Goal: Task Accomplishment & Management: Manage account settings

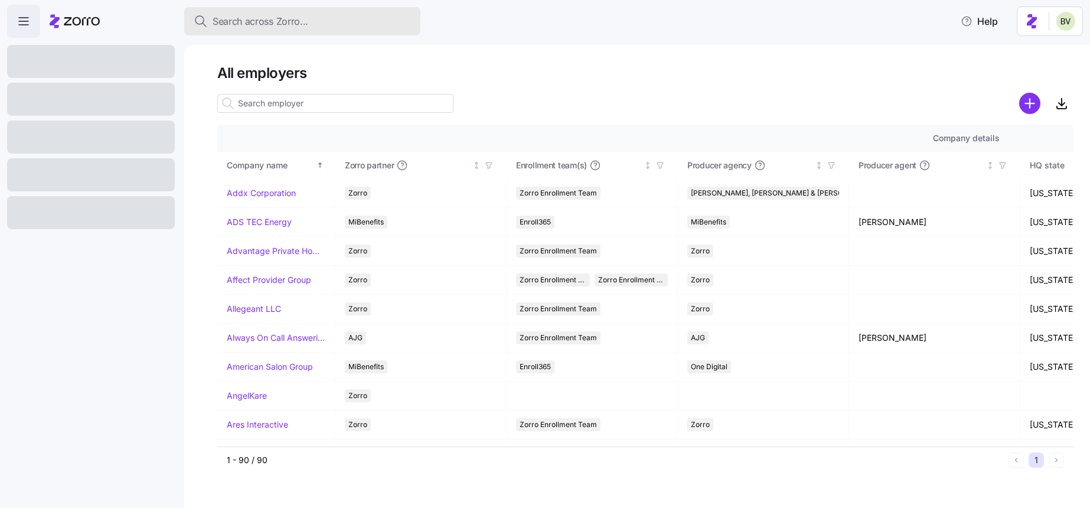
click at [249, 19] on span "Search across Zorro..." at bounding box center [261, 21] width 96 height 15
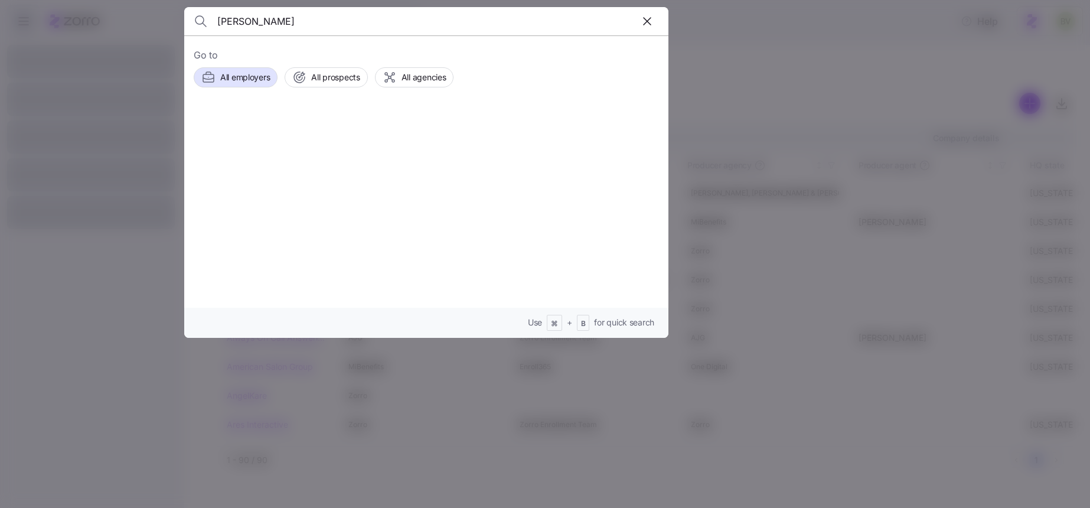
type input "Tanya Garren"
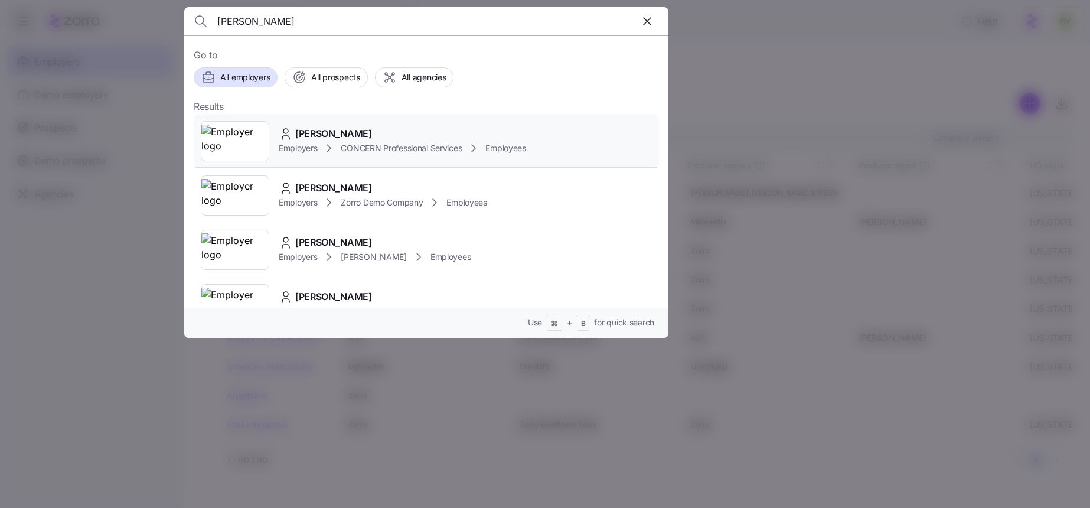
click at [249, 138] on img at bounding box center [234, 141] width 67 height 33
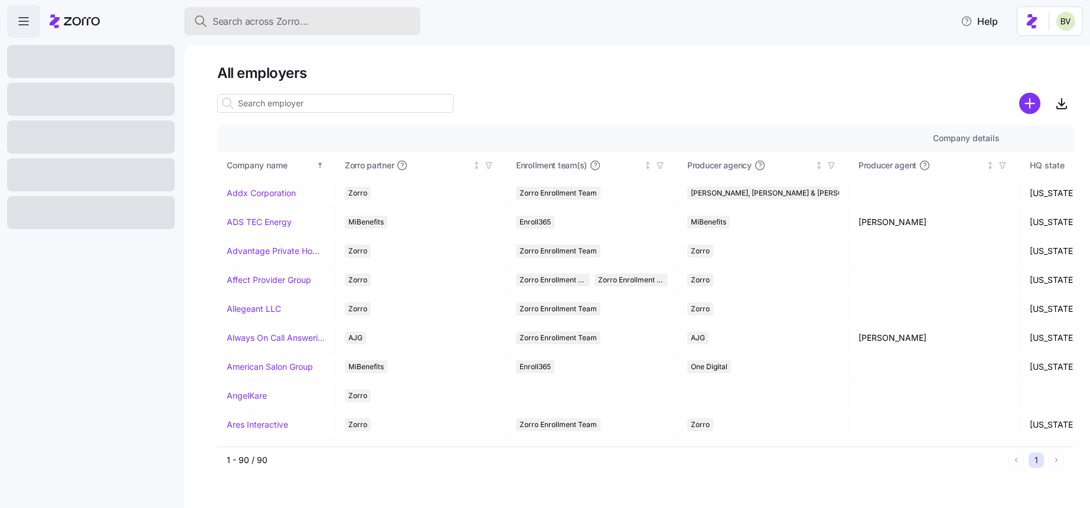
click at [273, 29] on button "Search across Zorro..." at bounding box center [302, 21] width 236 height 28
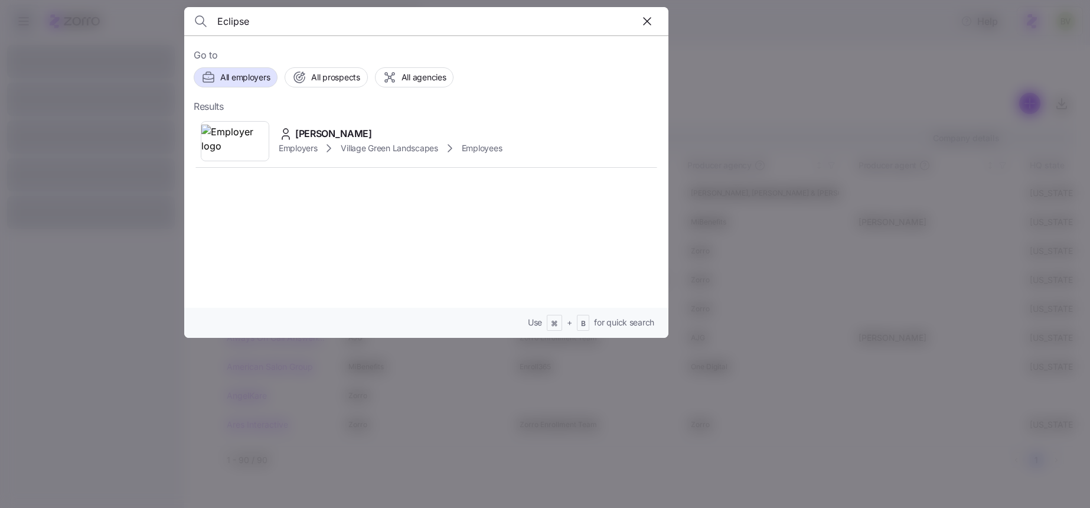
type input "Eclipse"
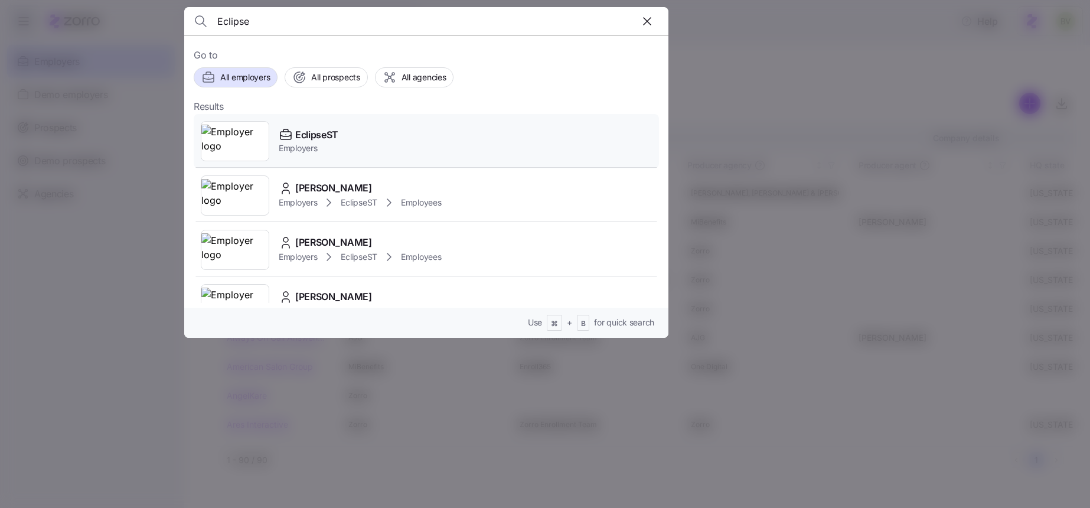
click at [235, 130] on img at bounding box center [234, 141] width 67 height 33
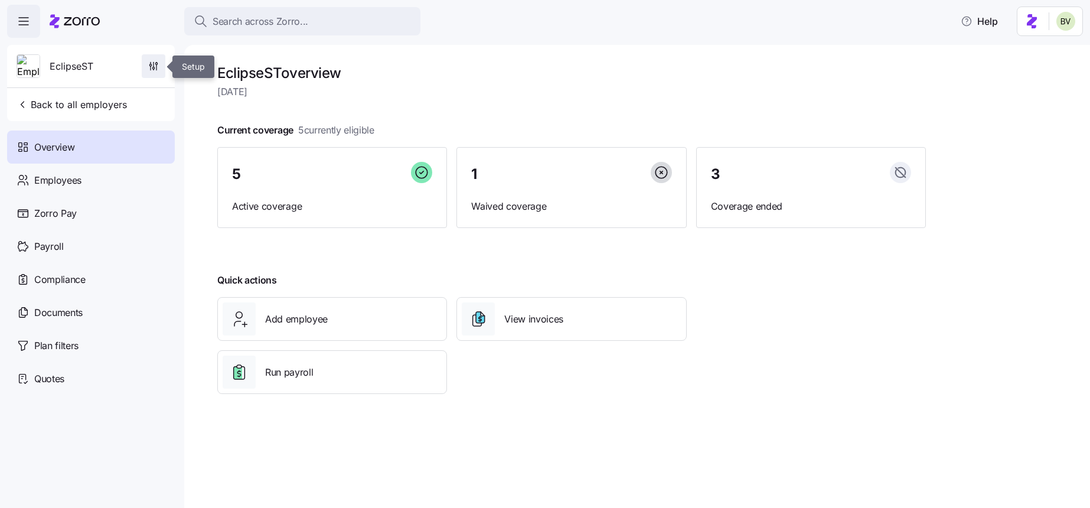
click at [156, 65] on icon "button" at bounding box center [156, 67] width 0 height 5
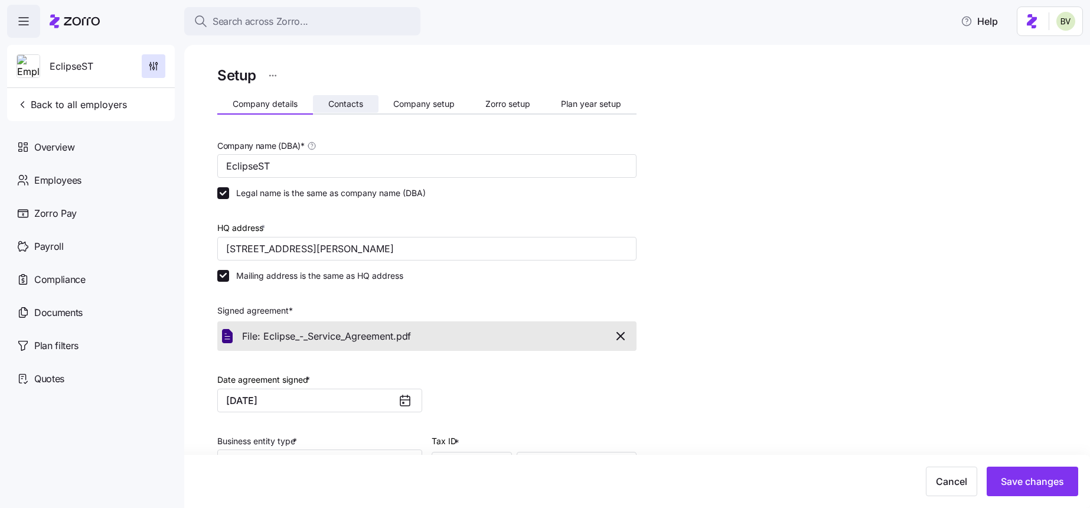
click at [360, 103] on span "Contacts" at bounding box center [345, 104] width 35 height 8
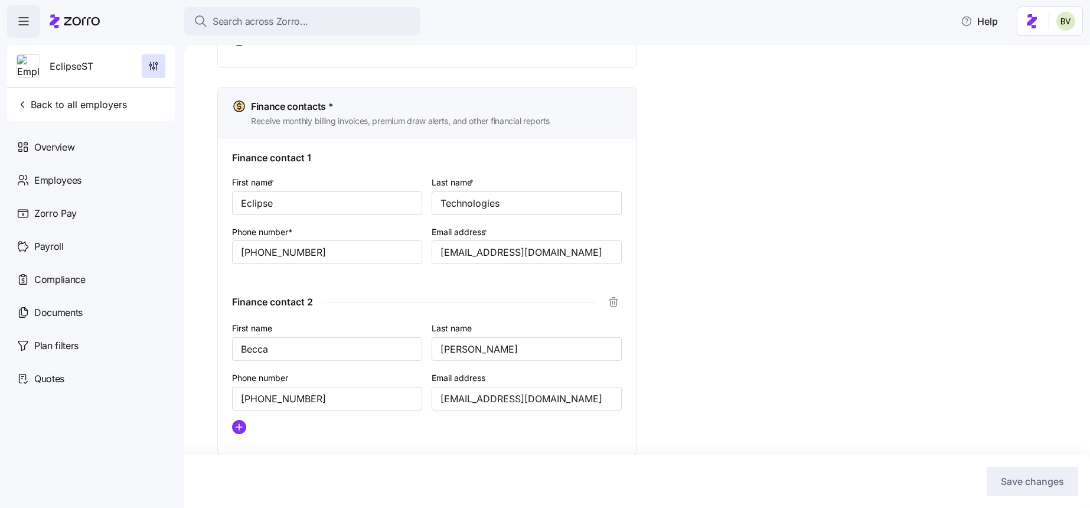
scroll to position [738, 0]
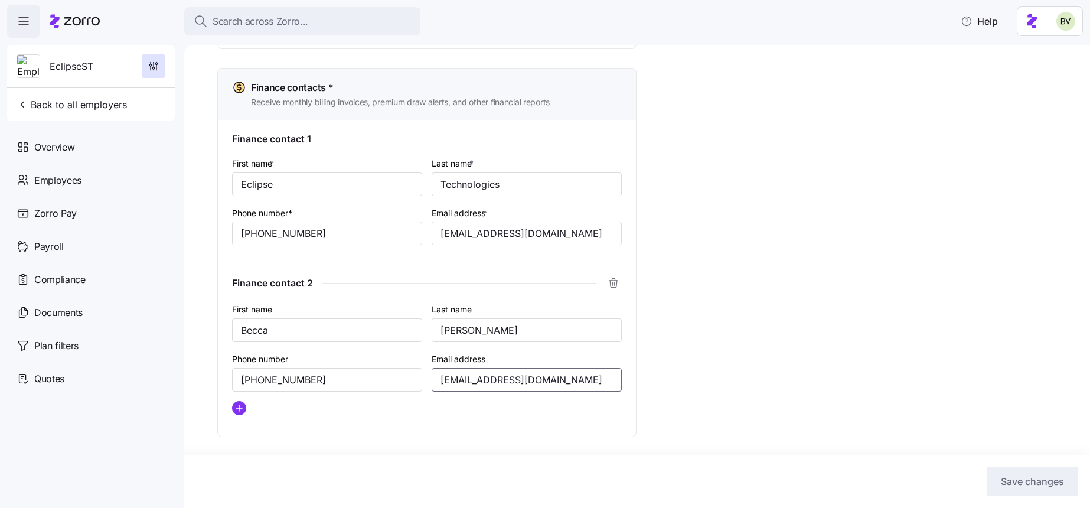
drag, startPoint x: 545, startPoint y: 382, endPoint x: 436, endPoint y: 381, distance: 108.7
click at [436, 381] on input "becca@eclipse-st.com" at bounding box center [527, 380] width 190 height 24
click at [71, 106] on span "Back to all employers" at bounding box center [72, 104] width 110 height 14
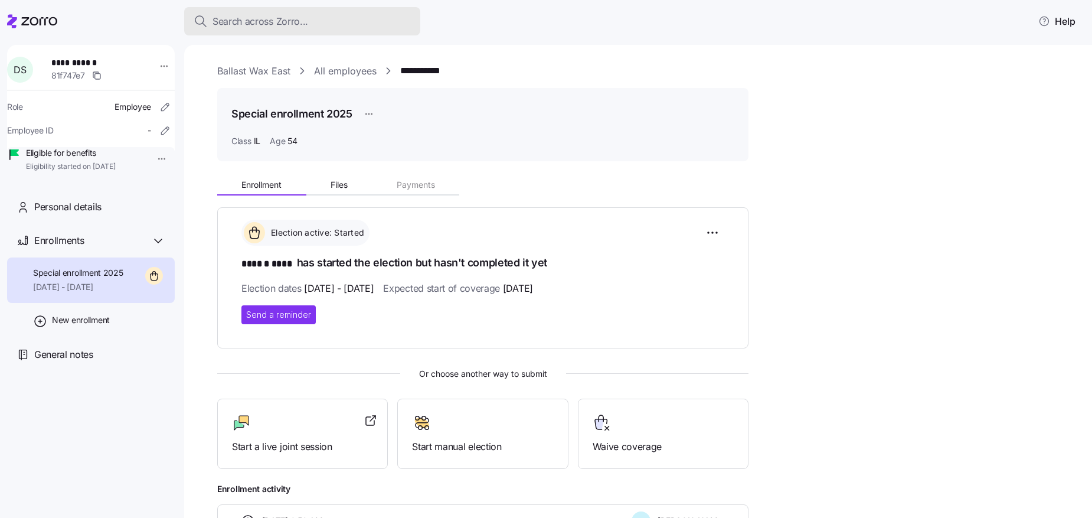
click at [315, 22] on div "Search across Zorro..." at bounding box center [302, 21] width 217 height 15
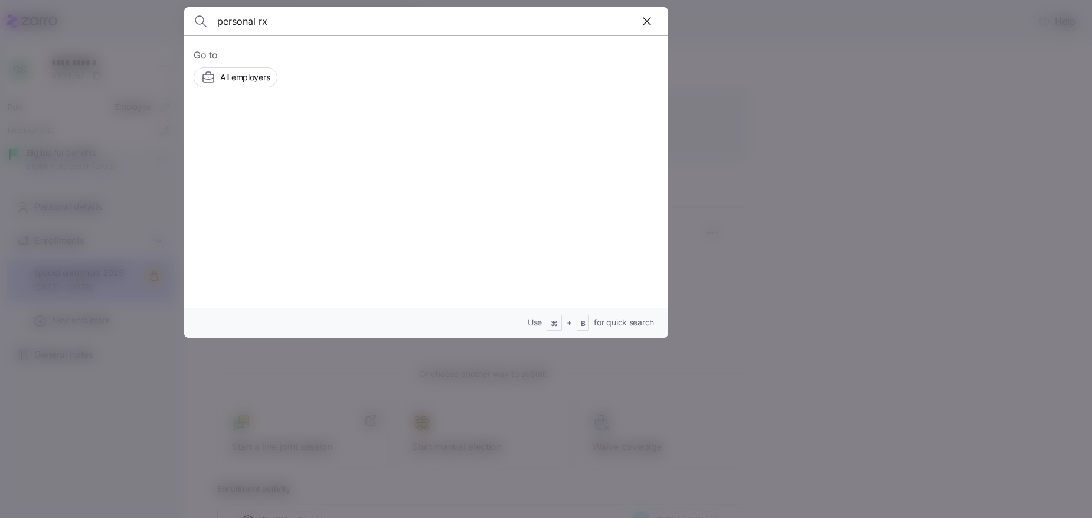
type input "personal rx"
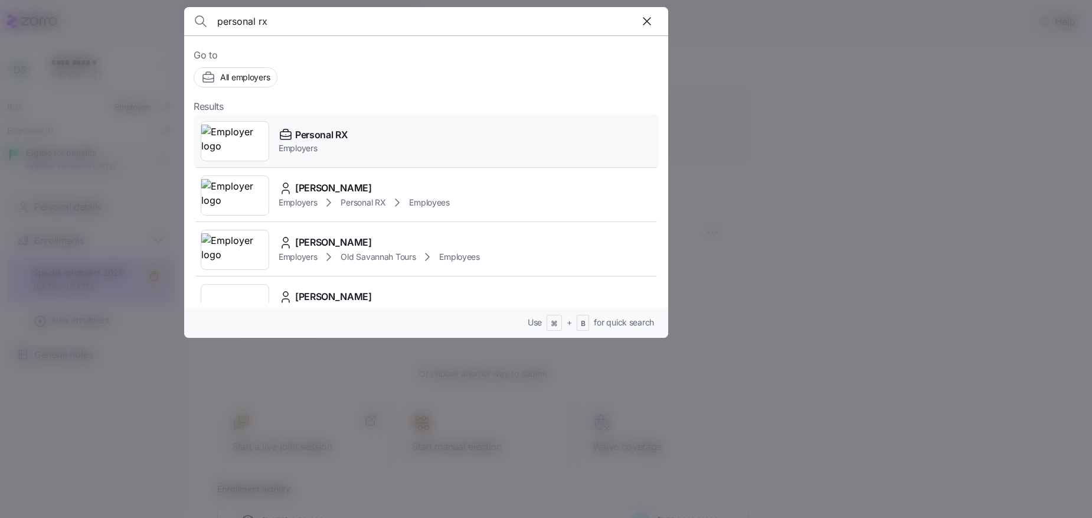
click at [240, 135] on img at bounding box center [234, 141] width 67 height 33
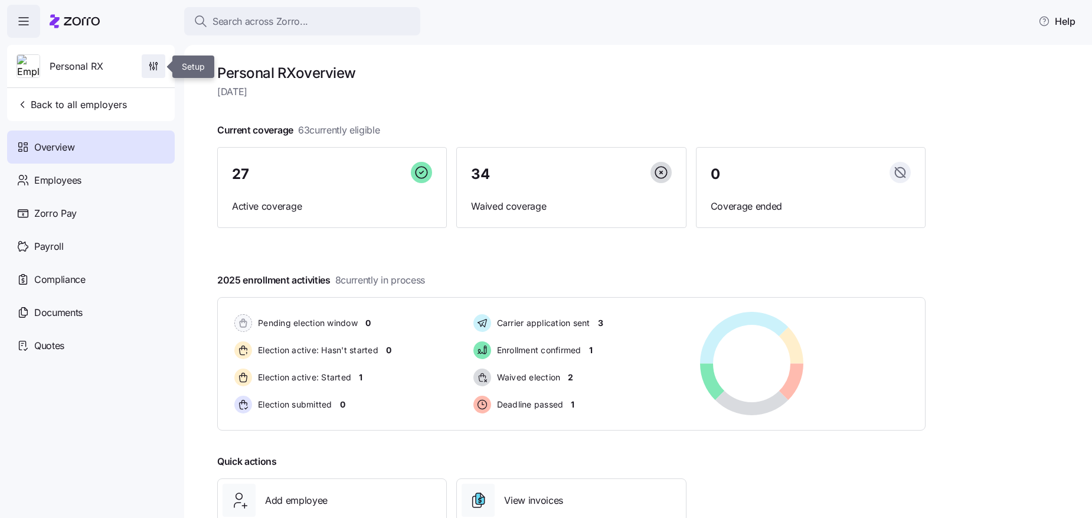
click at [154, 76] on span "button" at bounding box center [153, 66] width 22 height 22
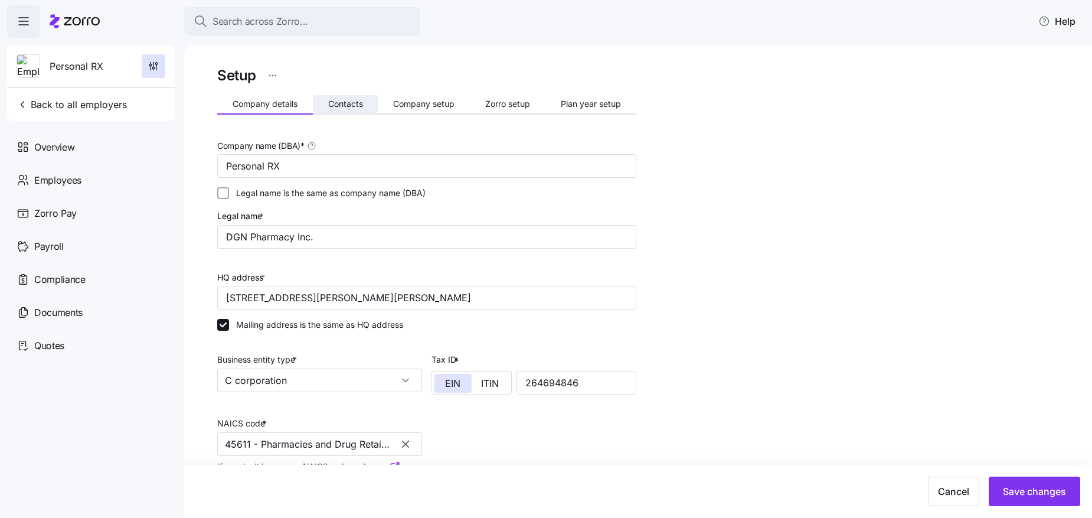
click at [350, 104] on span "Contacts" at bounding box center [345, 104] width 35 height 8
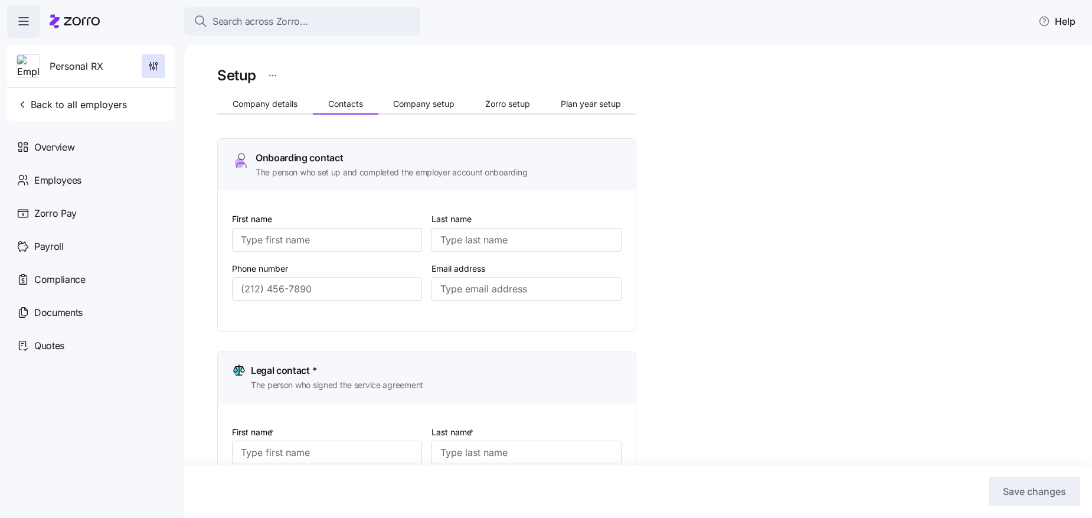
type input "Cheryl"
type input "Fine"
type input "cheryl@personalrx.com"
type input "Lawrence"
type input "Margolis"
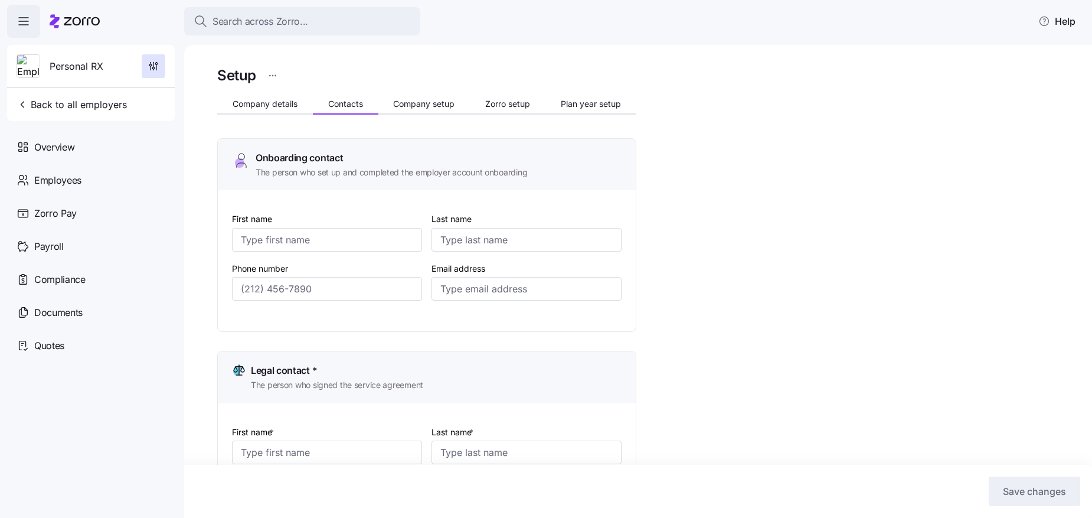
type input "larry@personalrx.com"
type input "Francis"
type input "Macri"
type input "fmacri@personalrx.com"
type input "Cheryl"
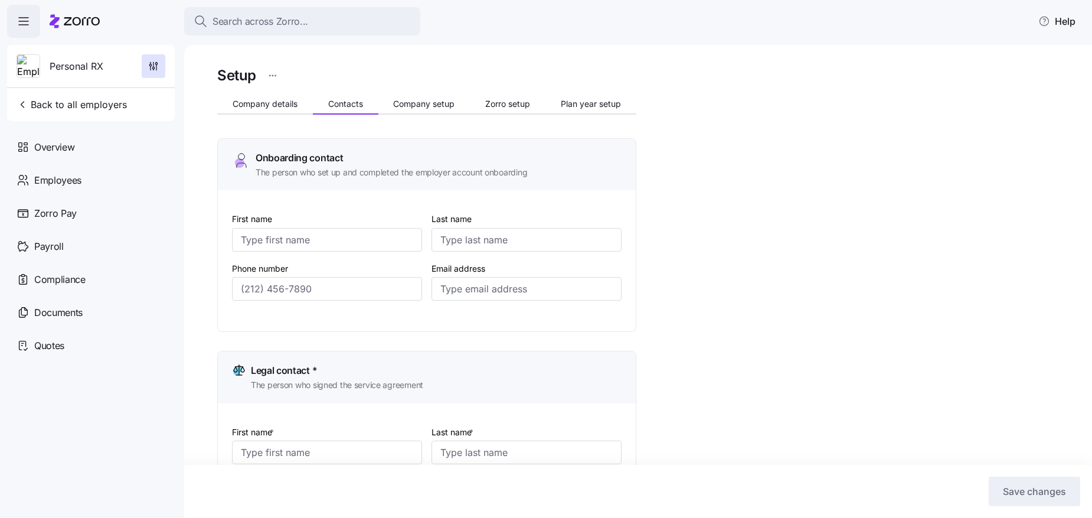
type input "Fine"
type input "cheryl@personalrx.com"
type input "(201) 623-3881"
type input "(917) 685-8188"
type input "(201) 359-3479"
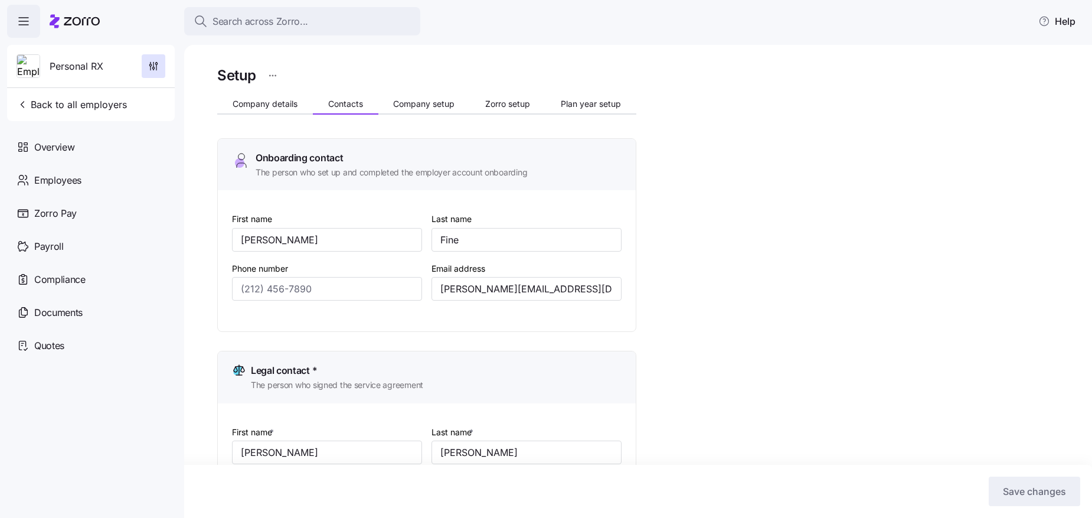
type input "(201) 623-3881"
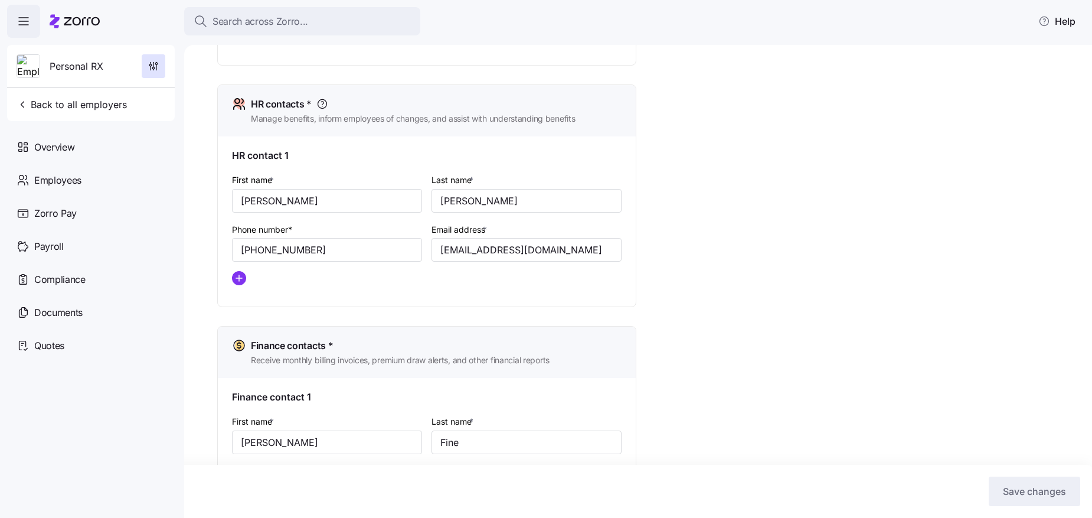
scroll to position [581, 0]
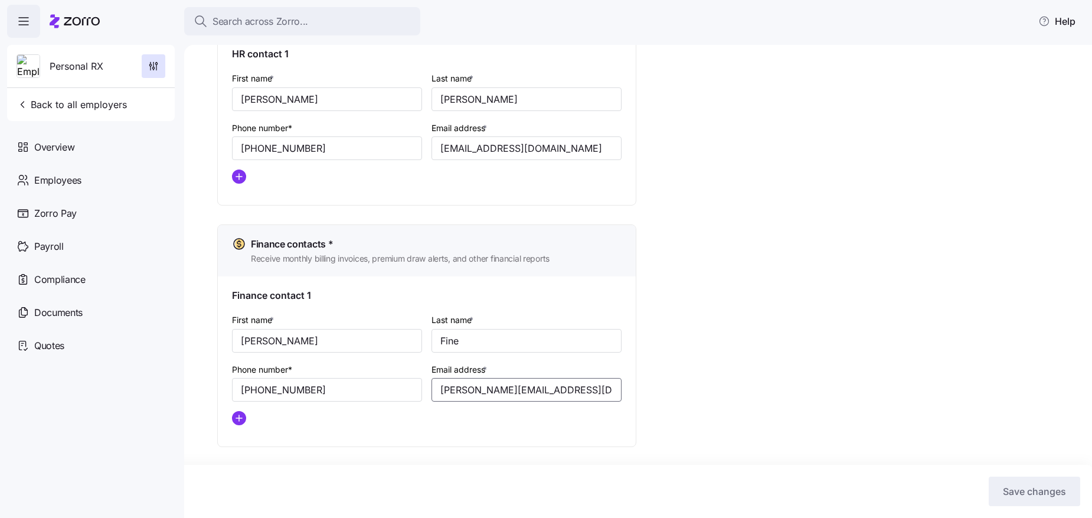
drag, startPoint x: 549, startPoint y: 393, endPoint x: 439, endPoint y: 396, distance: 109.9
click at [439, 396] on input "cheryl@personalrx.com" at bounding box center [527, 390] width 190 height 24
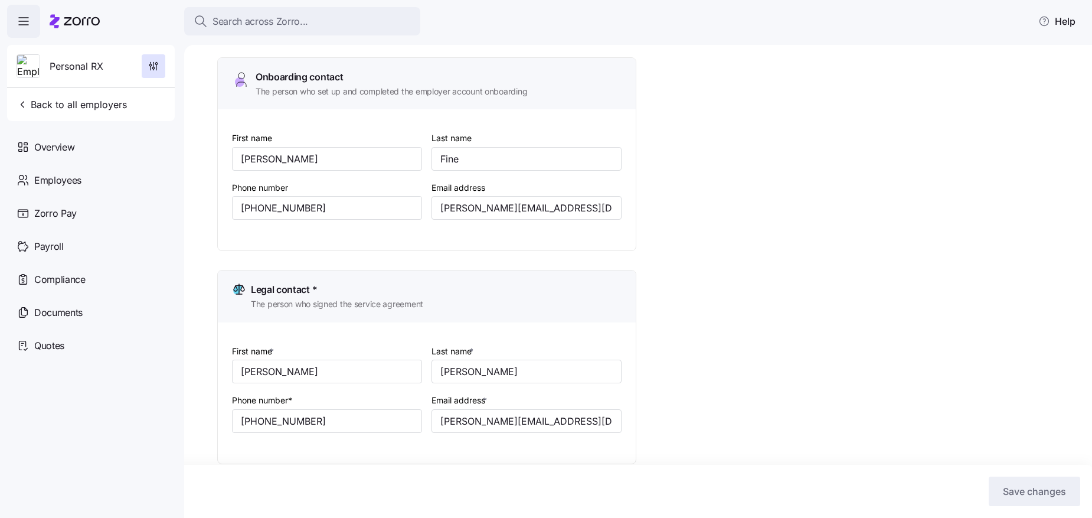
scroll to position [0, 0]
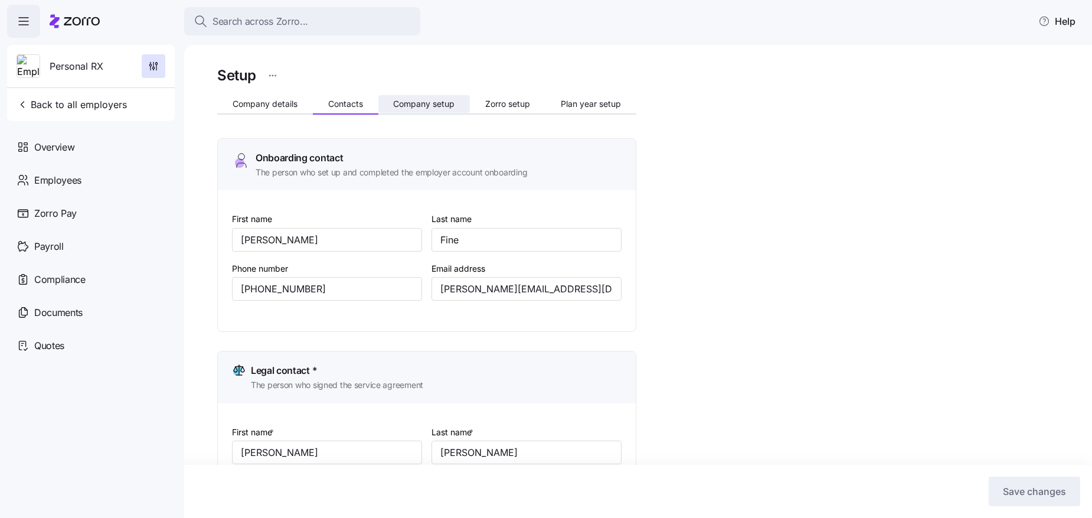
click at [432, 103] on span "Company setup" at bounding box center [423, 104] width 61 height 8
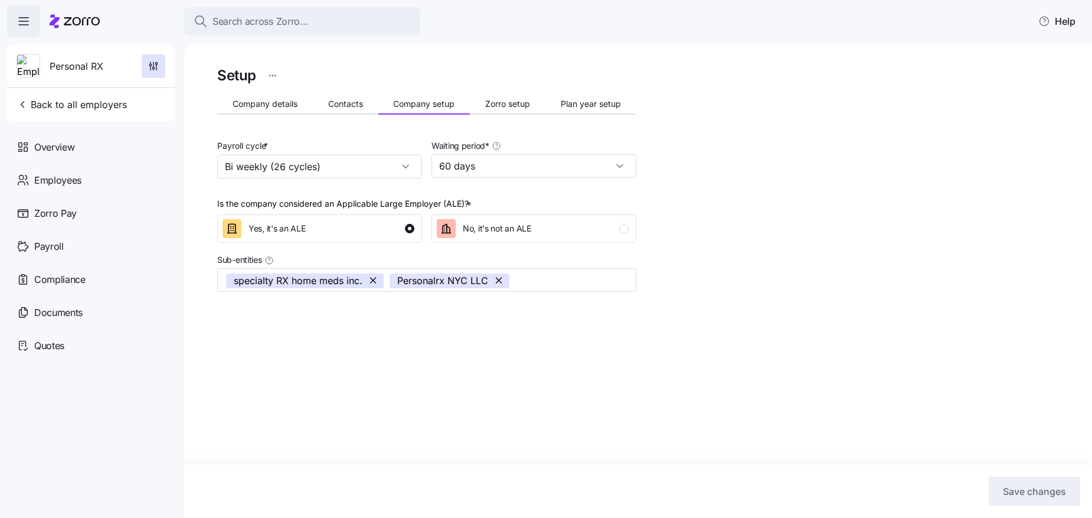
click at [484, 118] on div "Setup Company details Contacts Company setup Zorro setup Plan year setup Payrol…" at bounding box center [426, 206] width 419 height 285
click at [490, 103] on span "Zorro setup" at bounding box center [507, 104] width 45 height 8
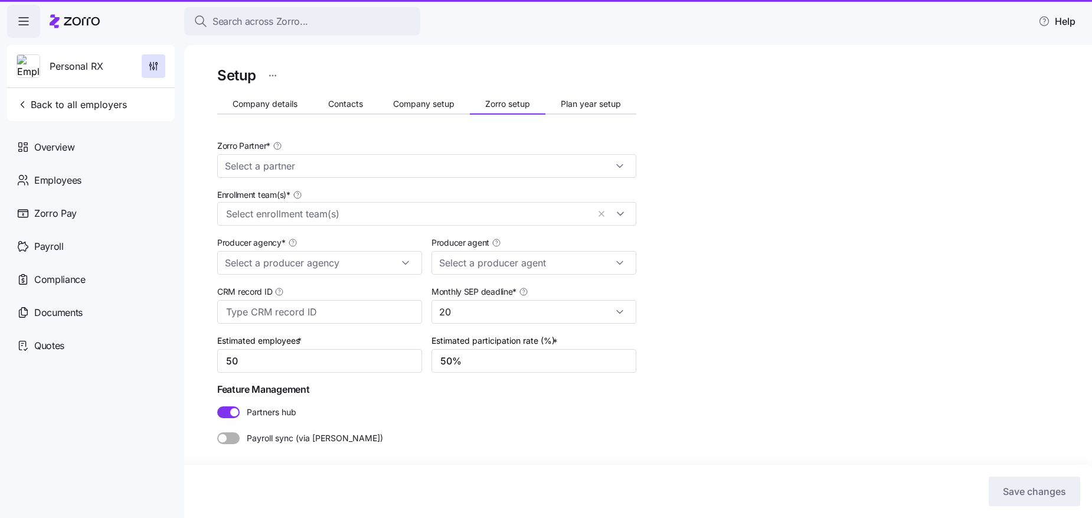
type input "Mike Tompkins (mike.tompkins@tritonhro.com)"
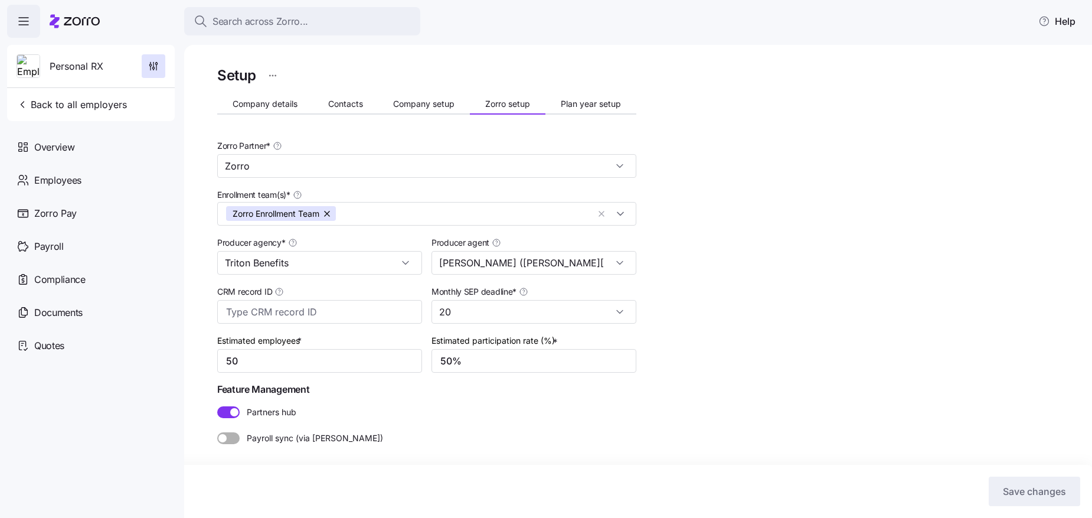
type input "Zorro"
type input "Triton Benefits"
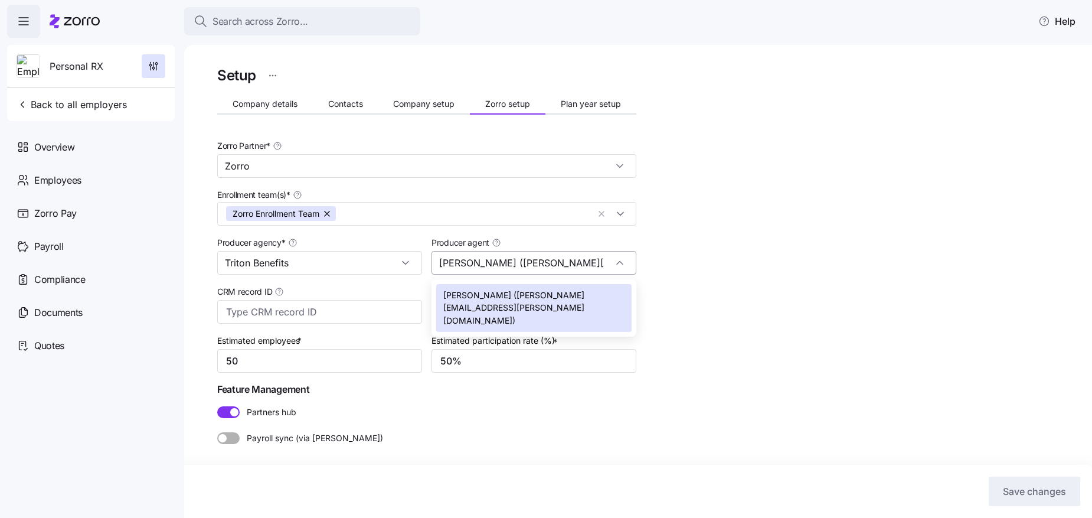
scroll to position [0, 45]
drag, startPoint x: 514, startPoint y: 266, endPoint x: 599, endPoint y: 263, distance: 84.5
click at [599, 263] on input "Mike Tompkins (mike.tompkins@tritonhro.com)" at bounding box center [534, 263] width 205 height 24
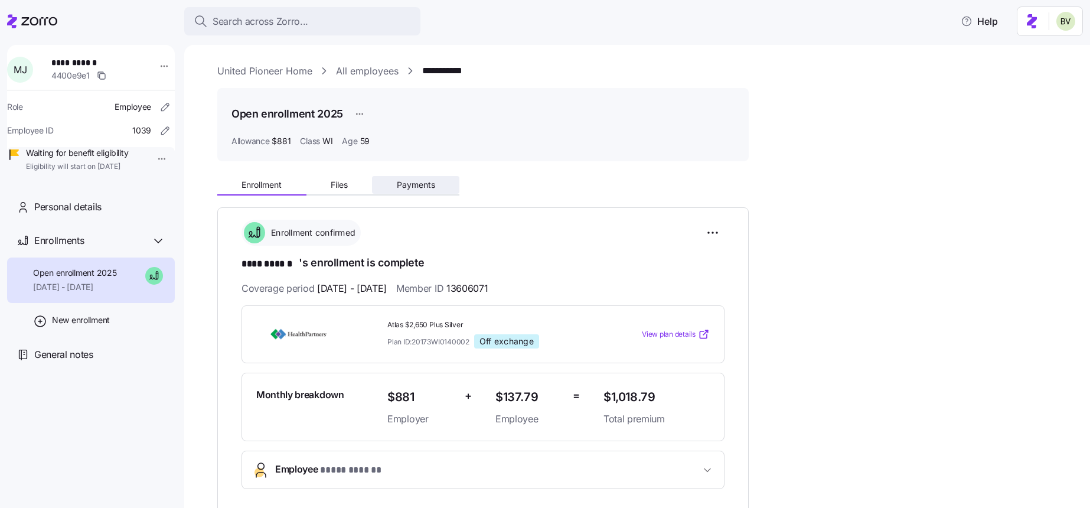
click at [429, 188] on span "Payments" at bounding box center [416, 185] width 38 height 8
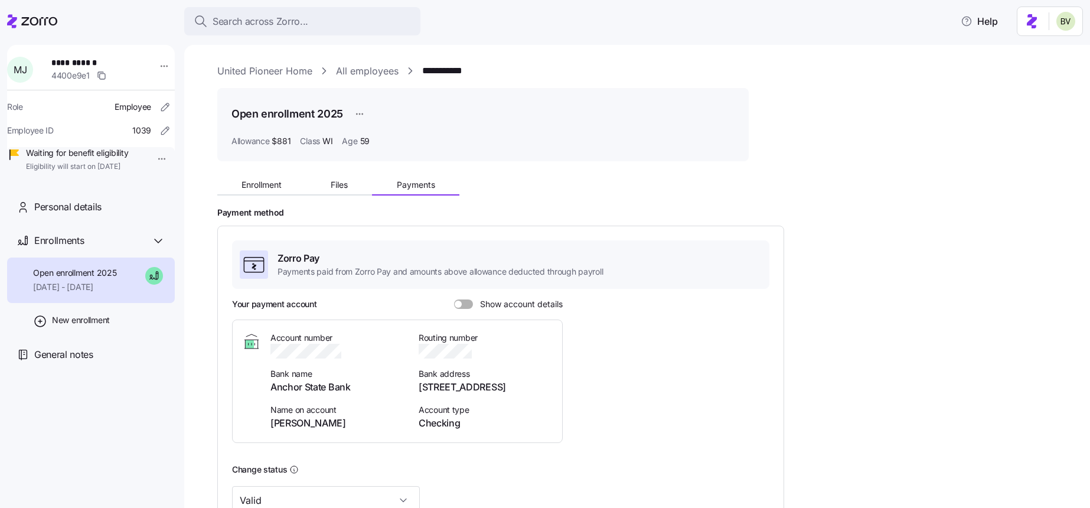
click at [257, 70] on link "United Pioneer Home" at bounding box center [264, 71] width 95 height 15
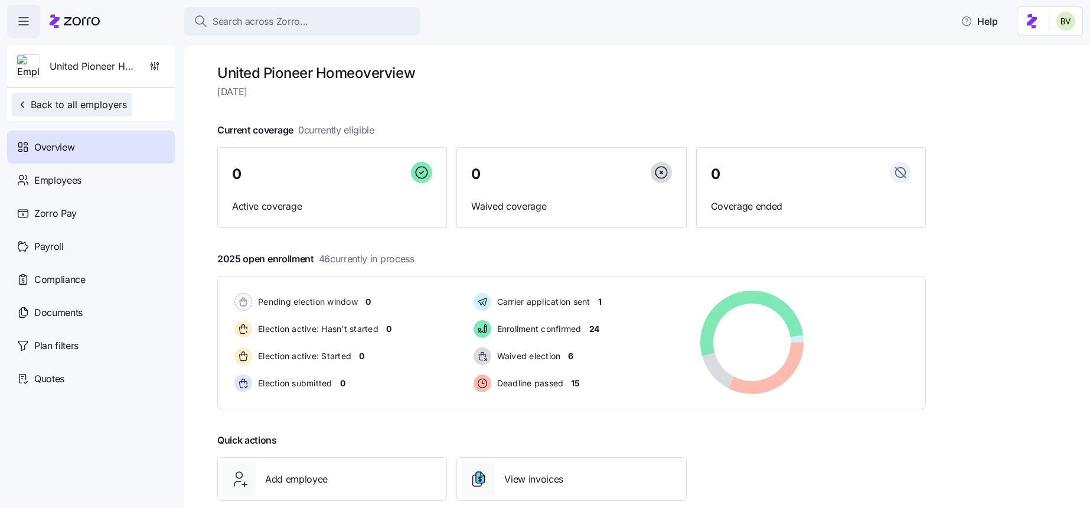
click at [76, 106] on span "Back to all employers" at bounding box center [72, 104] width 110 height 14
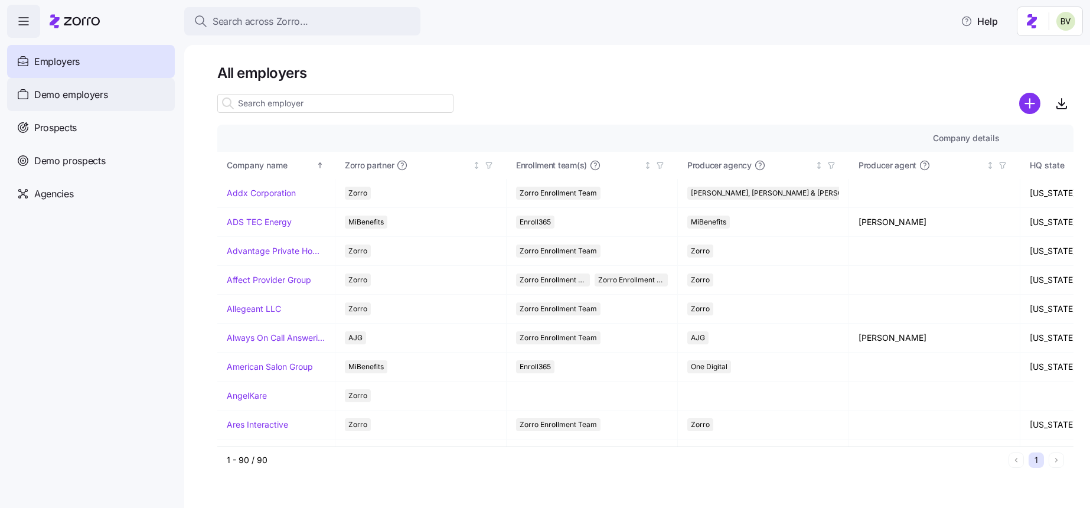
click at [92, 102] on div "Demo employers" at bounding box center [91, 94] width 168 height 33
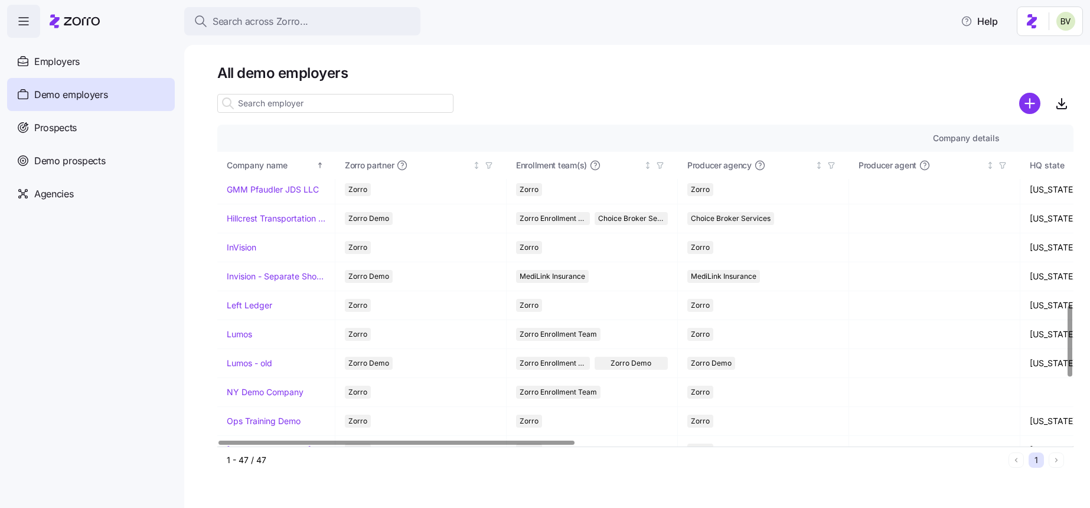
scroll to position [818, 0]
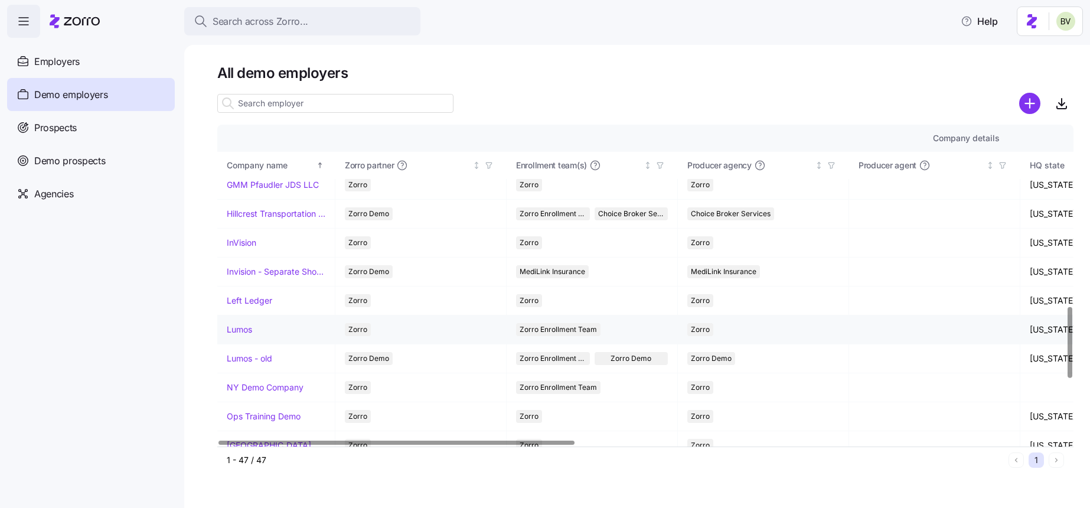
click at [244, 332] on link "Lumos" at bounding box center [239, 330] width 25 height 12
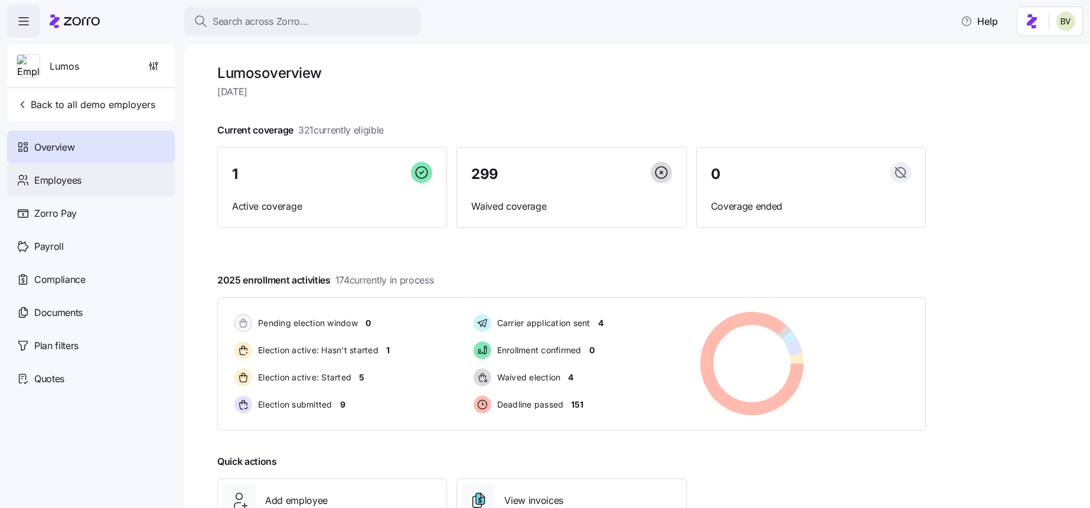
click at [107, 192] on div "Employees" at bounding box center [91, 180] width 168 height 33
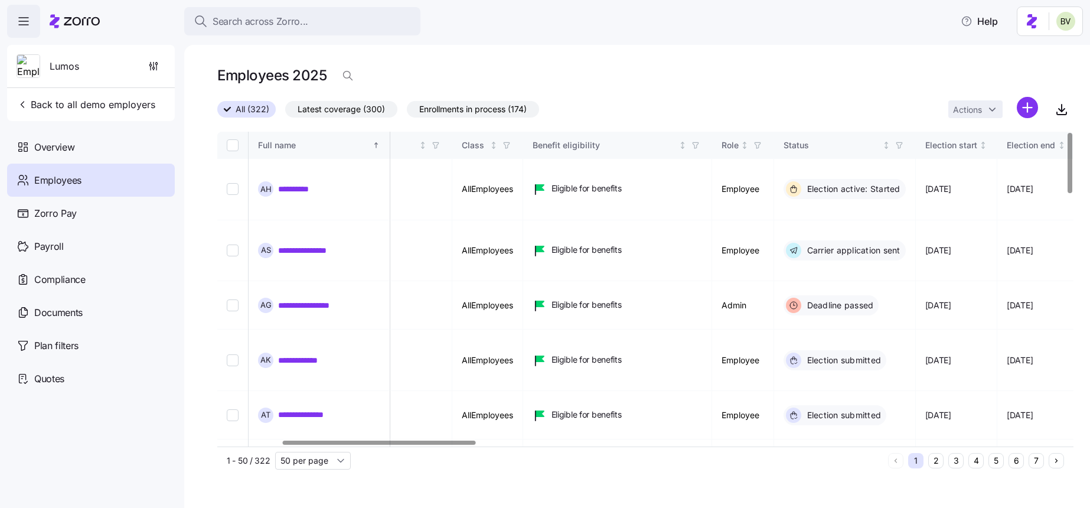
scroll to position [0, 293]
click at [317, 183] on link "**********" at bounding box center [303, 189] width 51 height 12
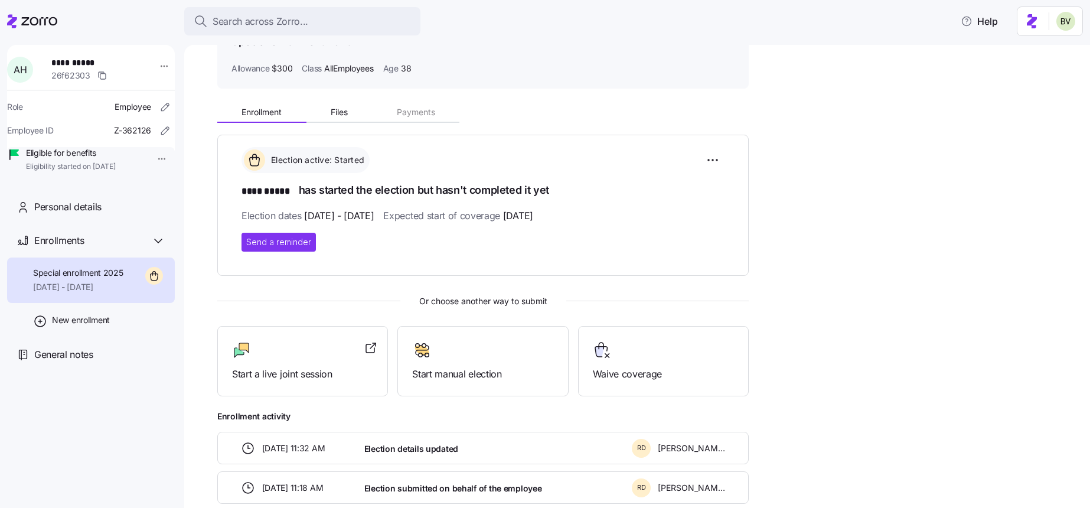
scroll to position [137, 0]
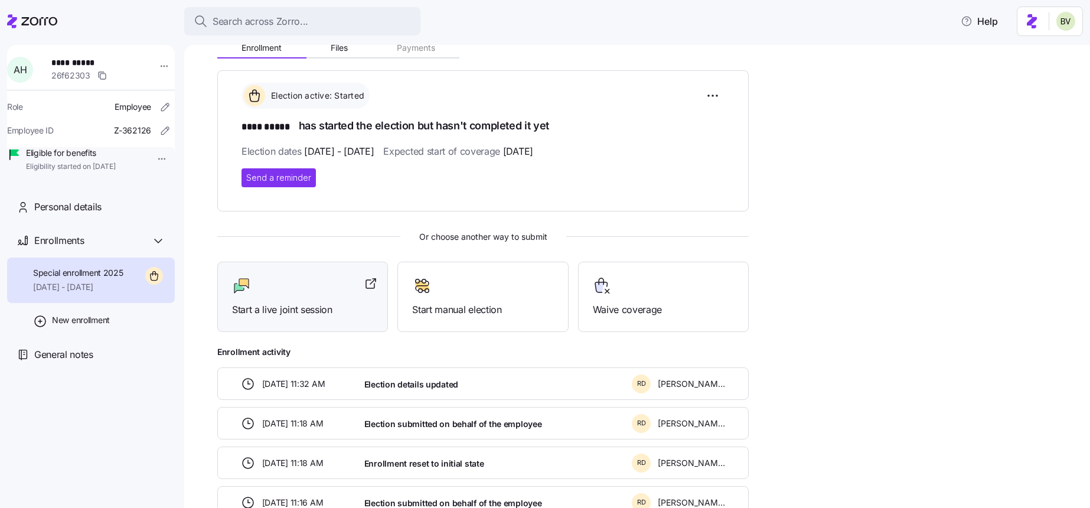
click at [327, 302] on span "Start a live joint session" at bounding box center [302, 309] width 141 height 15
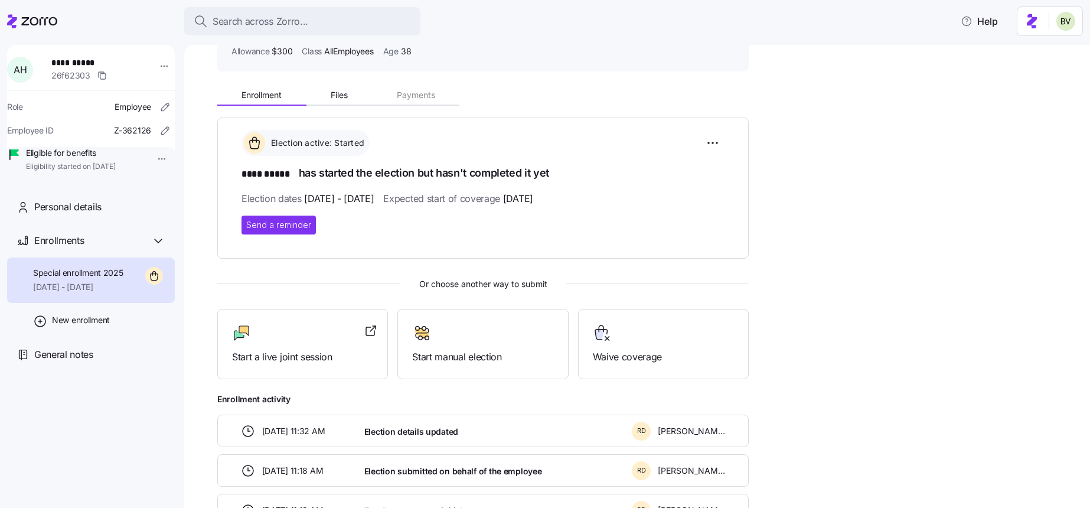
scroll to position [0, 0]
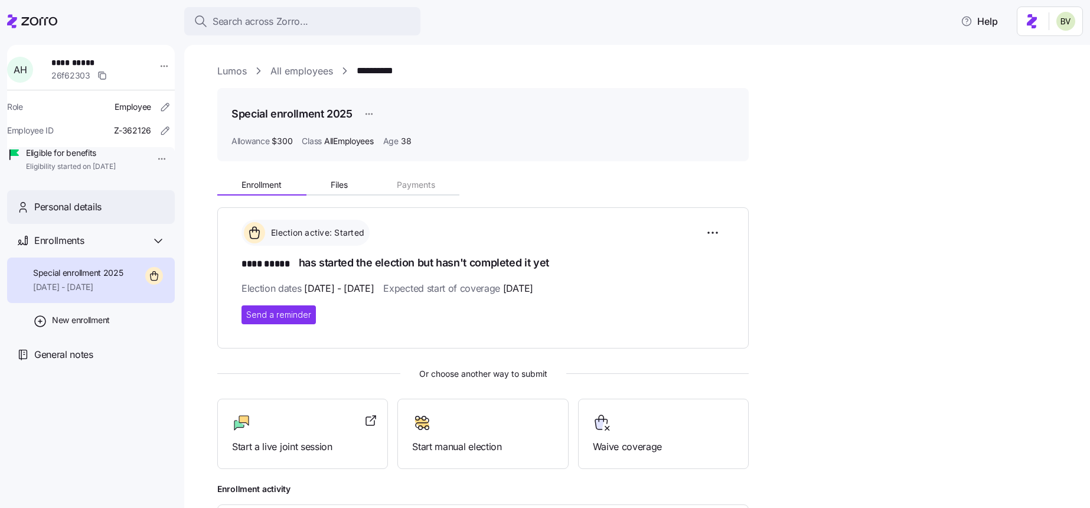
click at [109, 224] on div "Personal details" at bounding box center [91, 207] width 168 height 34
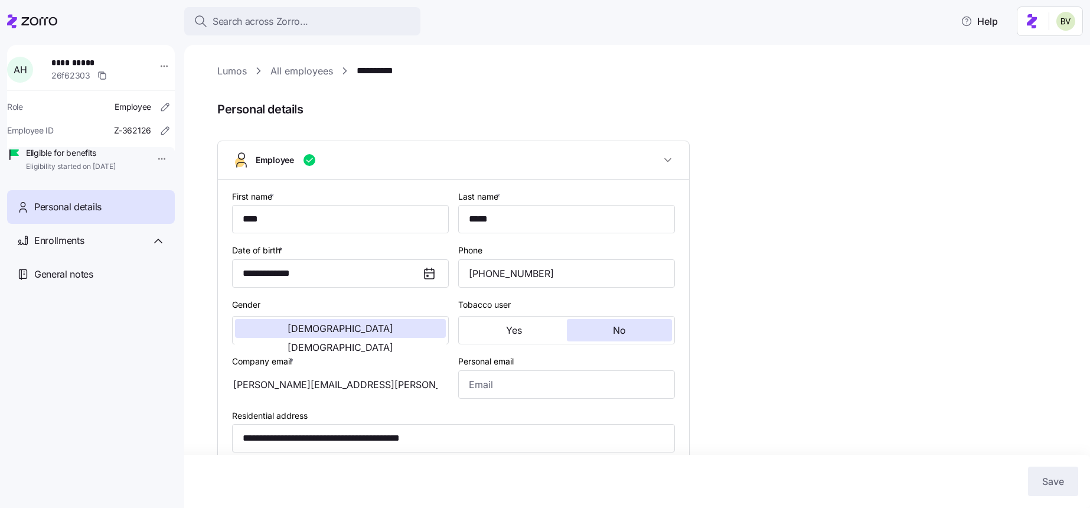
type input "moe.fake@gmail.com"
type input "**********"
type input "[DEMOGRAPHIC_DATA] citizen"
type input "Single"
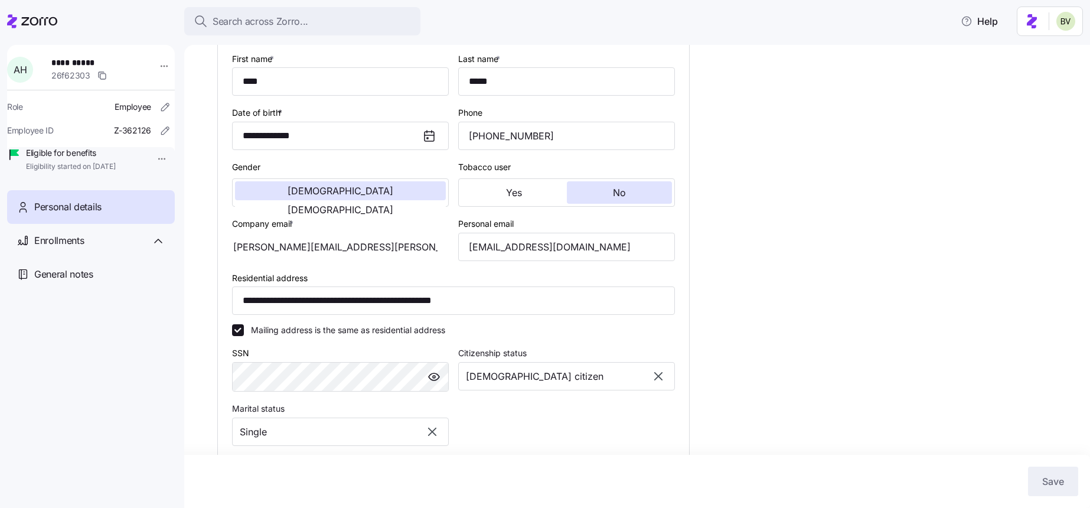
type input "AllEmployees"
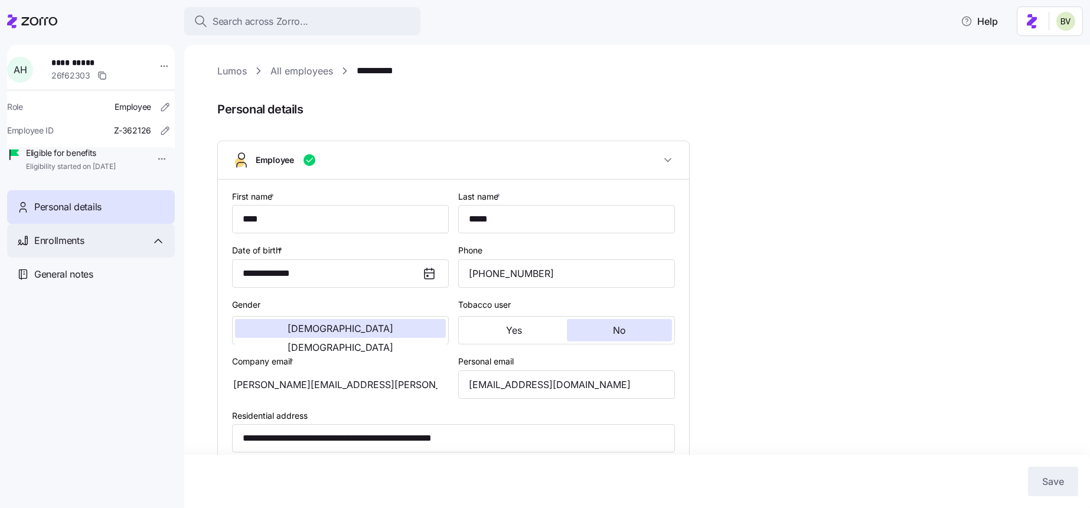
click at [152, 248] on icon at bounding box center [158, 241] width 14 height 14
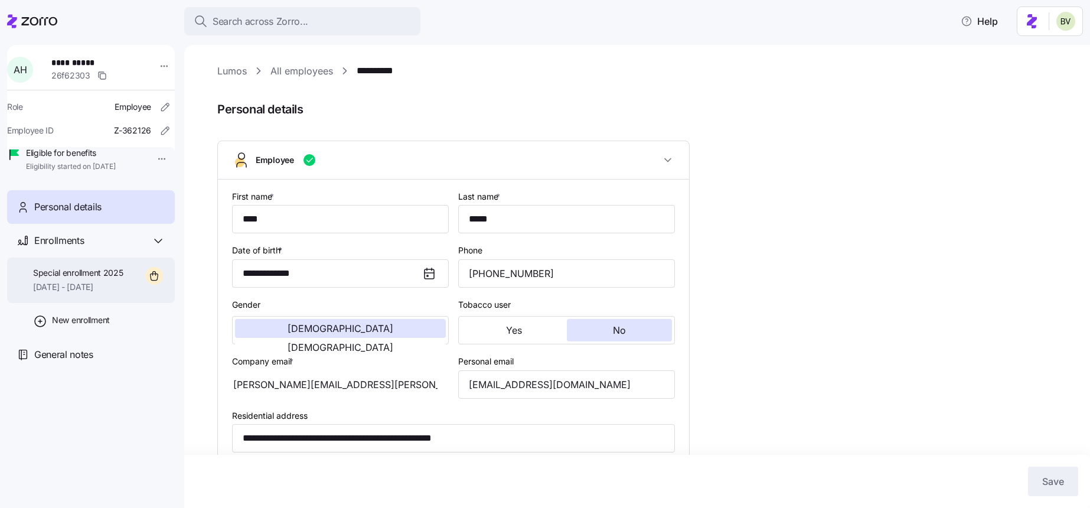
click at [113, 293] on span "[DATE] - [DATE]" at bounding box center [78, 287] width 90 height 12
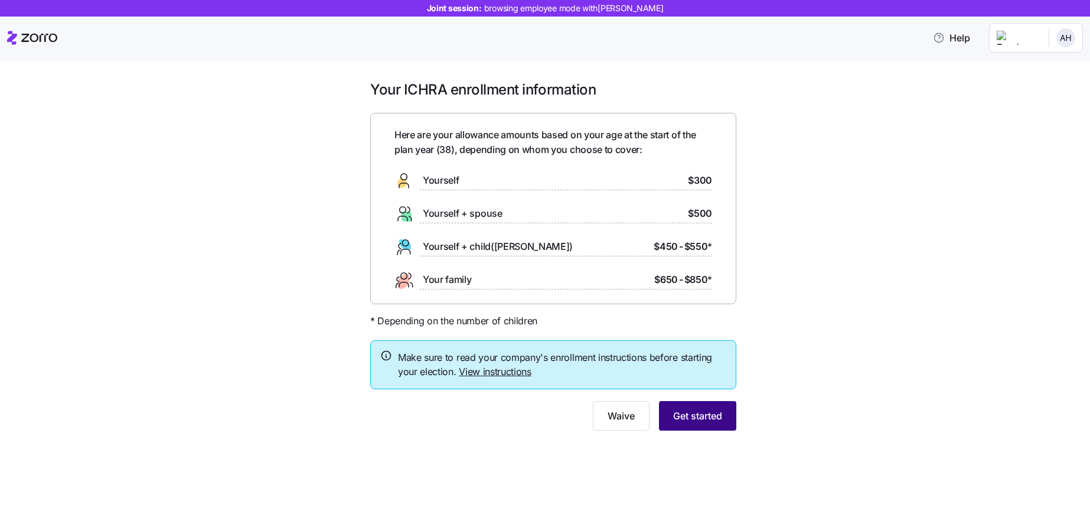
click at [678, 409] on span "Get started" at bounding box center [697, 416] width 49 height 14
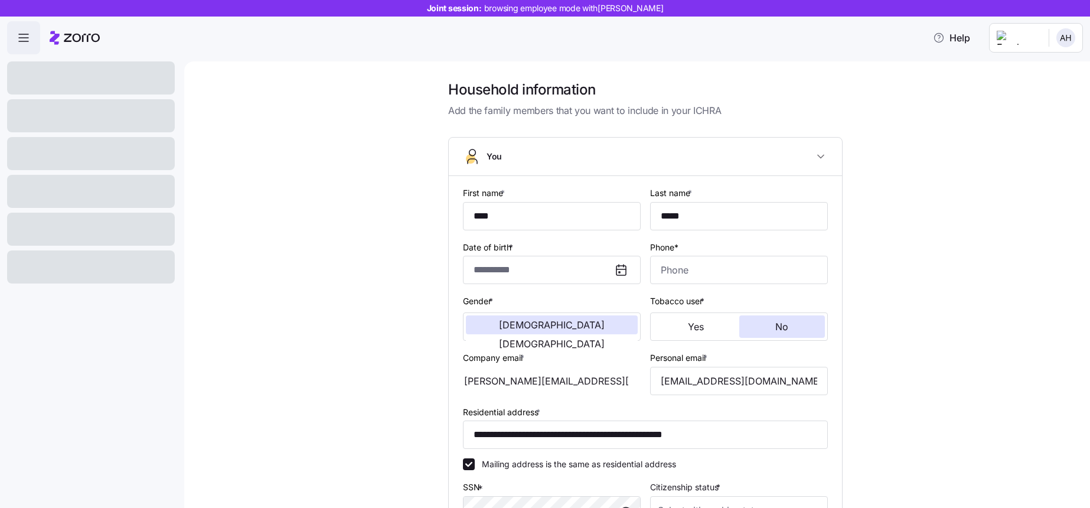
type input "**********"
type input "(805) 959-8232"
type input "[DEMOGRAPHIC_DATA] citizen"
type input "Single"
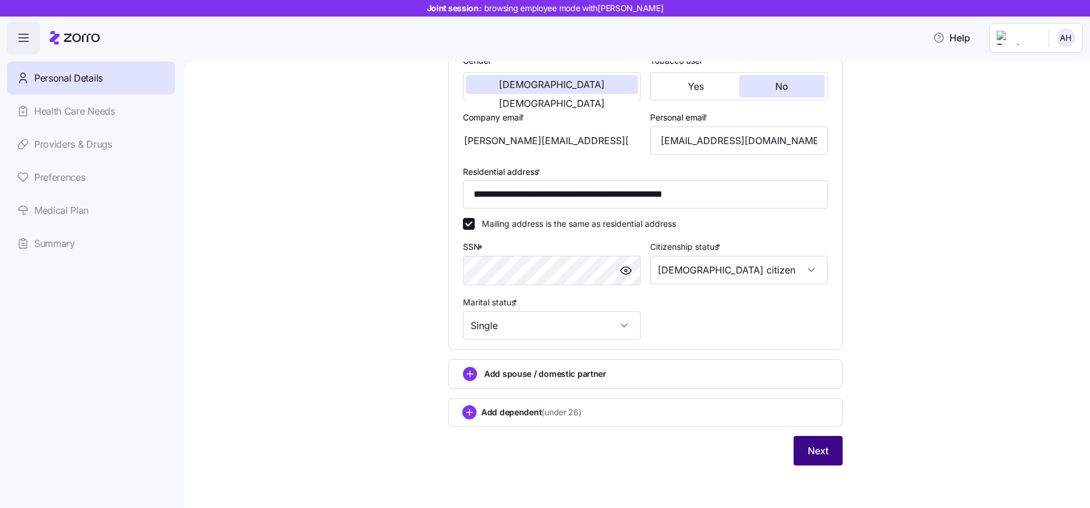
click at [800, 440] on button "Next" at bounding box center [818, 451] width 49 height 30
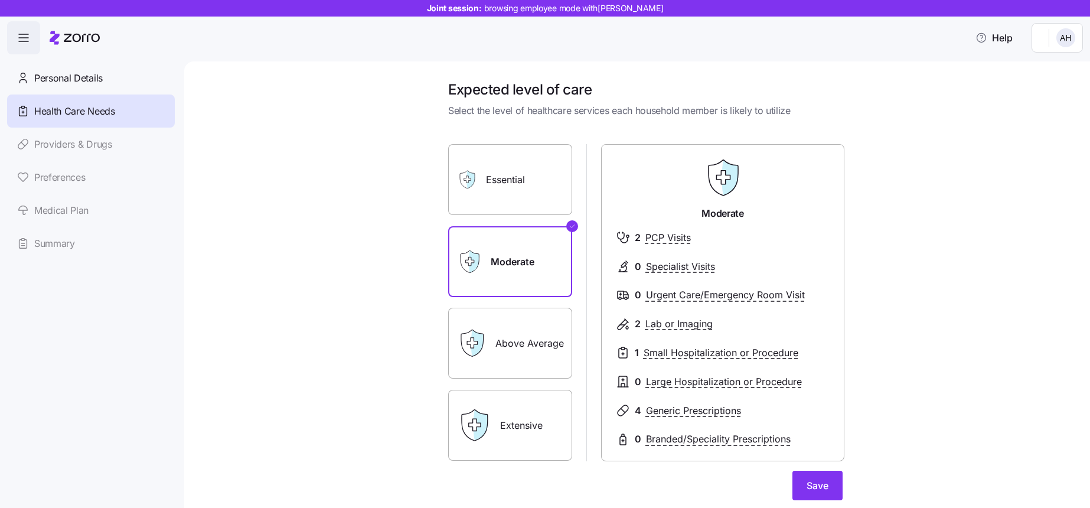
scroll to position [99, 0]
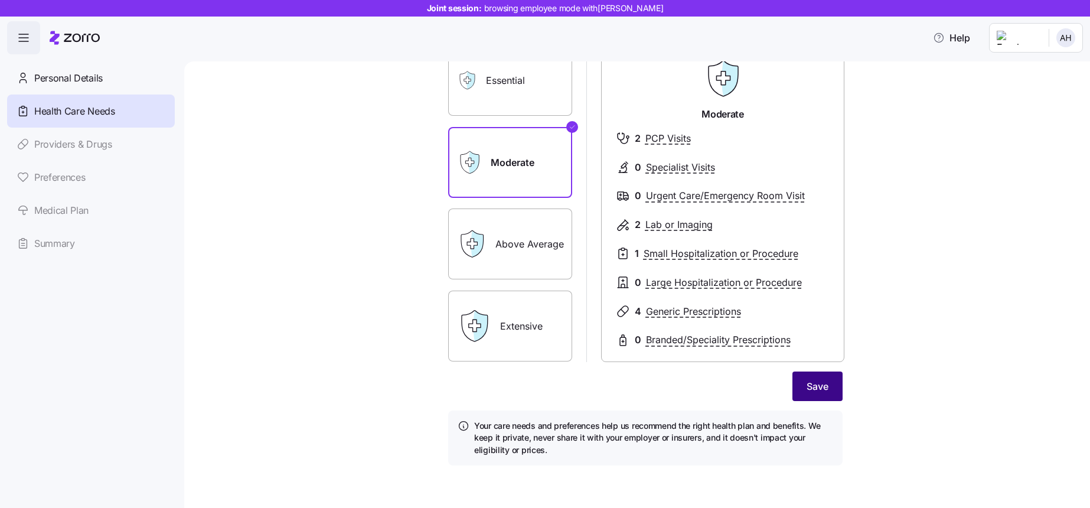
click at [818, 384] on span "Save" at bounding box center [818, 386] width 22 height 14
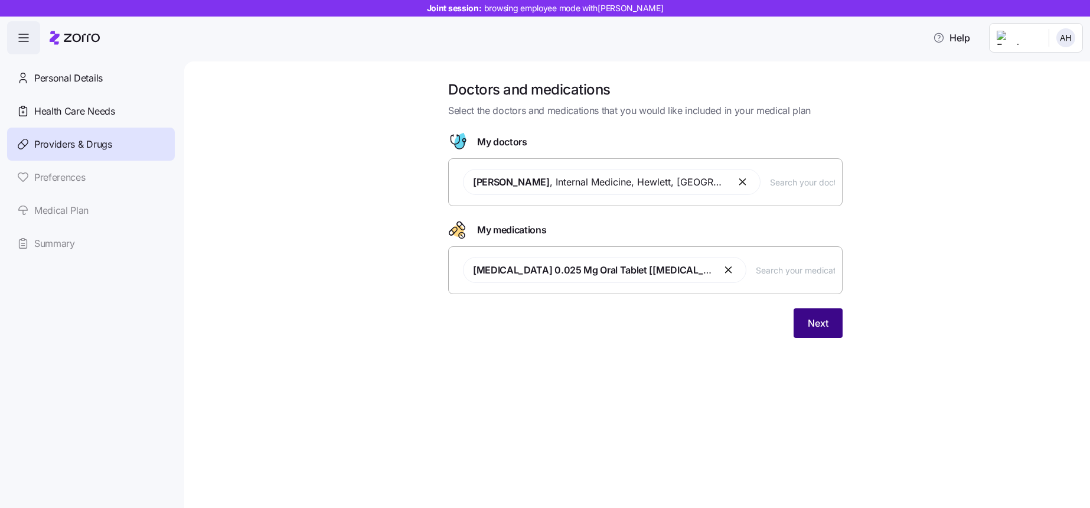
click at [821, 323] on span "Next" at bounding box center [818, 323] width 21 height 14
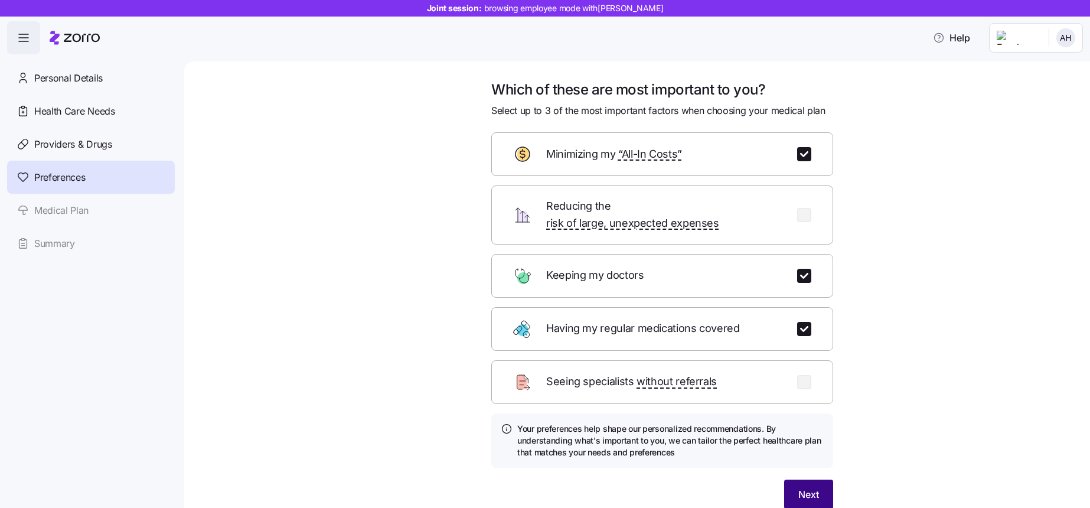
click at [824, 479] on button "Next" at bounding box center [808, 494] width 49 height 30
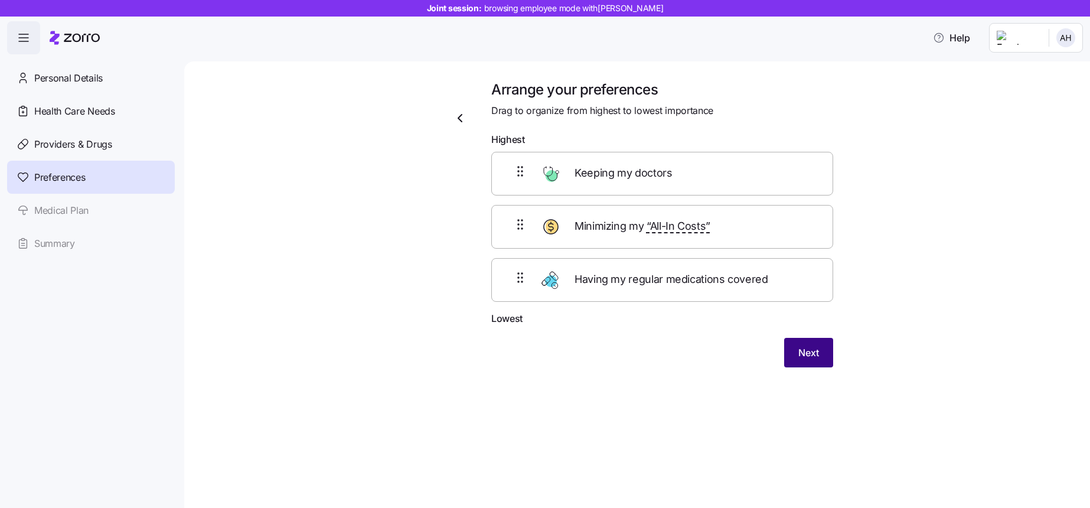
click at [802, 350] on span "Next" at bounding box center [808, 352] width 21 height 14
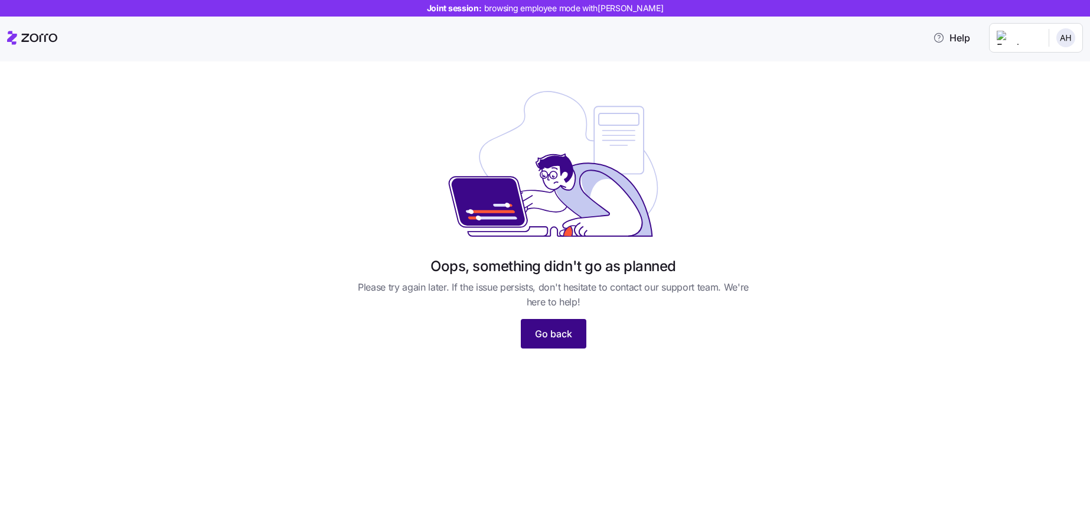
click at [546, 334] on span "Go back" at bounding box center [553, 334] width 37 height 14
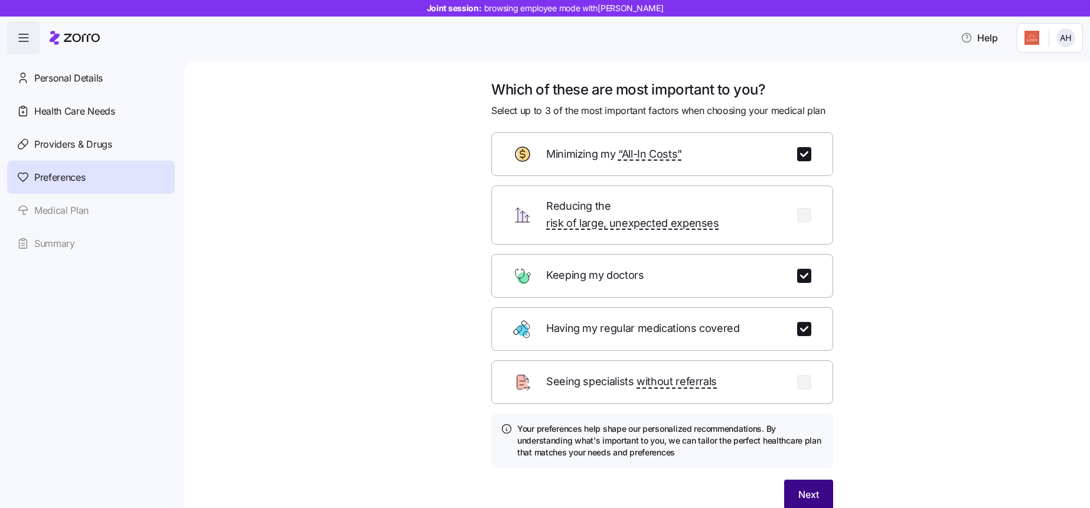
click at [800, 487] on span "Next" at bounding box center [808, 494] width 21 height 14
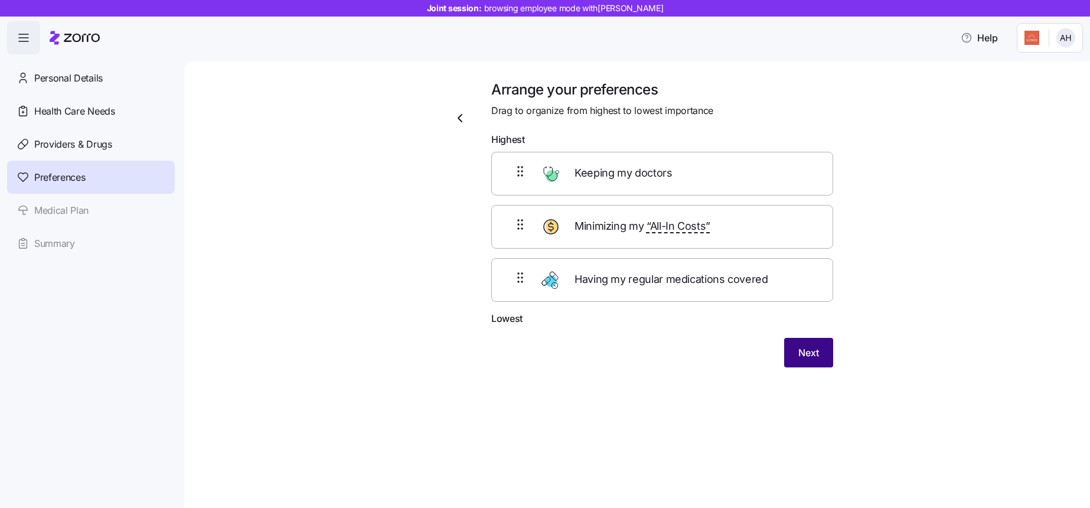
click at [819, 345] on button "Next" at bounding box center [808, 353] width 49 height 30
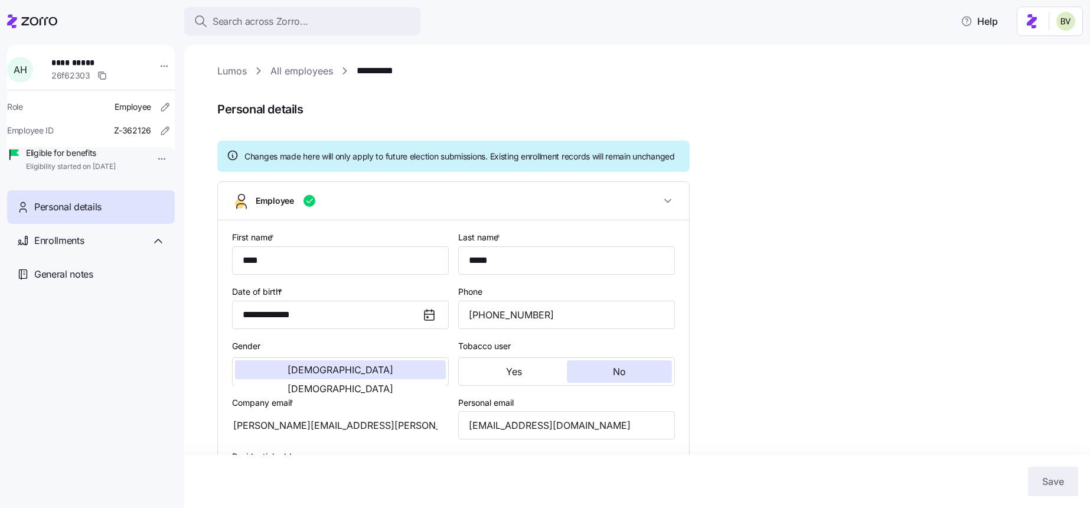
type input "AllEmployees"
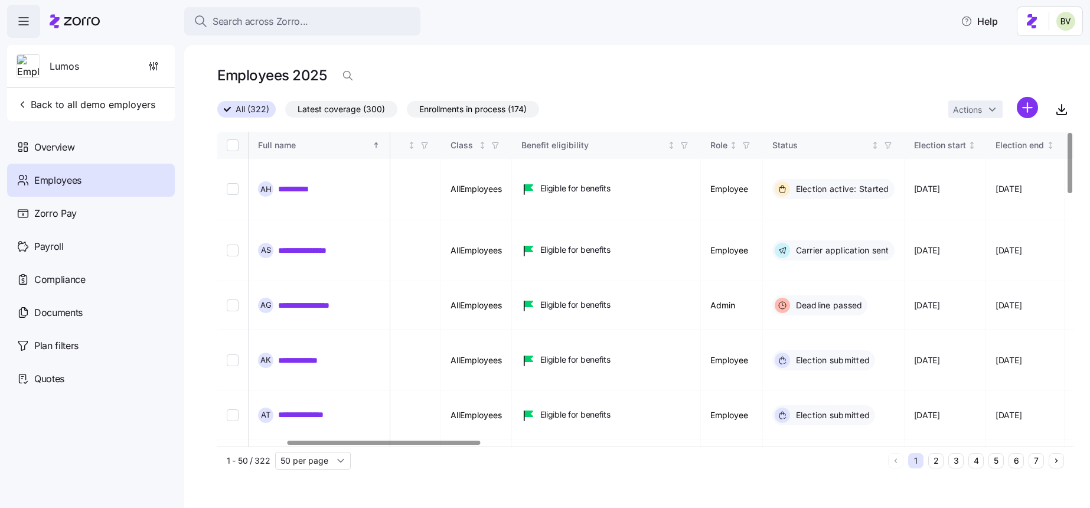
scroll to position [0, 313]
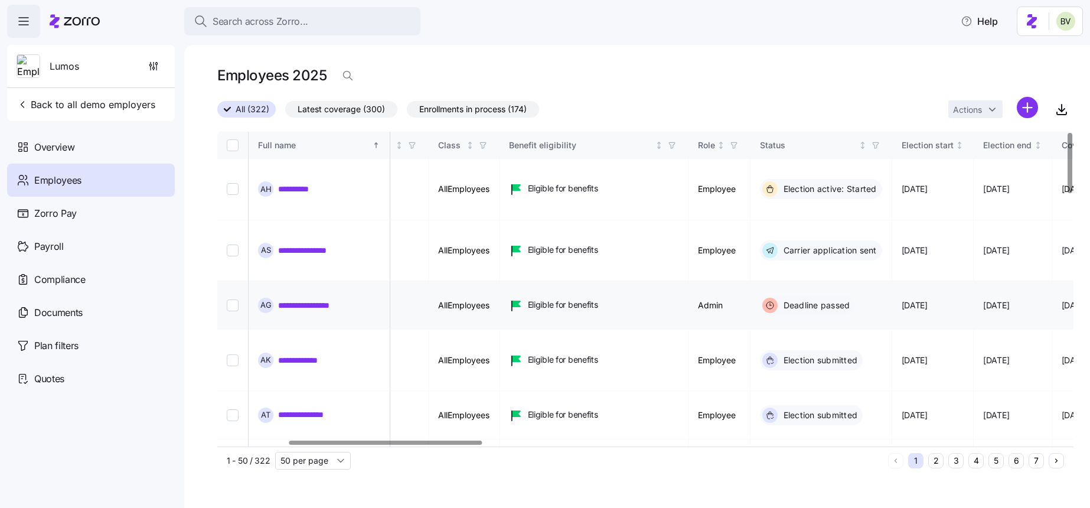
click at [337, 299] on link "**********" at bounding box center [314, 305] width 73 height 12
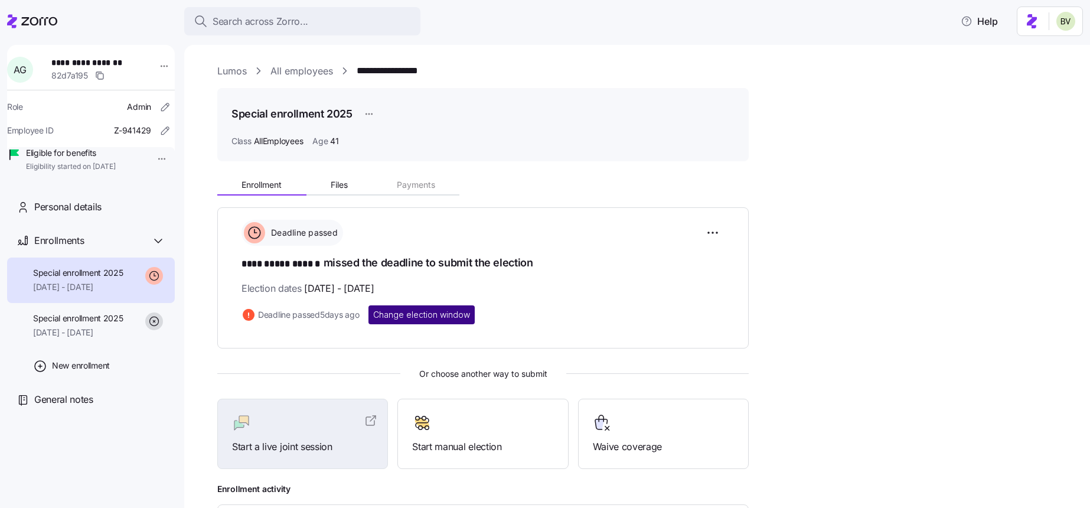
click at [440, 311] on span "Change election window" at bounding box center [421, 315] width 97 height 12
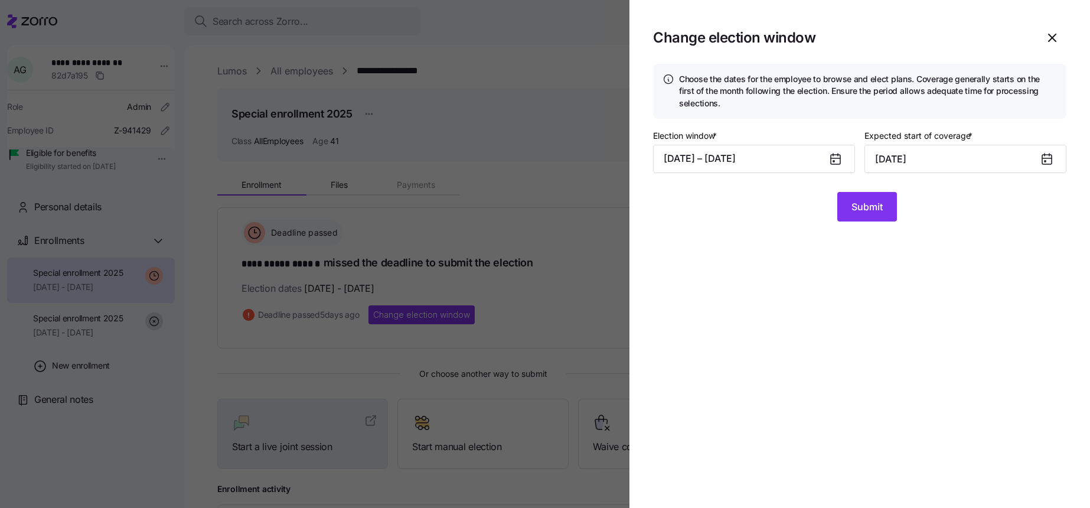
click at [765, 173] on div "Election window * 08/14/2025 – 08/20/2025 Expected start of coverage * Septembe…" at bounding box center [859, 155] width 413 height 54
click at [758, 162] on button "08/14/2025 – 08/20/2025" at bounding box center [754, 159] width 202 height 28
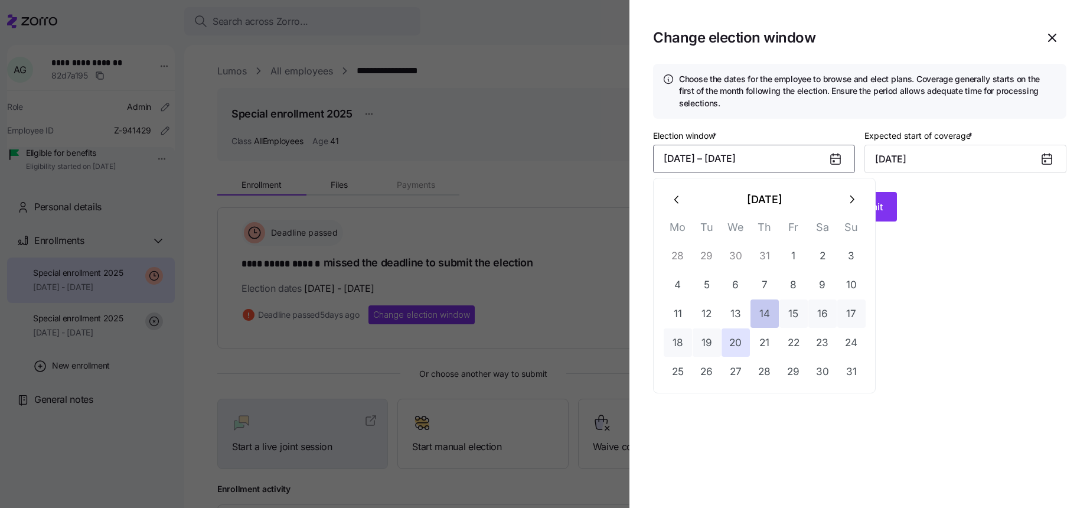
click at [762, 312] on button "14" at bounding box center [764, 313] width 28 height 28
click at [759, 371] on button "28" at bounding box center [764, 371] width 28 height 28
type input "October 1, 2025"
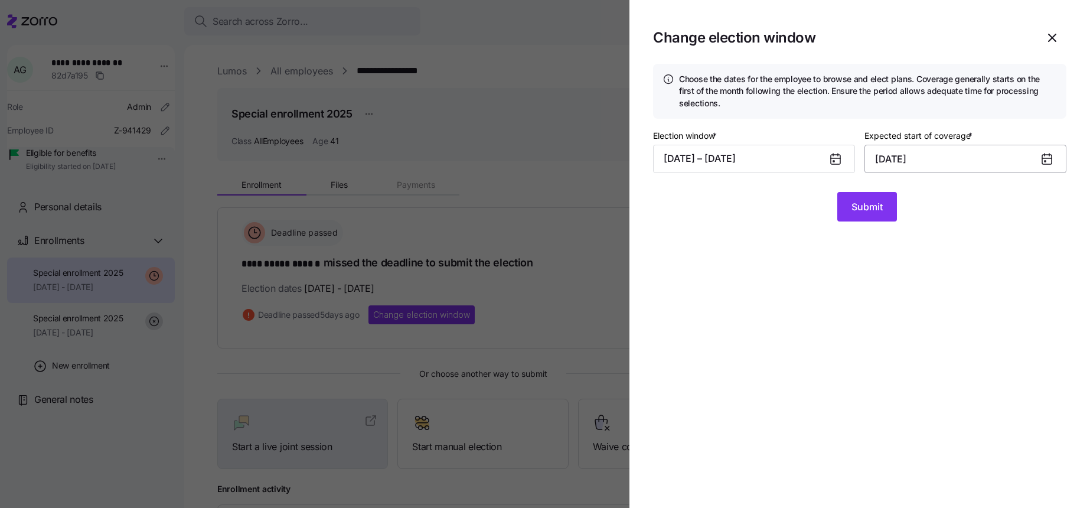
click at [906, 168] on input "October 1, 2025" at bounding box center [965, 159] width 202 height 28
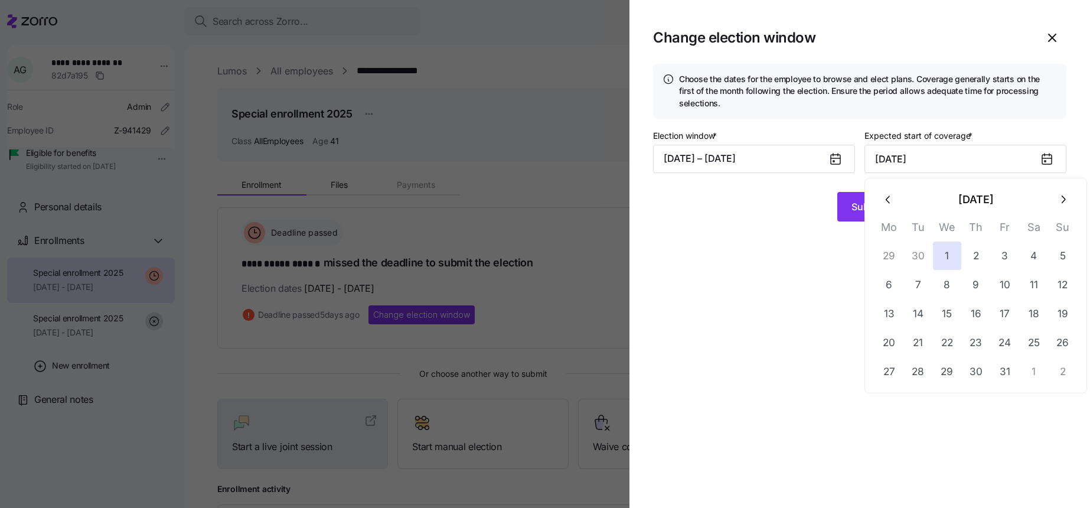
click at [854, 223] on section "Change election window Choose the dates for the employee to browse and elect pl…" at bounding box center [859, 254] width 461 height 508
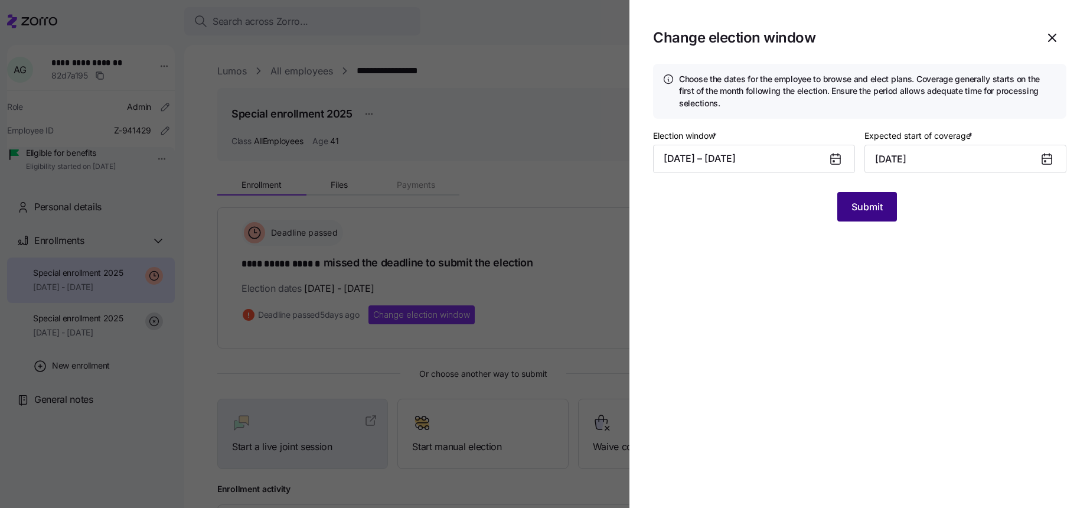
click at [852, 206] on span "Submit" at bounding box center [866, 207] width 31 height 14
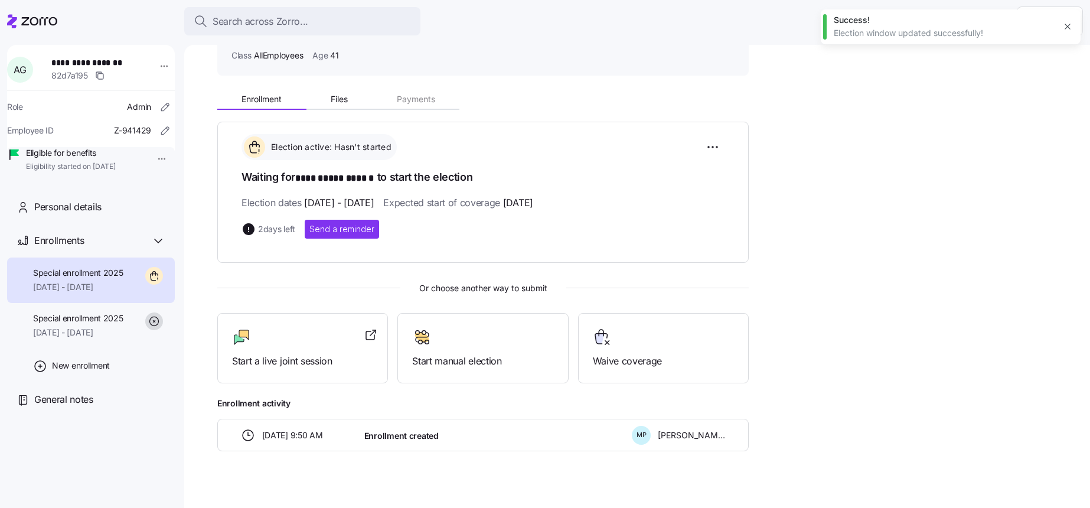
scroll to position [93, 0]
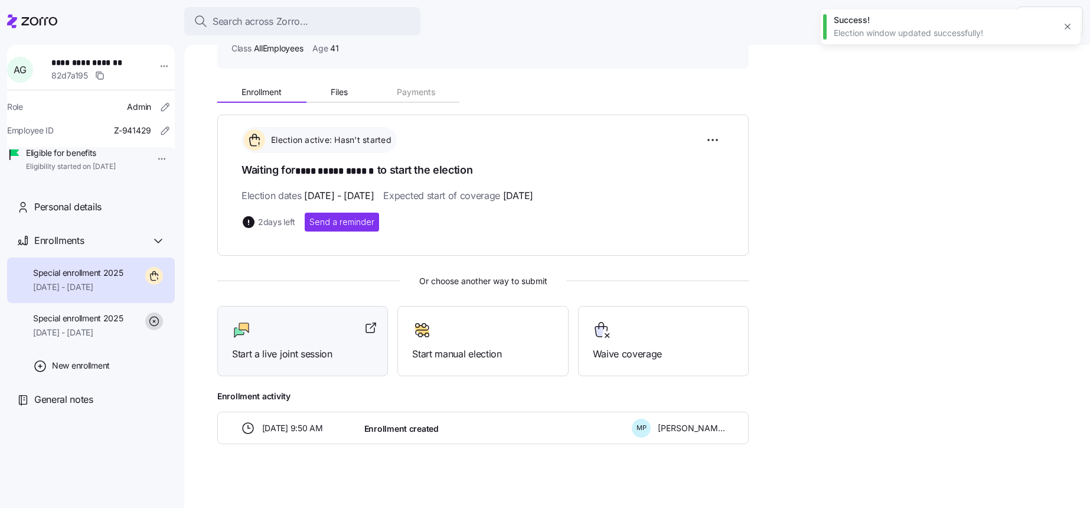
click at [323, 360] on span "Start a live joint session" at bounding box center [302, 354] width 141 height 15
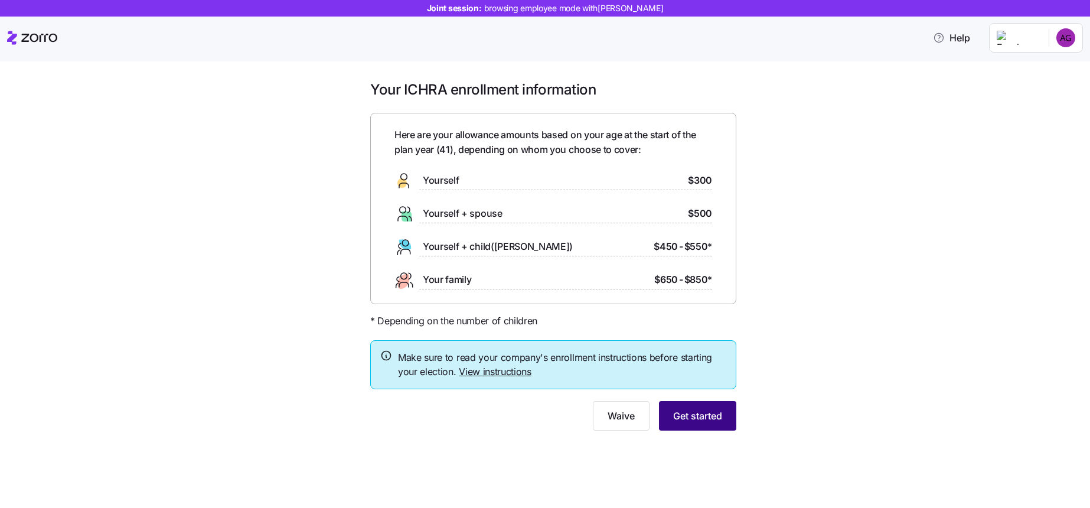
click at [709, 417] on span "Get started" at bounding box center [697, 416] width 49 height 14
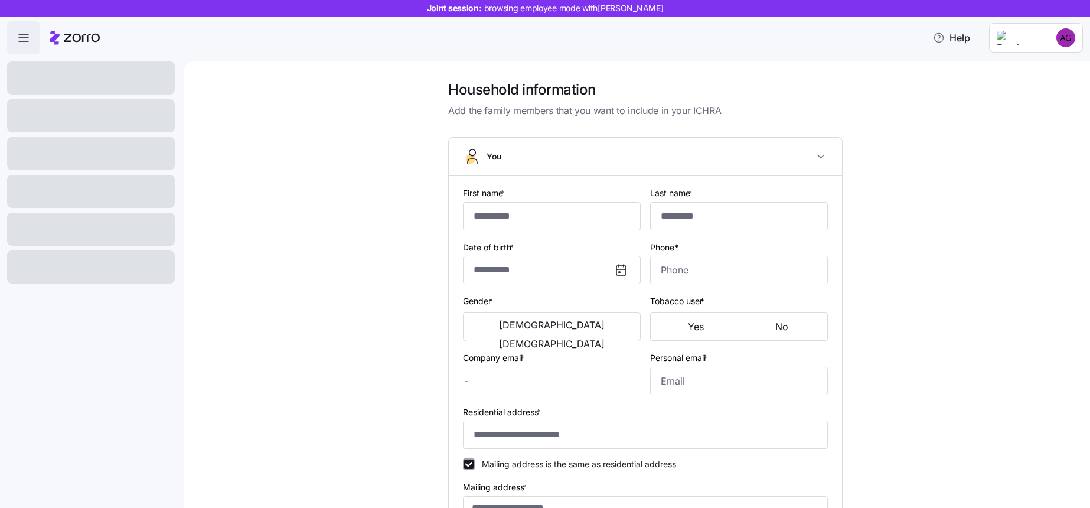
type input "**********"
type input "******"
type input "[EMAIL_ADDRESS][PERSON_NAME][DOMAIN_NAME]"
type input "[EMAIL_ADDRESS][DOMAIN_NAME]"
type input "**********"
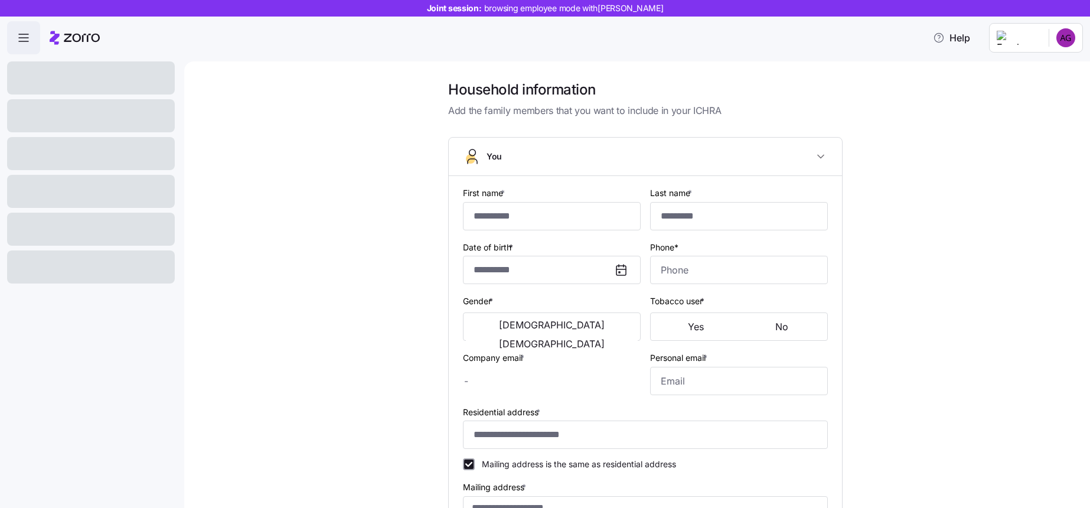
checkbox input "true"
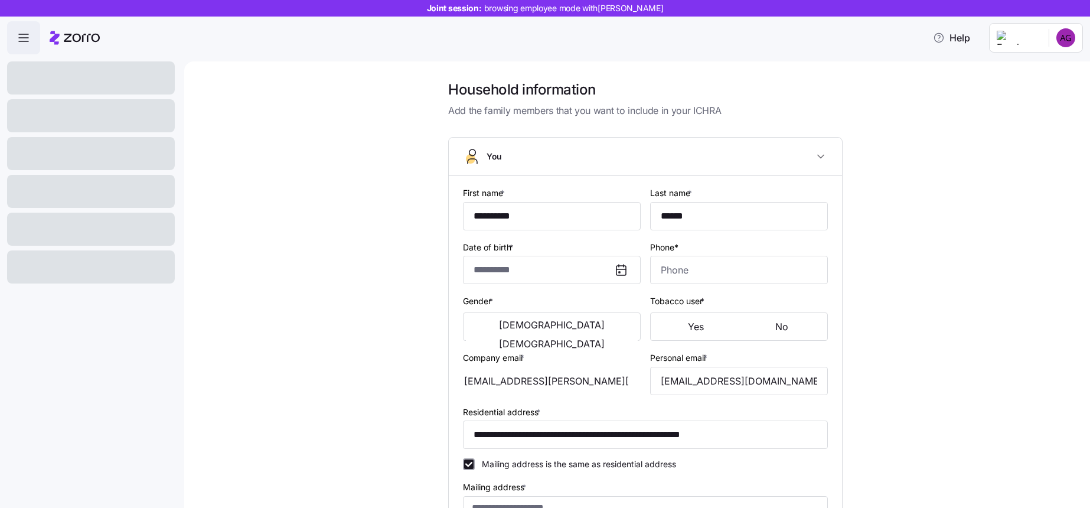
type input "**********"
type input "[PHONE_NUMBER]"
type input "[DEMOGRAPHIC_DATA] citizen"
type input "Single"
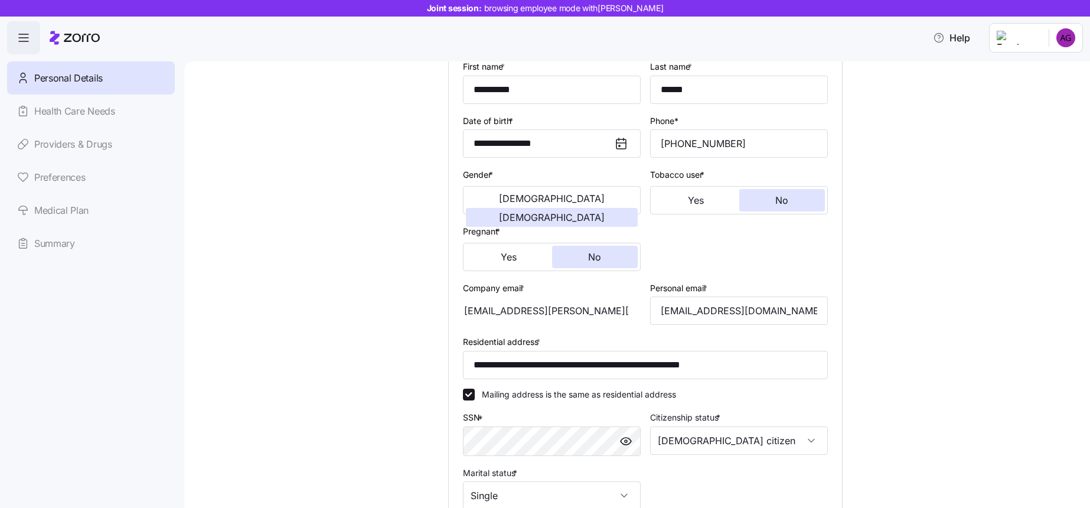
scroll to position [296, 0]
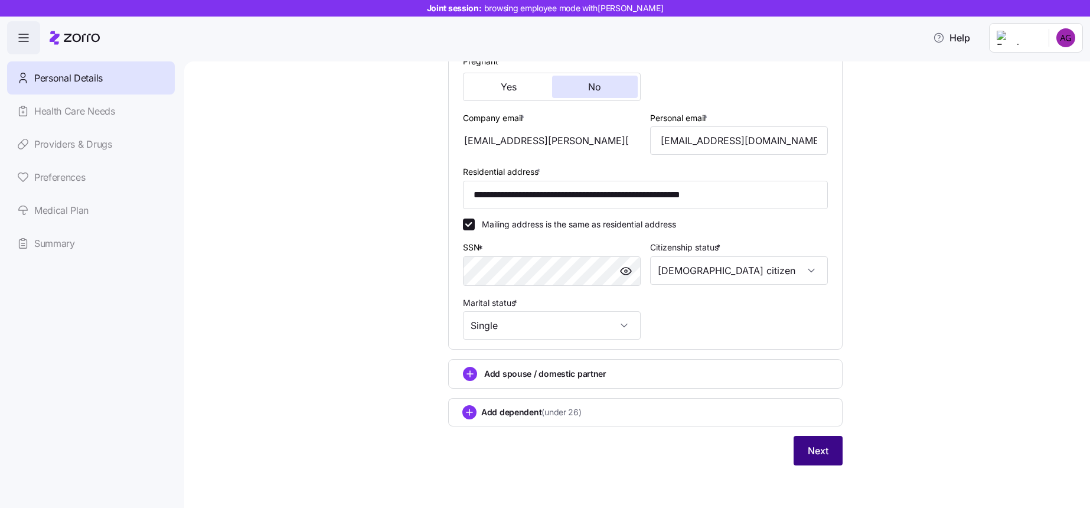
click at [807, 443] on button "Next" at bounding box center [818, 451] width 49 height 30
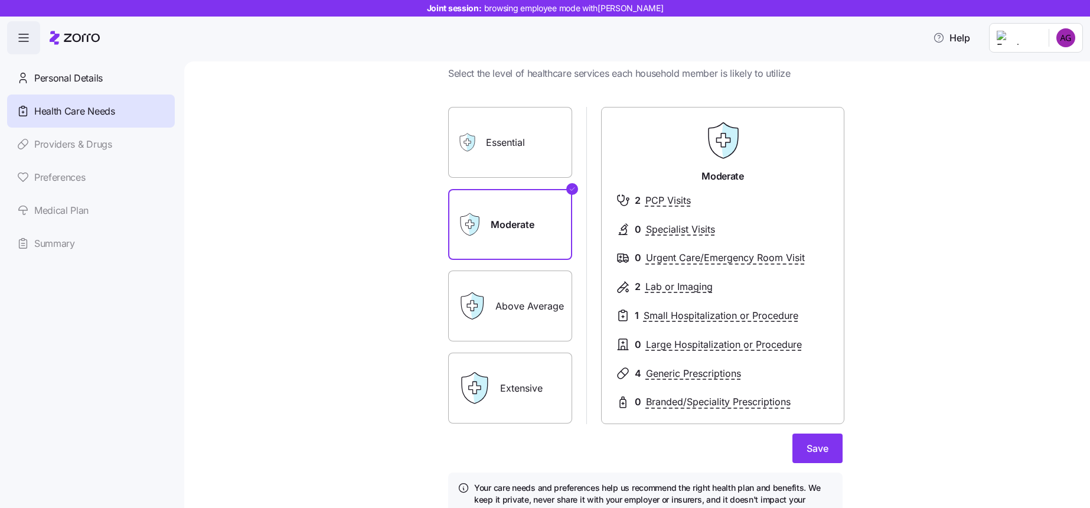
scroll to position [99, 0]
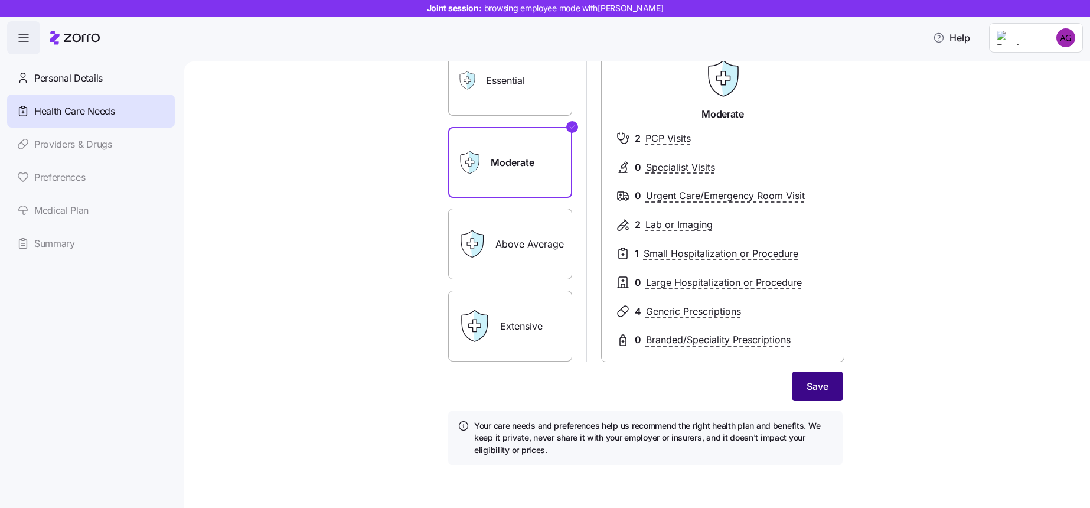
click at [804, 385] on button "Save" at bounding box center [817, 386] width 50 height 30
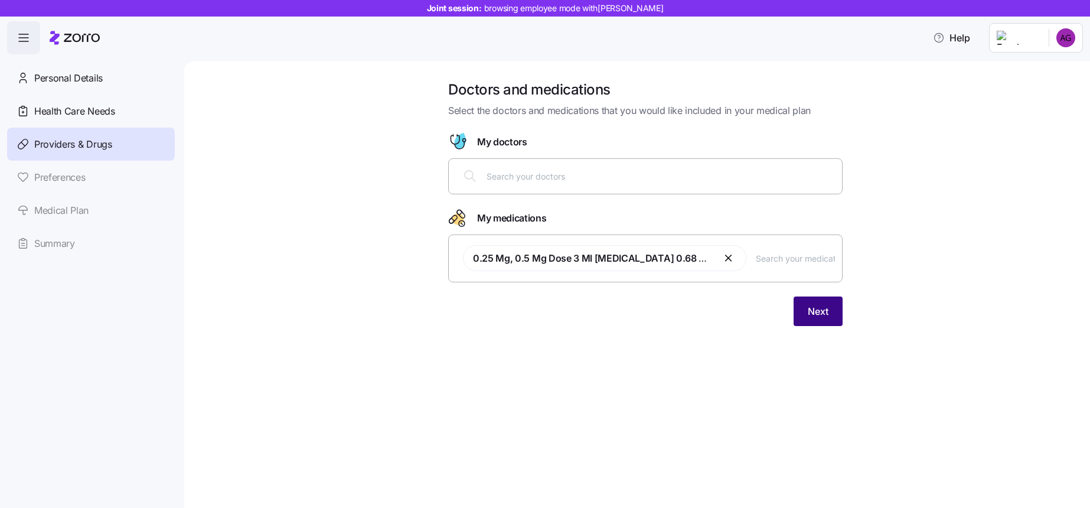
click at [827, 311] on span "Next" at bounding box center [818, 311] width 21 height 14
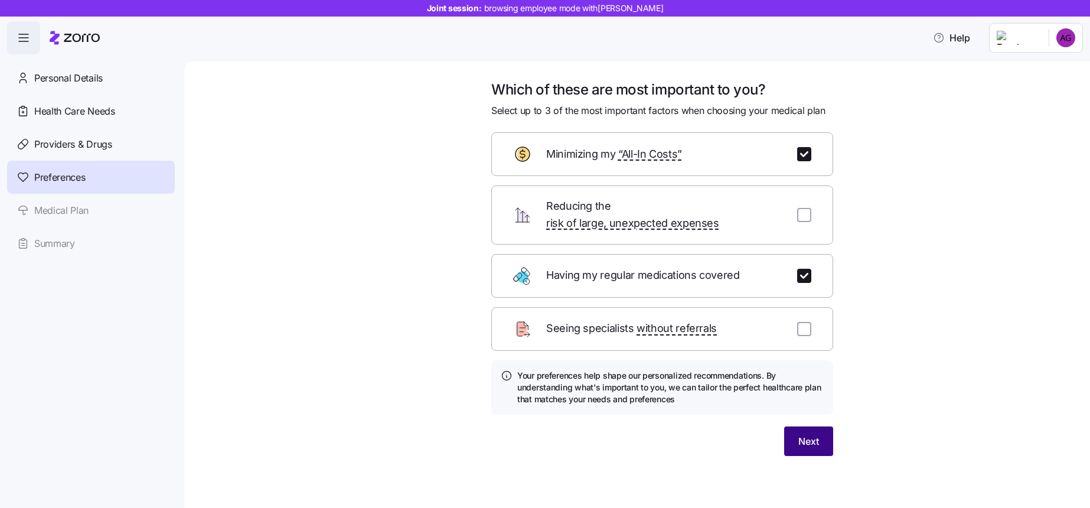
click at [807, 434] on span "Next" at bounding box center [808, 441] width 21 height 14
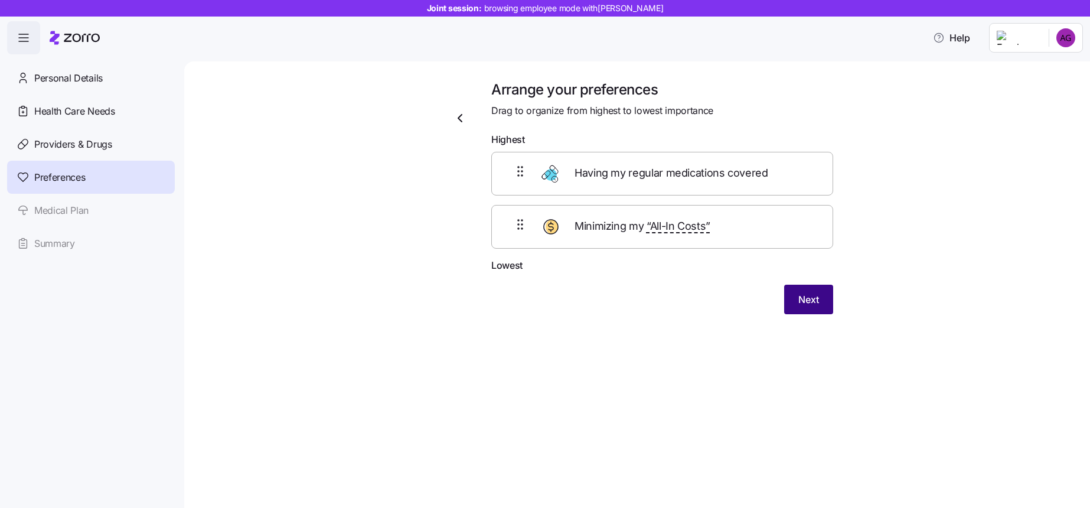
click at [814, 312] on button "Next" at bounding box center [808, 300] width 49 height 30
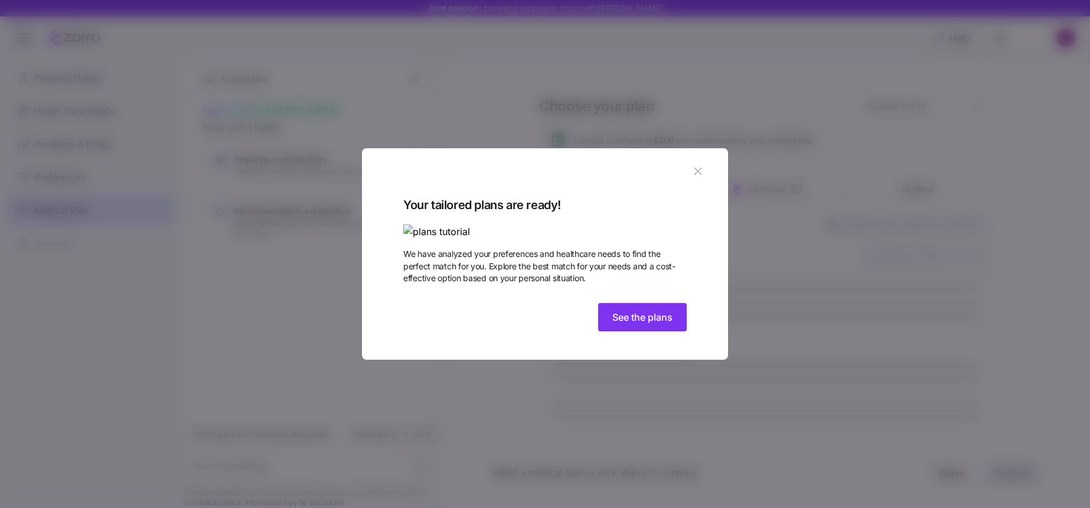
click at [622, 337] on div "Your tailored plans are ready! We have analyzed your preferences and healthcare…" at bounding box center [544, 265] width 283 height 141
click at [622, 324] on span "See the plans" at bounding box center [642, 317] width 60 height 14
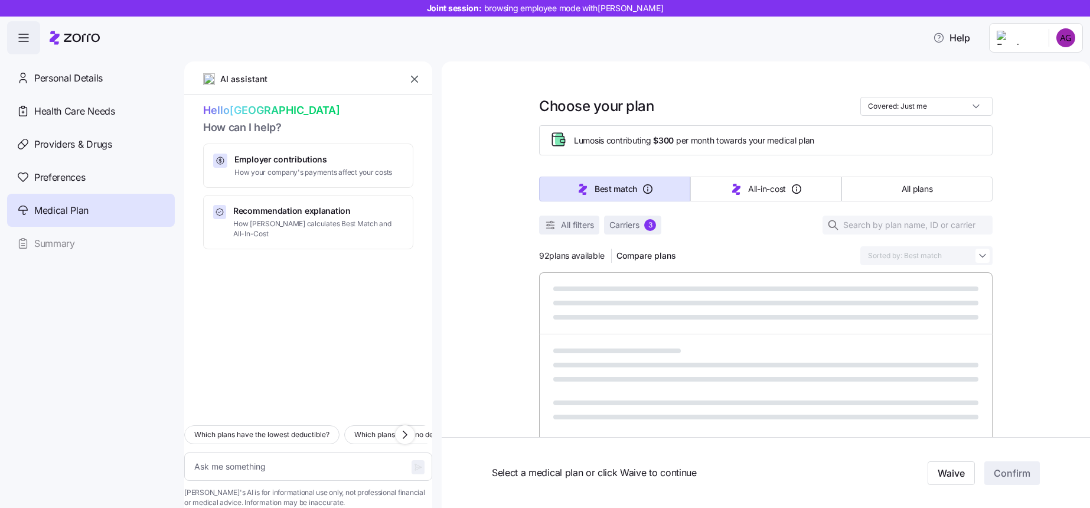
type textarea "x"
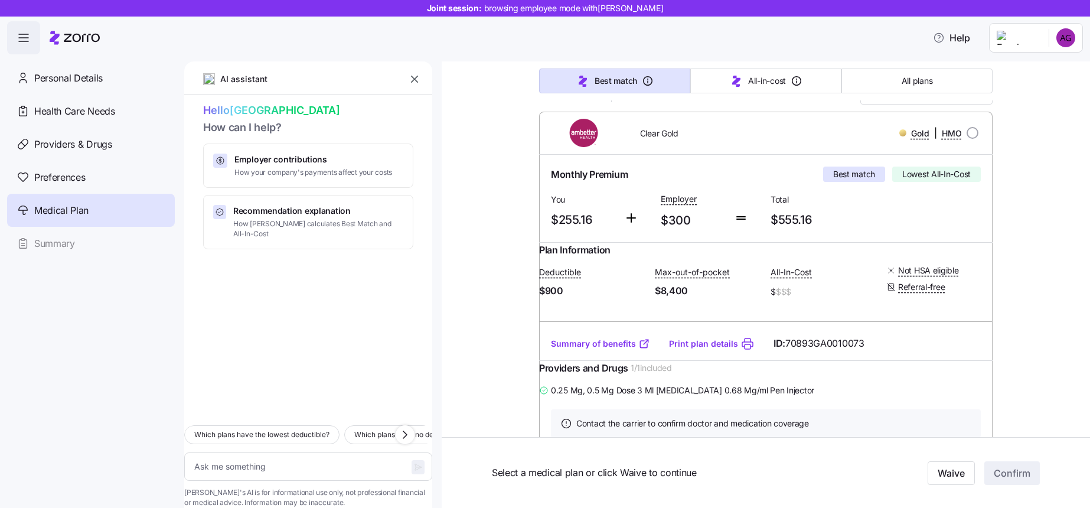
scroll to position [162, 0]
click at [969, 128] on input "radio" at bounding box center [973, 131] width 12 height 12
radio input "true"
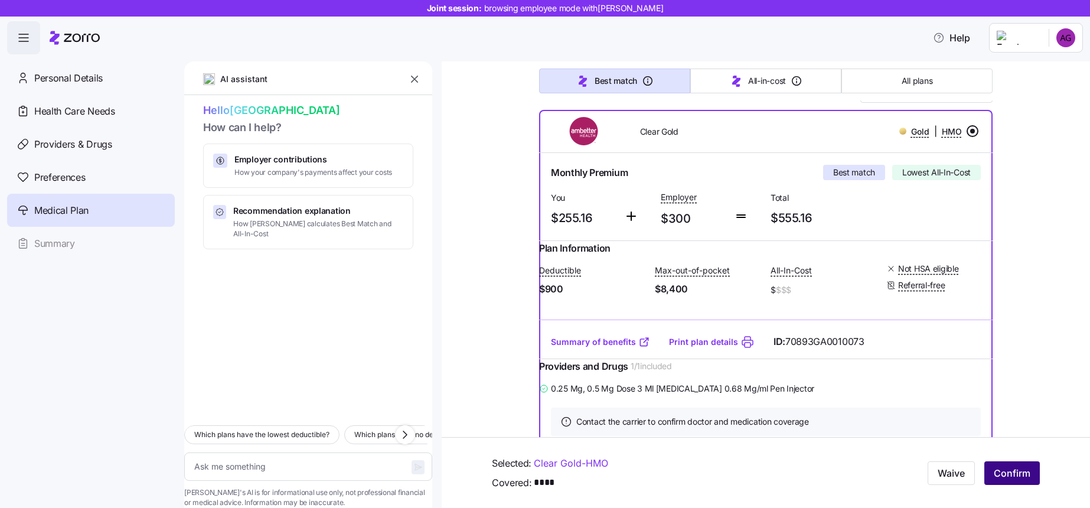
click at [1006, 466] on span "Confirm" at bounding box center [1012, 473] width 37 height 14
type textarea "x"
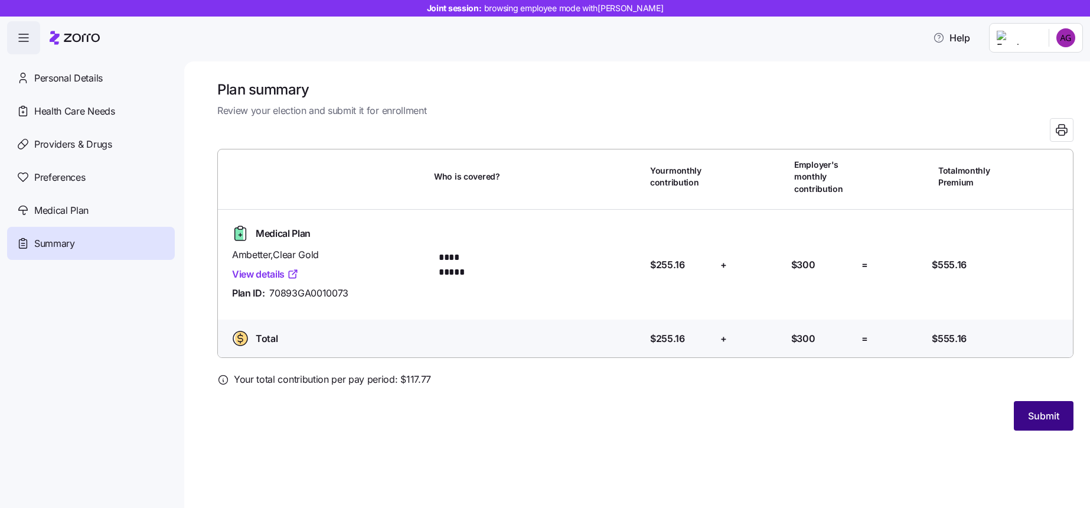
click at [1030, 415] on span "Submit" at bounding box center [1043, 416] width 31 height 14
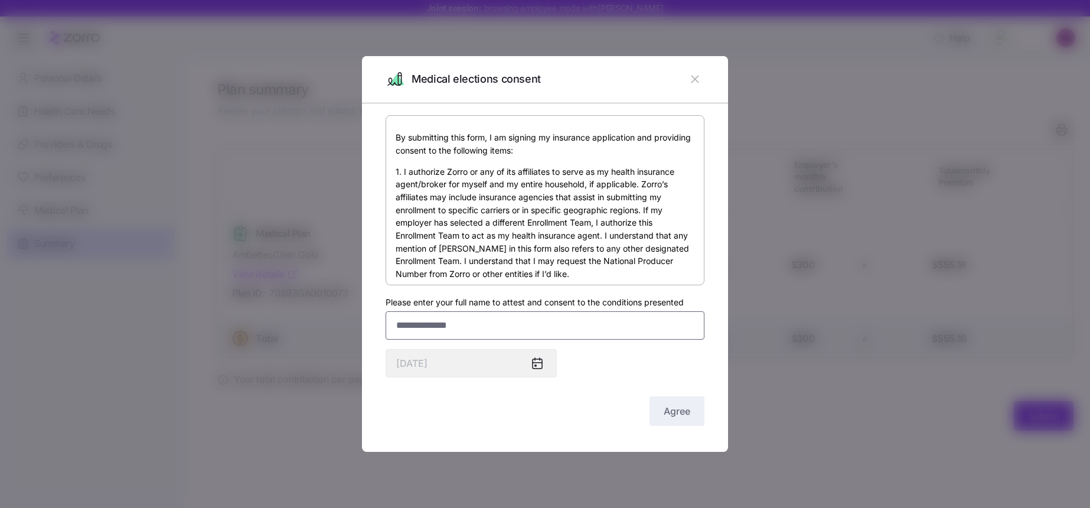
click at [491, 328] on input "Please enter your full name to attest and consent to the conditions presented" at bounding box center [545, 325] width 319 height 28
type input "****"
click at [663, 406] on button "Agree" at bounding box center [677, 411] width 55 height 30
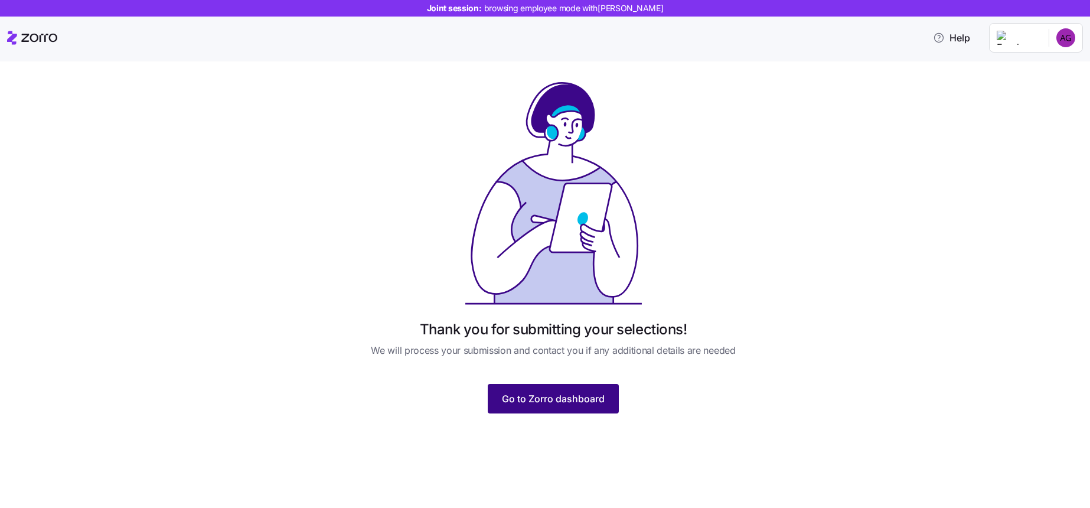
click at [566, 404] on span "Go to Zorro dashboard" at bounding box center [553, 398] width 103 height 14
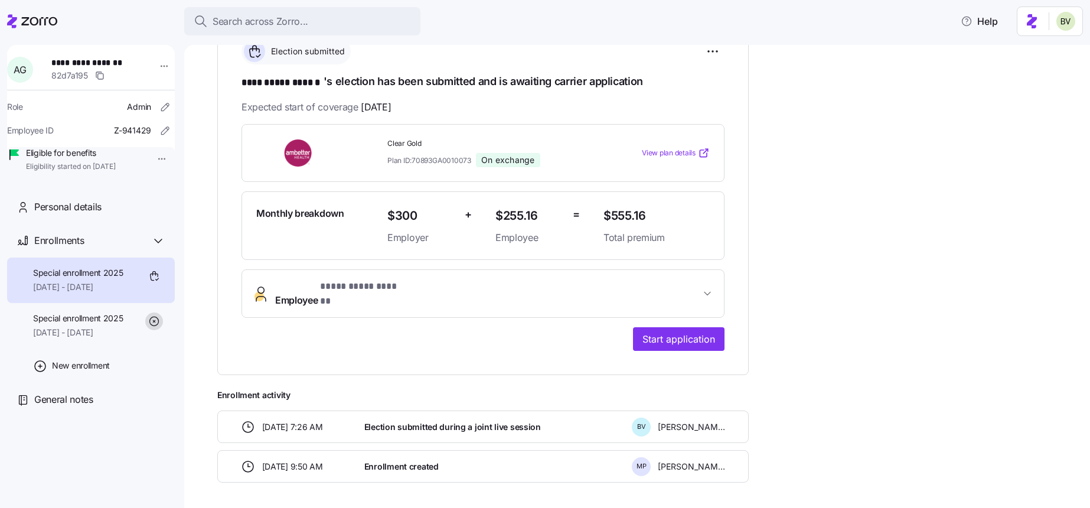
scroll to position [182, 0]
click at [651, 331] on span "Start application" at bounding box center [678, 338] width 73 height 14
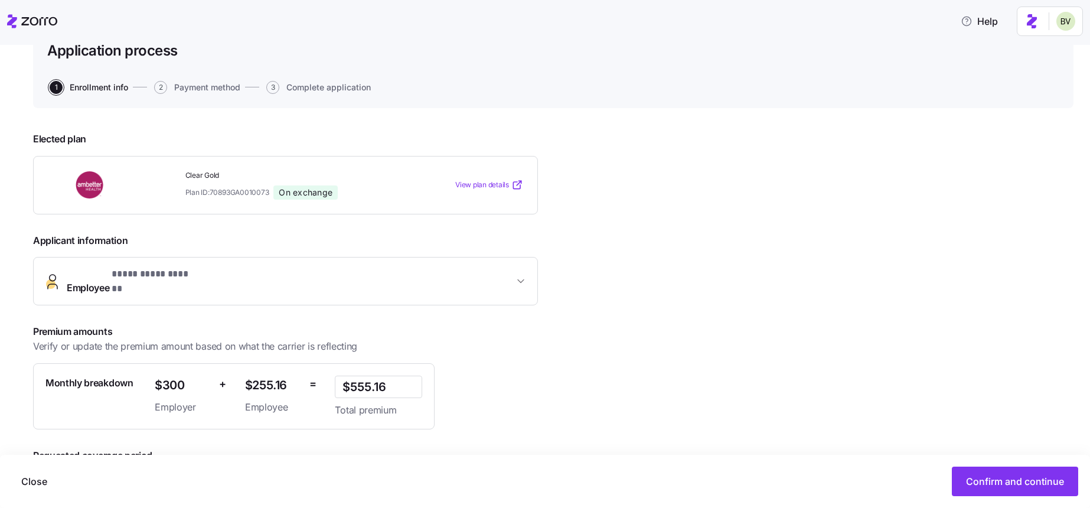
scroll to position [155, 0]
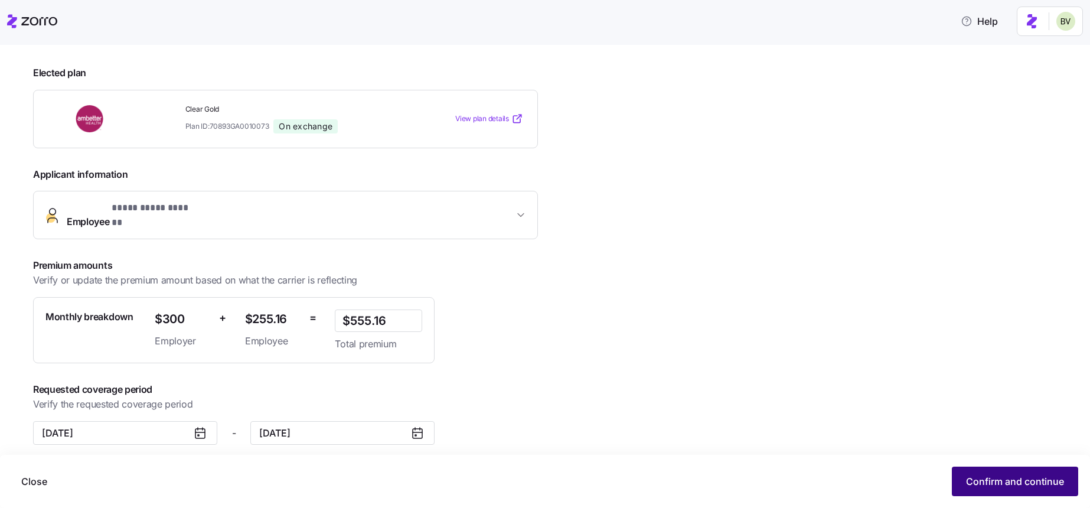
click at [990, 480] on span "Confirm and continue" at bounding box center [1015, 481] width 98 height 14
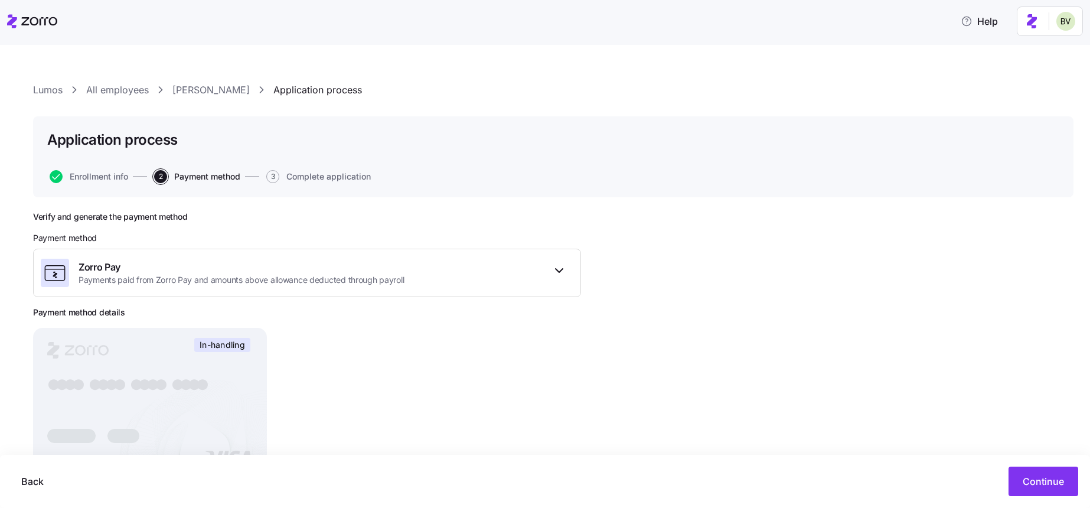
scroll to position [79, 0]
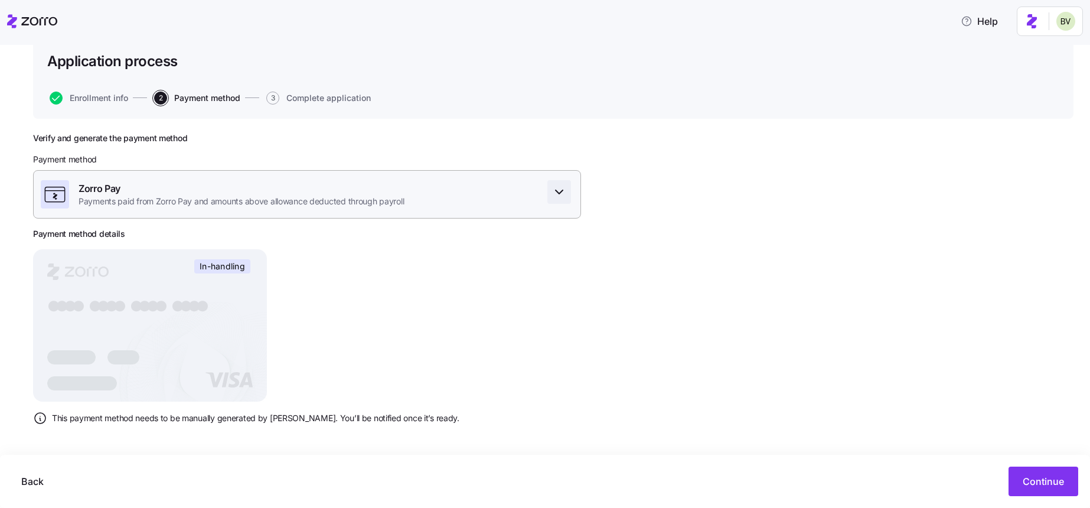
click at [553, 194] on icon "button" at bounding box center [559, 192] width 14 height 14
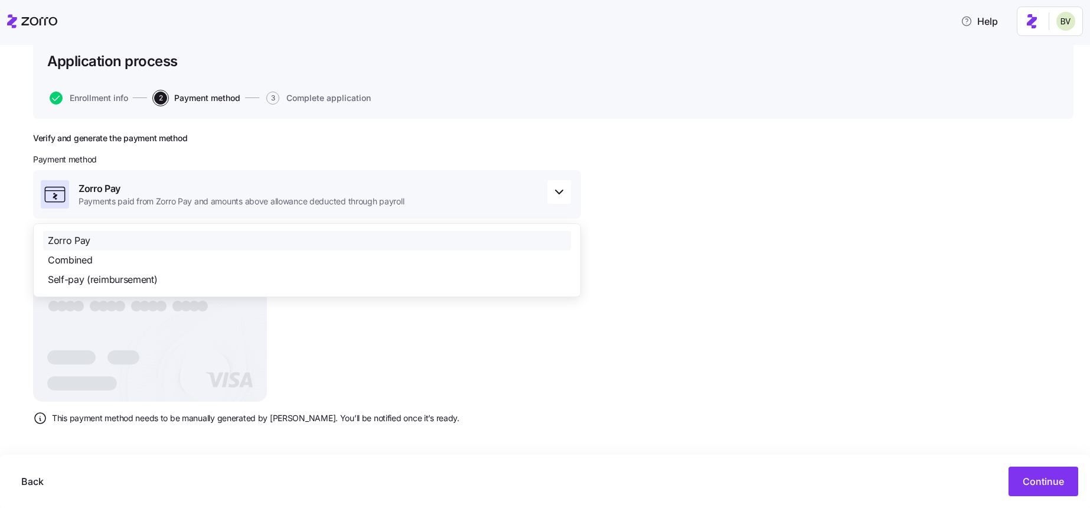
click at [599, 148] on div "Verify and generate the payment method Payment method Zorro Pay Payments paid f…" at bounding box center [553, 313] width 1040 height 361
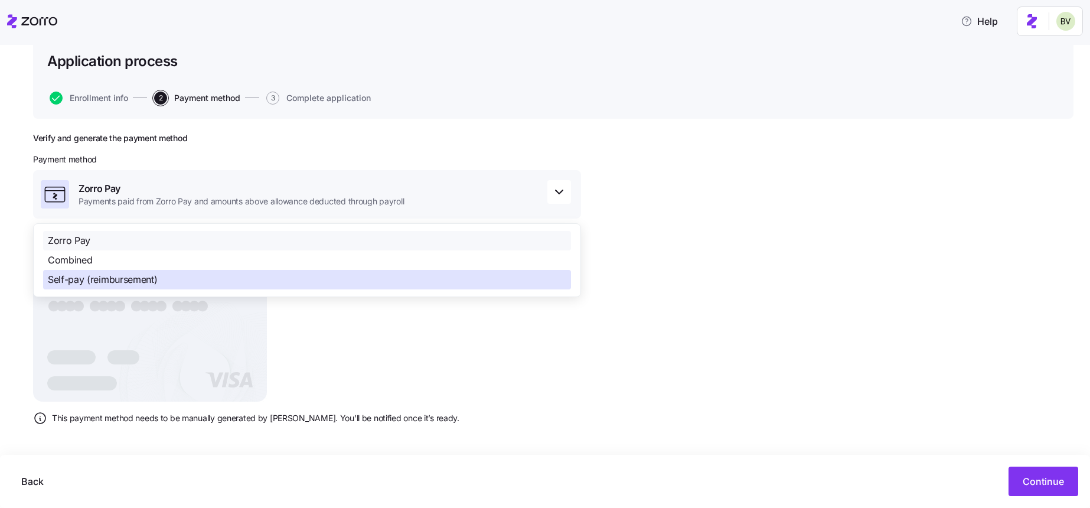
click at [502, 270] on div "Self-pay (reimbursement)" at bounding box center [307, 279] width 528 height 19
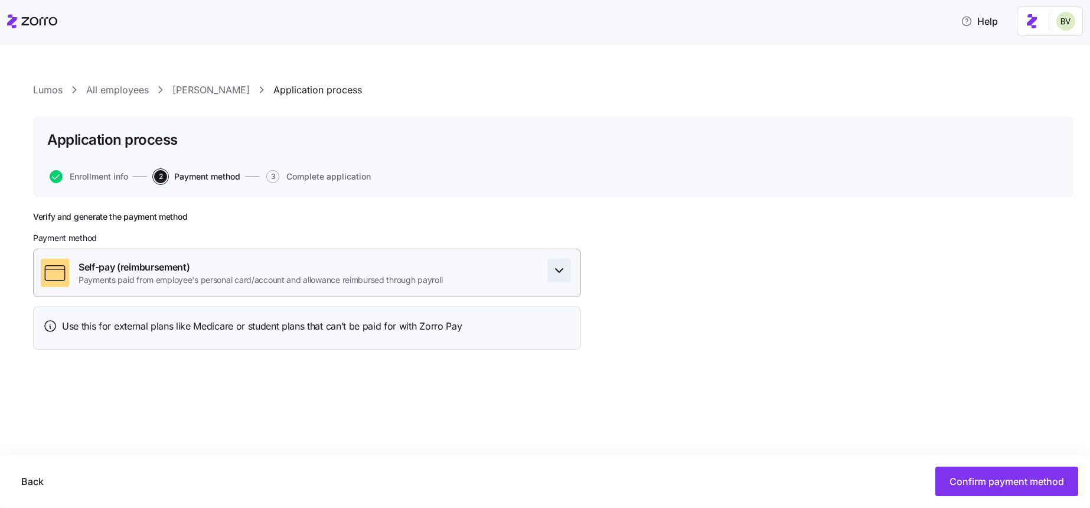
click at [559, 271] on icon "button" at bounding box center [559, 270] width 14 height 14
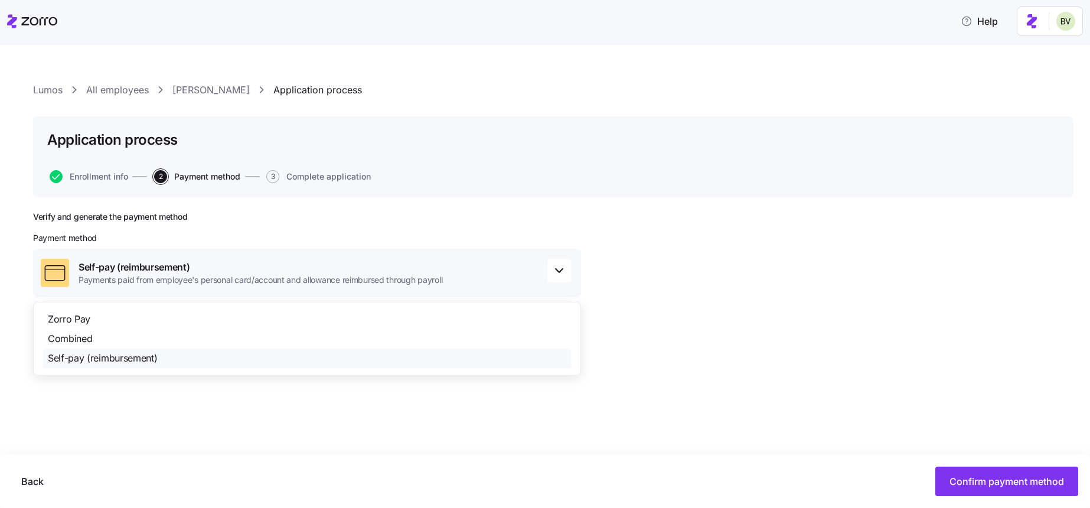
click at [120, 85] on link "All employees" at bounding box center [117, 90] width 63 height 15
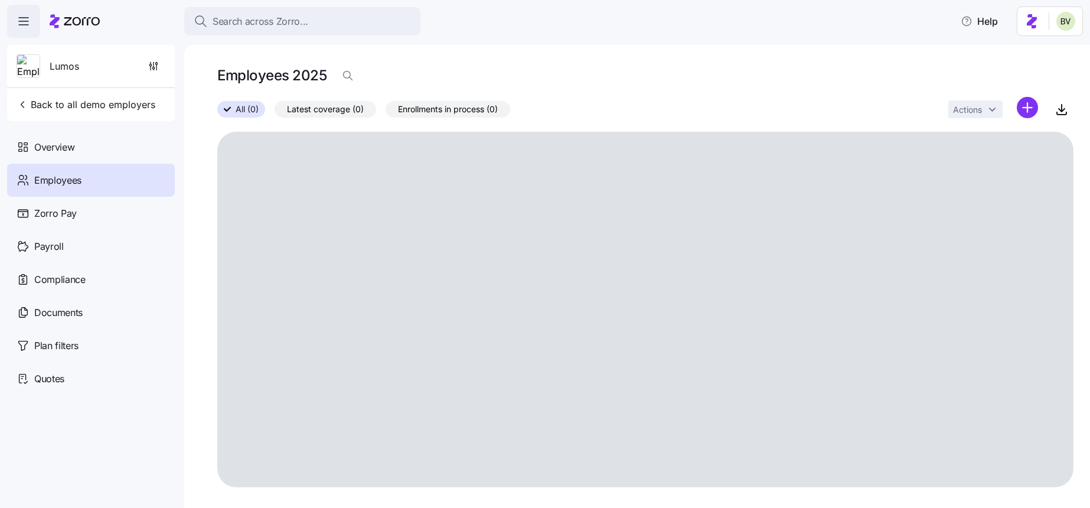
click at [115, 180] on div "Employees" at bounding box center [91, 180] width 168 height 33
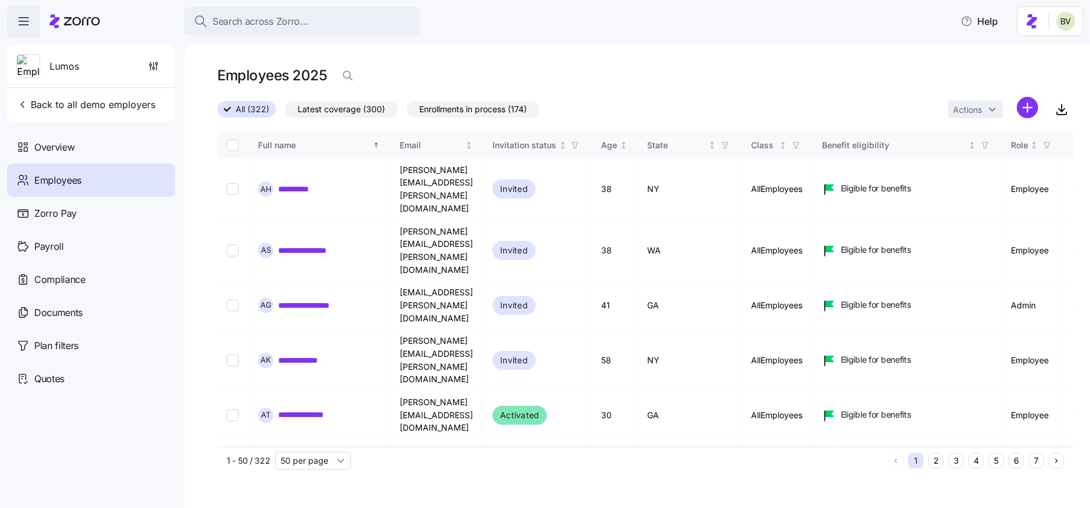
click at [115, 180] on div "Employees" at bounding box center [91, 180] width 168 height 33
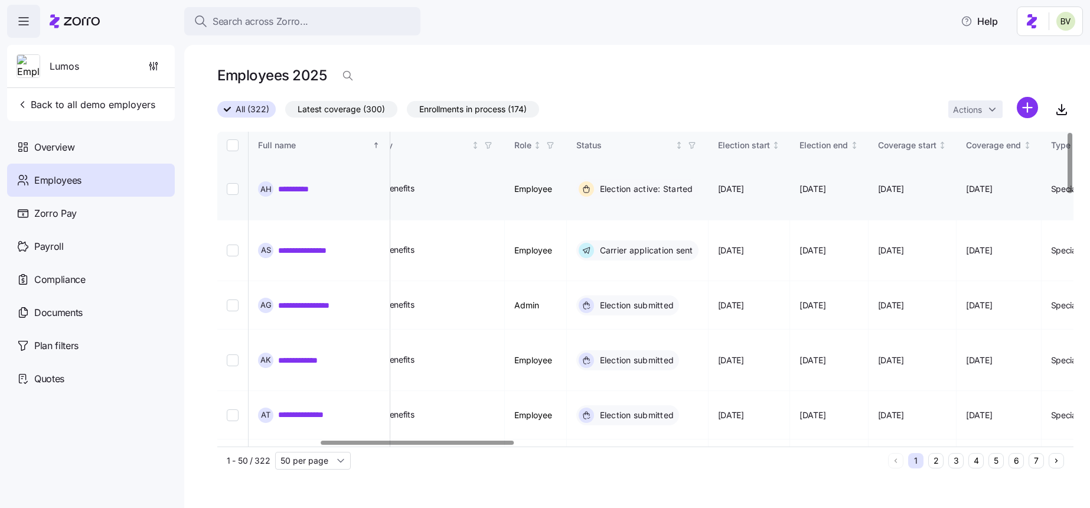
scroll to position [0, 584]
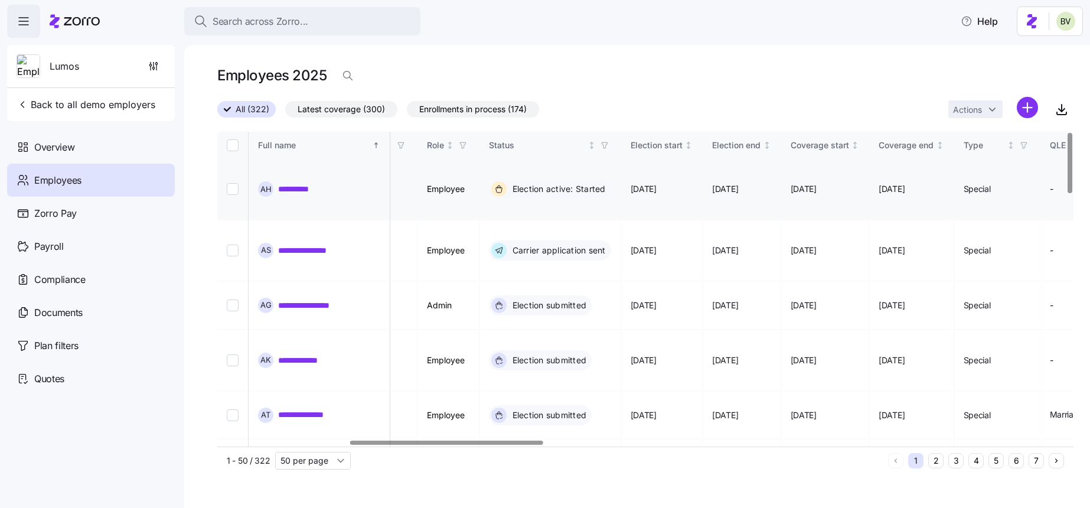
click at [309, 183] on link "**********" at bounding box center [303, 189] width 51 height 12
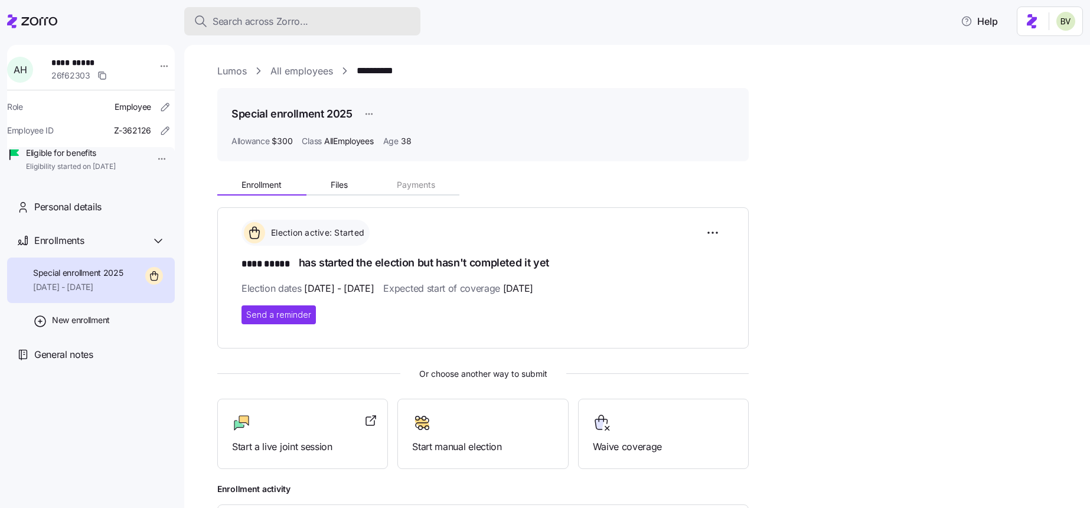
click at [302, 25] on span "Search across Zorro..." at bounding box center [261, 21] width 96 height 15
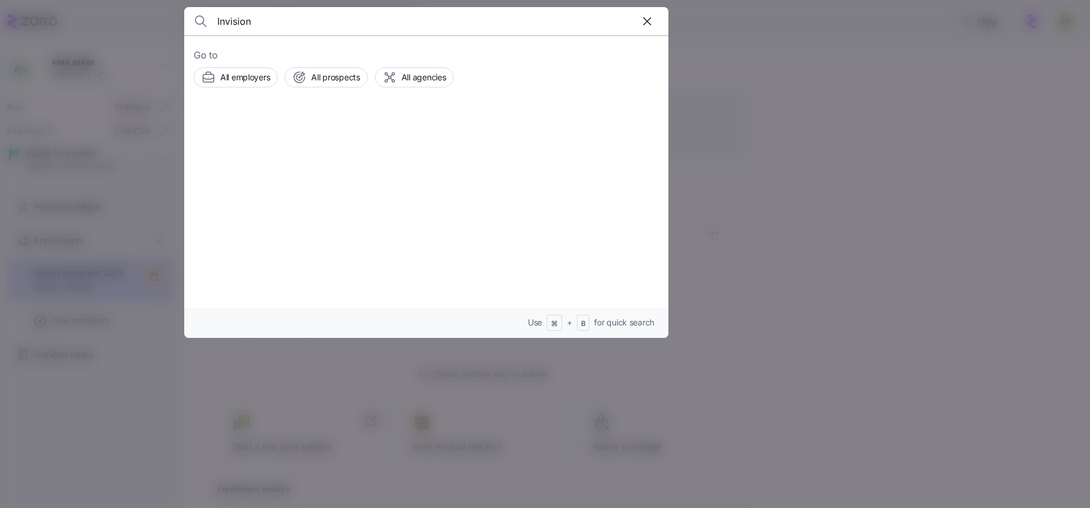
type input "Invision"
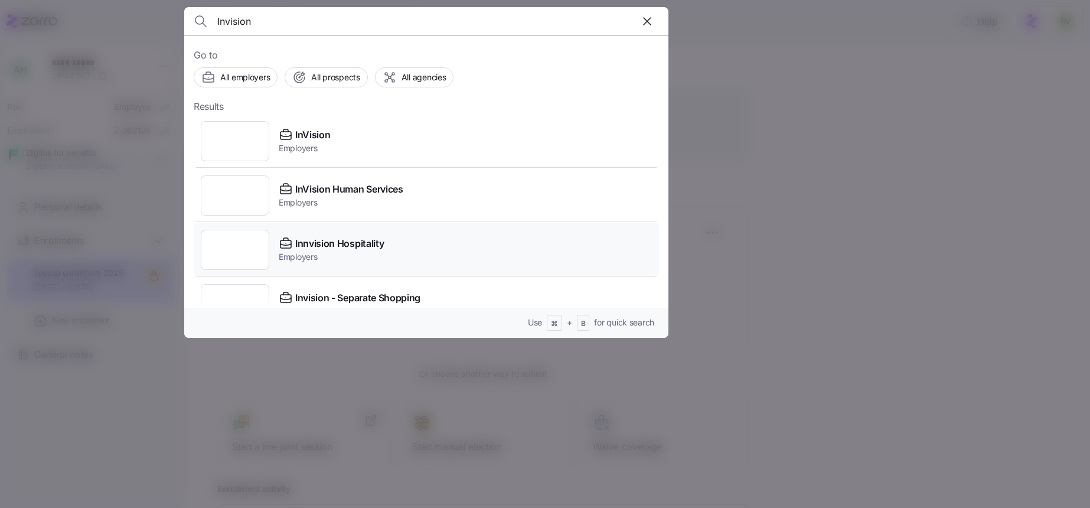
click at [245, 256] on div at bounding box center [235, 250] width 68 height 40
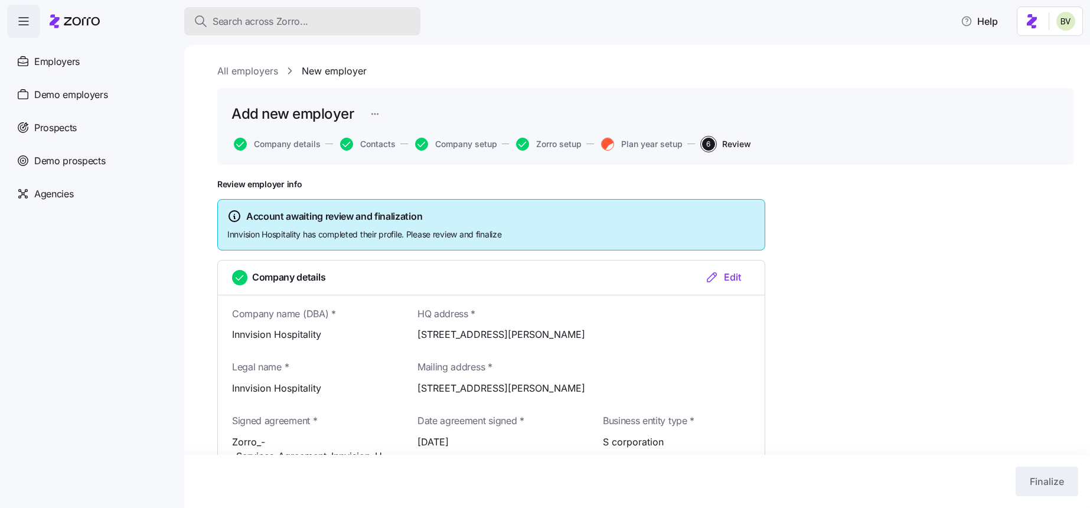
click at [342, 22] on div "Search across Zorro..." at bounding box center [302, 21] width 217 height 15
click at [342, 22] on body "Search across Zorro... Help Employers Demo employers Prospects Demo prospects A…" at bounding box center [545, 250] width 1090 height 501
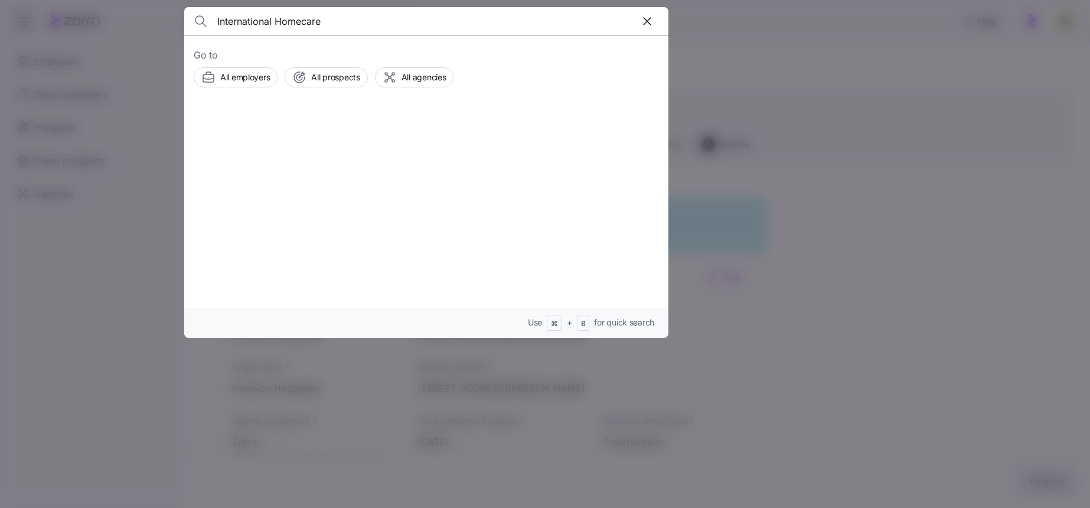
type input "International Homecare"
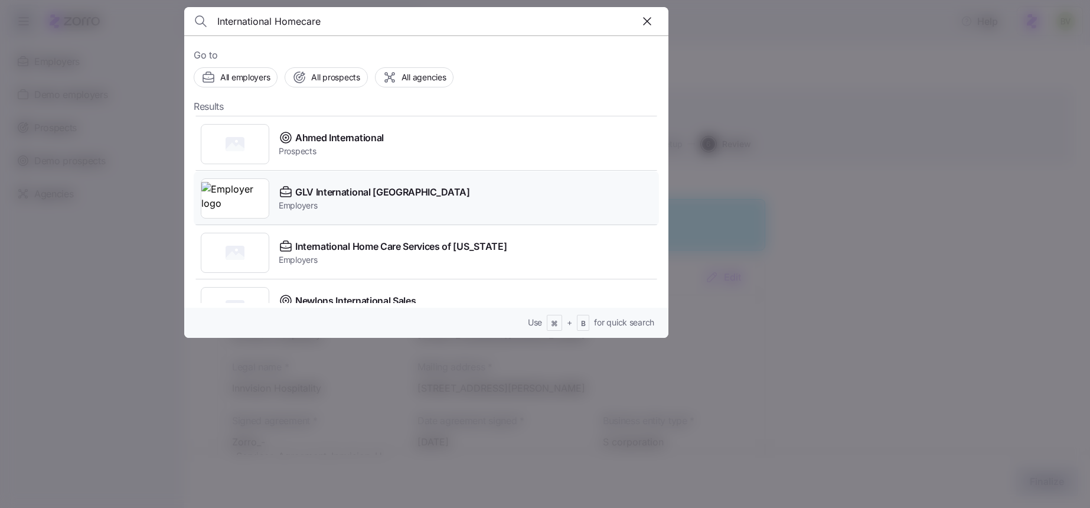
scroll to position [56, 0]
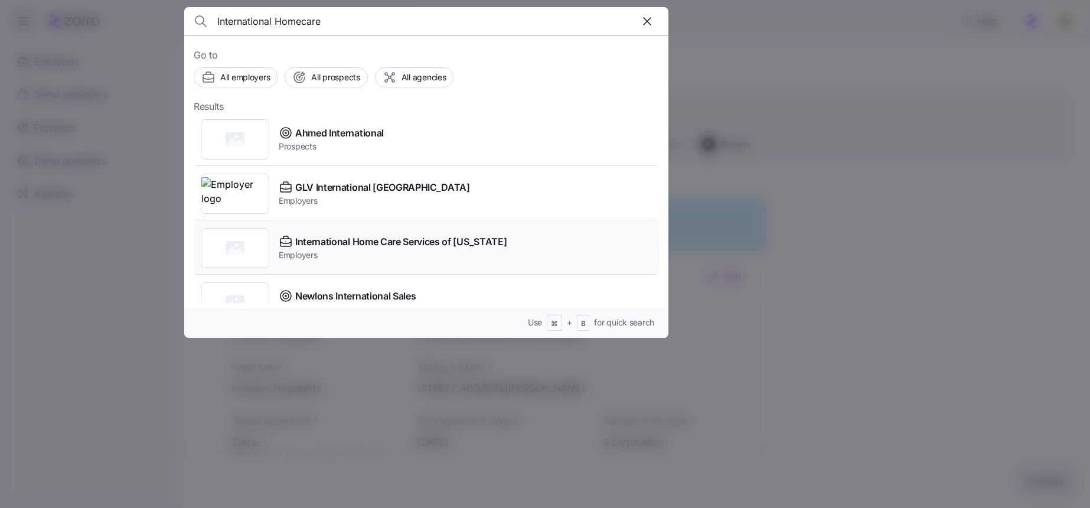
click at [223, 252] on div at bounding box center [235, 248] width 68 height 40
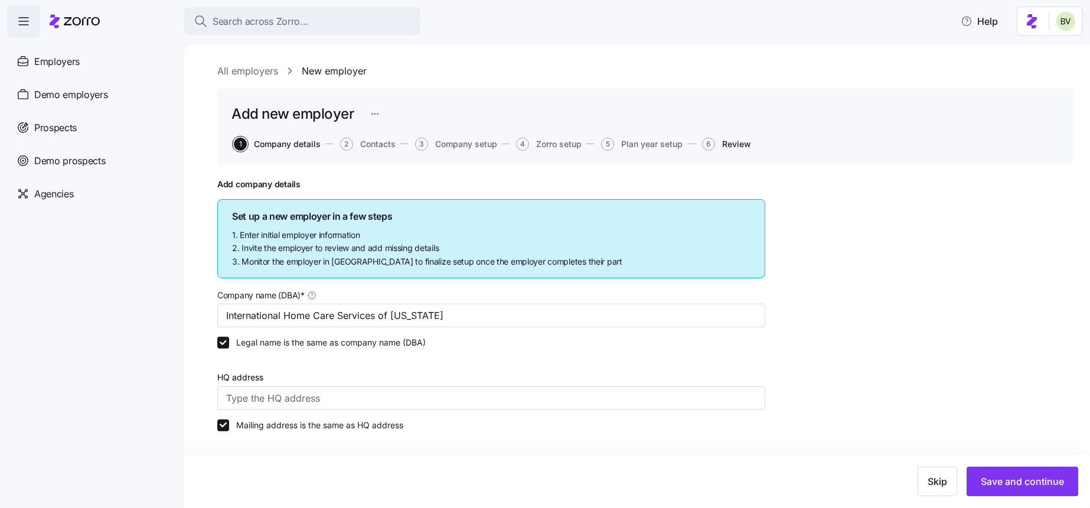
click at [746, 141] on span "Review" at bounding box center [736, 144] width 29 height 8
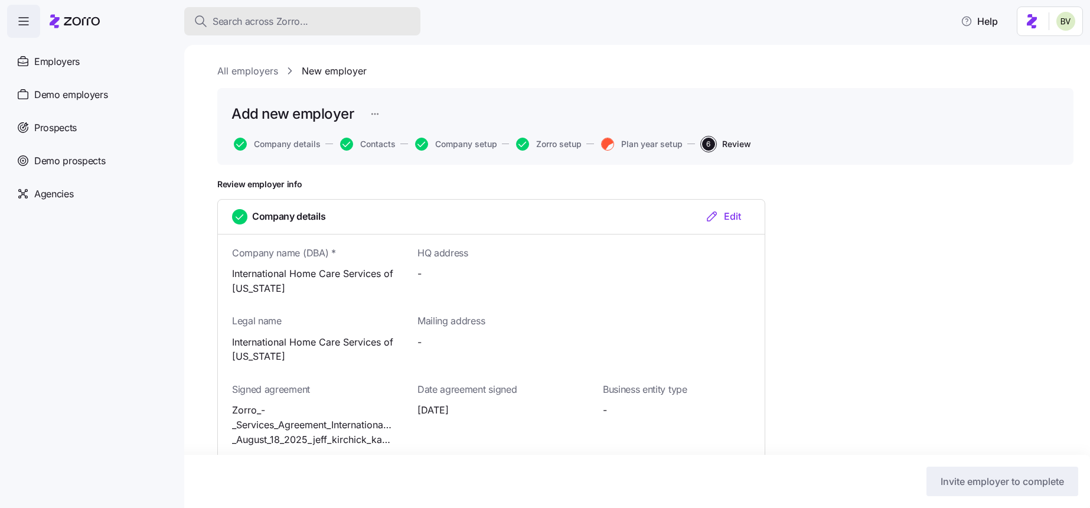
click at [295, 26] on span "Search across Zorro..." at bounding box center [261, 21] width 96 height 15
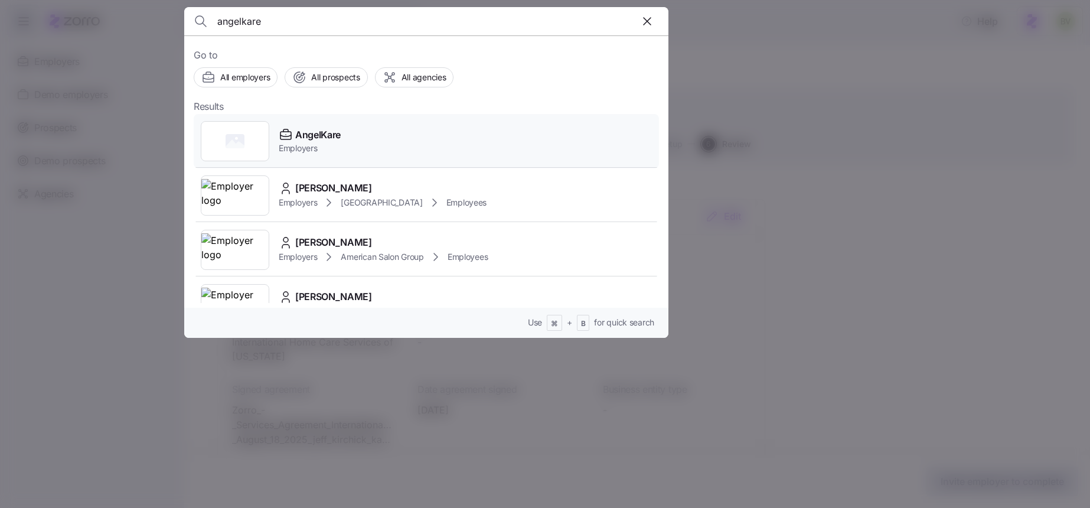
type input "angelkare"
click at [247, 148] on div at bounding box center [235, 141] width 68 height 40
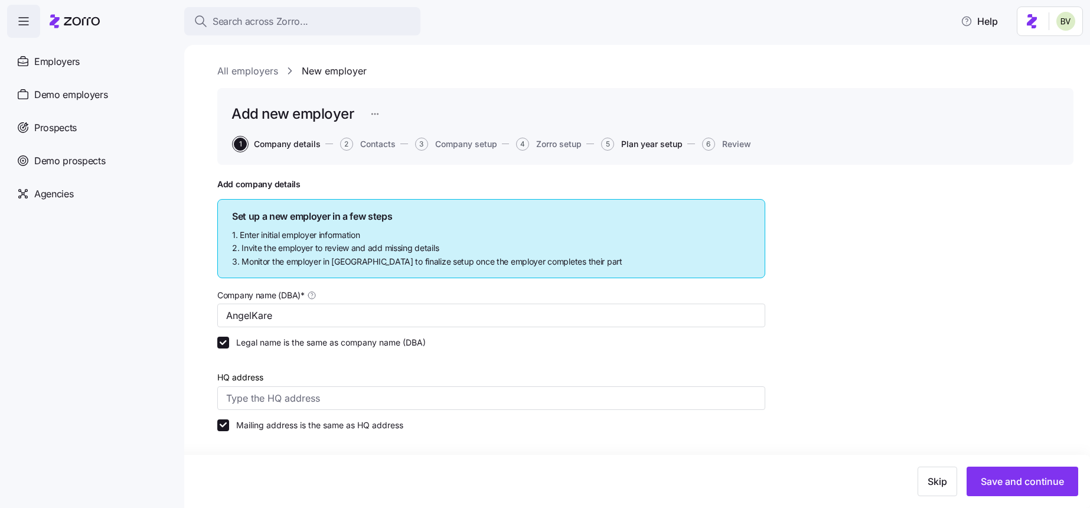
click at [637, 143] on span "Plan year setup" at bounding box center [651, 144] width 61 height 8
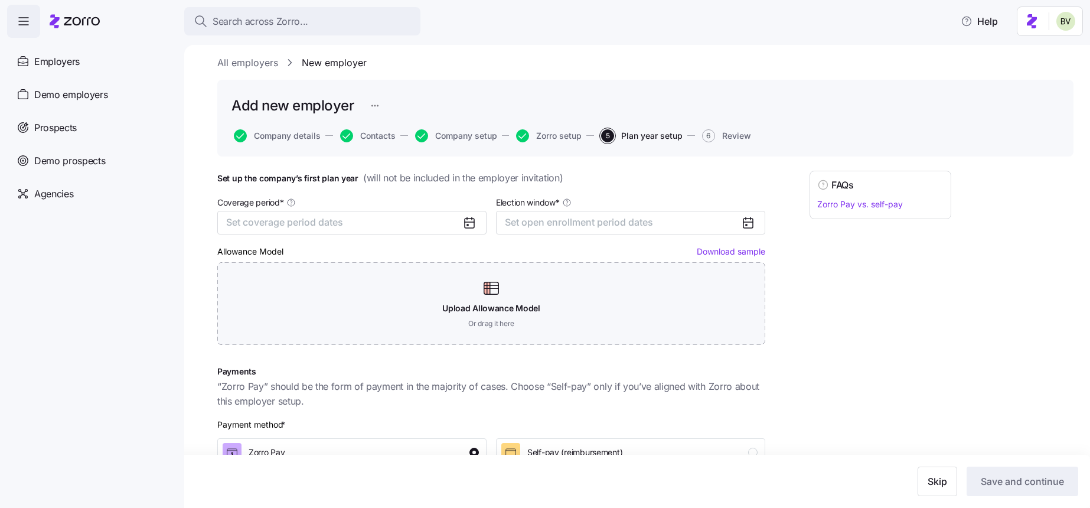
scroll to position [8, 0]
click at [314, 24] on div "Search across Zorro..." at bounding box center [302, 21] width 217 height 15
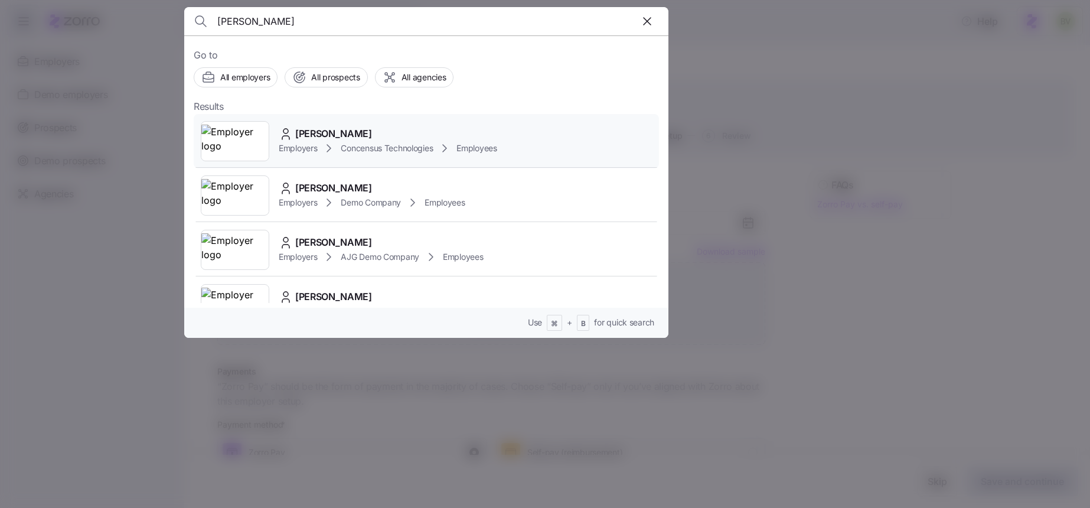
type input "bruce mcdo"
click at [238, 143] on img at bounding box center [234, 141] width 67 height 33
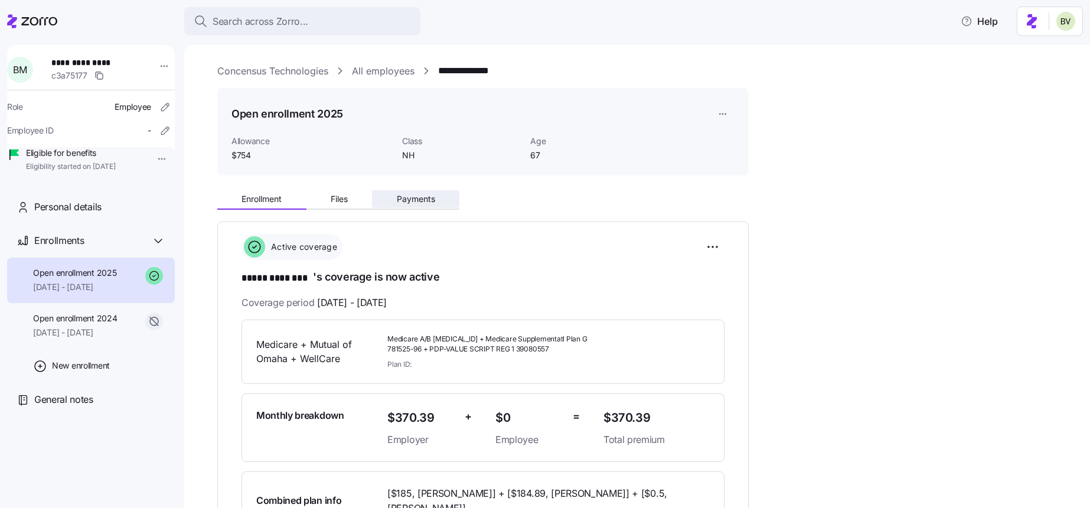
click at [407, 198] on span "Payments" at bounding box center [416, 199] width 38 height 8
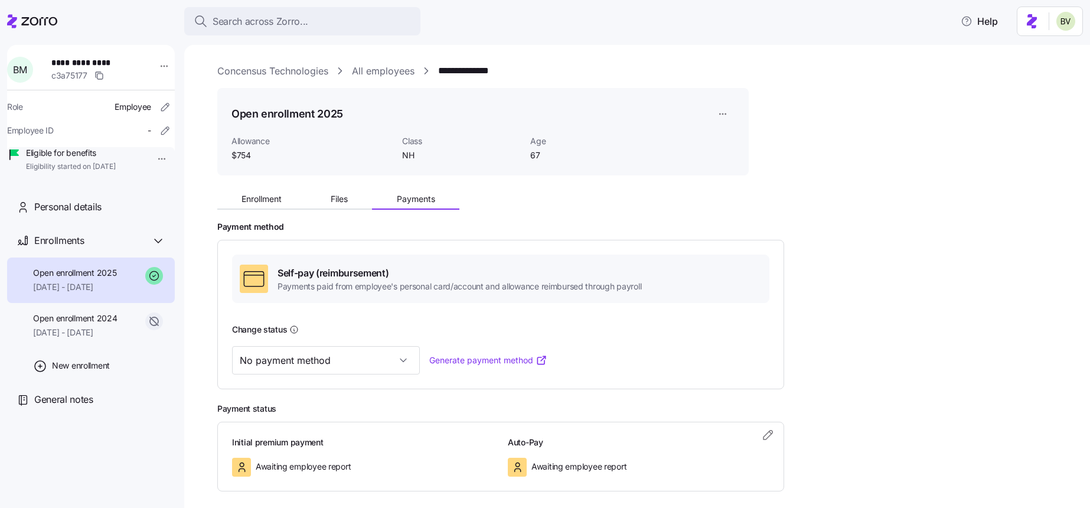
click at [253, 200] on span "Enrollment" at bounding box center [262, 199] width 40 height 8
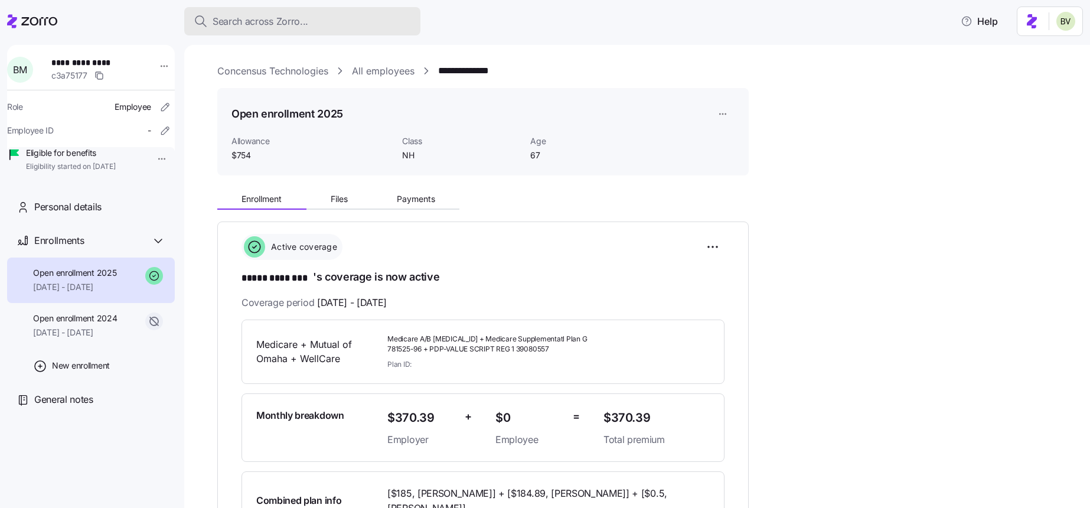
click at [233, 20] on span "Search across Zorro..." at bounding box center [261, 21] width 96 height 15
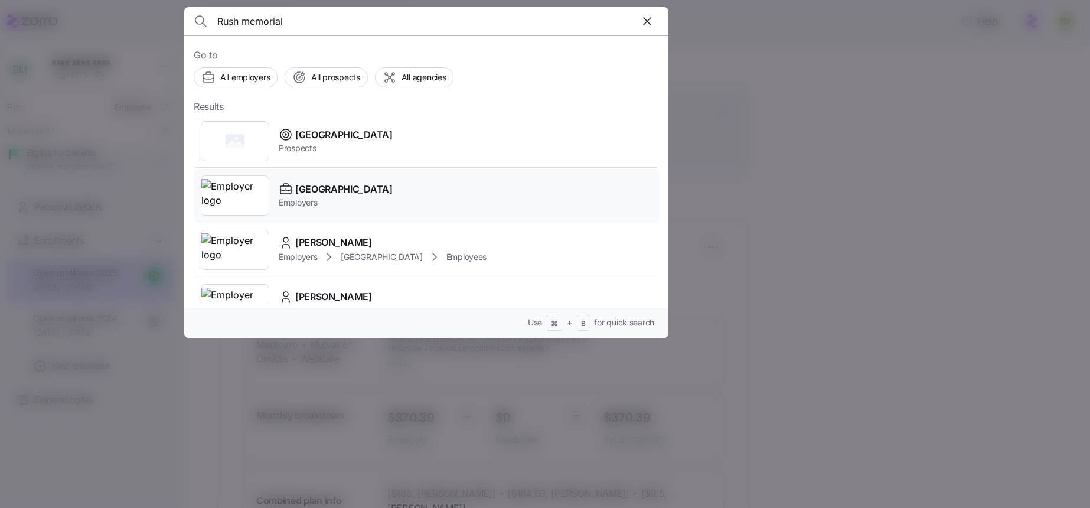
type input "Rush memorial"
click at [243, 183] on img at bounding box center [234, 195] width 67 height 33
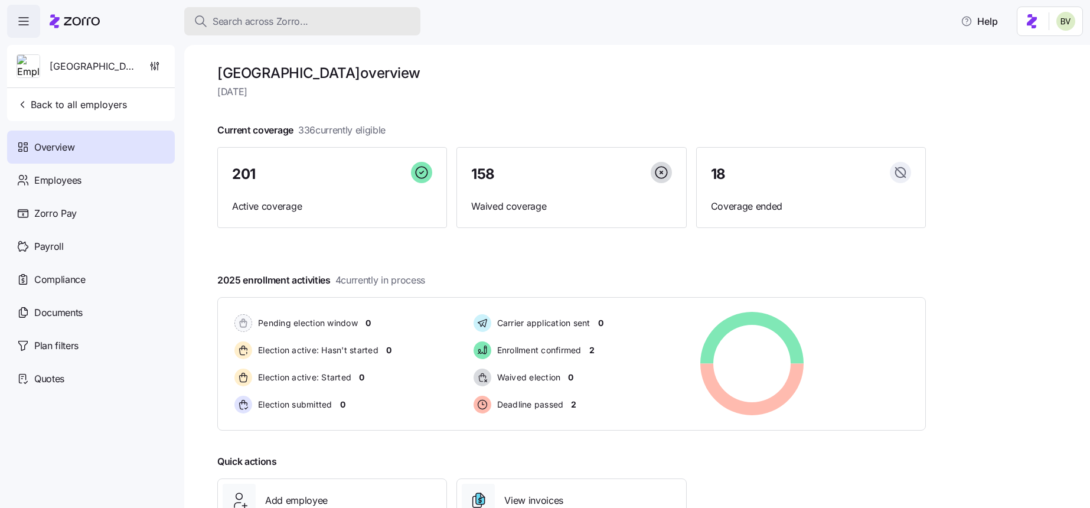
click at [315, 25] on div "Search across Zorro..." at bounding box center [302, 21] width 217 height 15
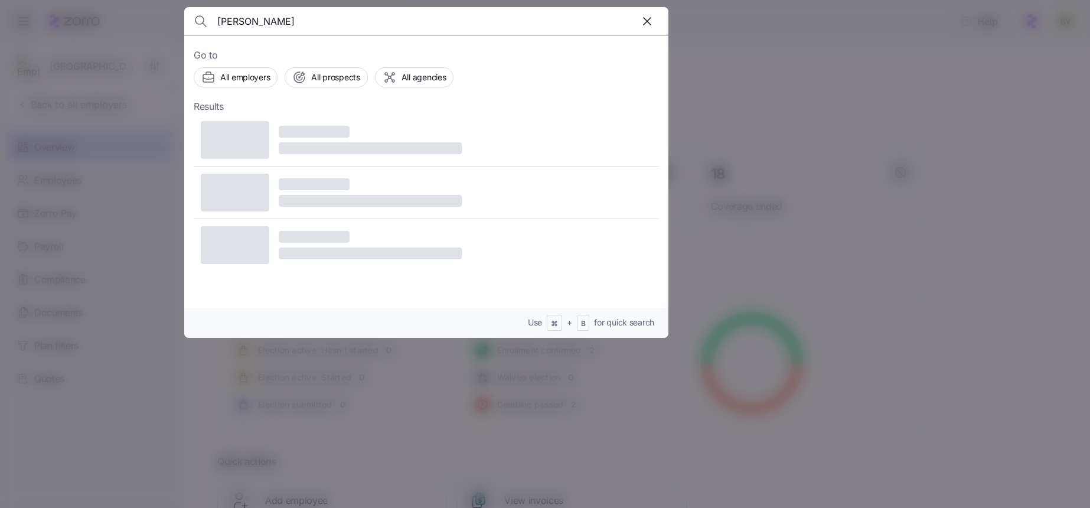
type input "Kelley Kachnik"
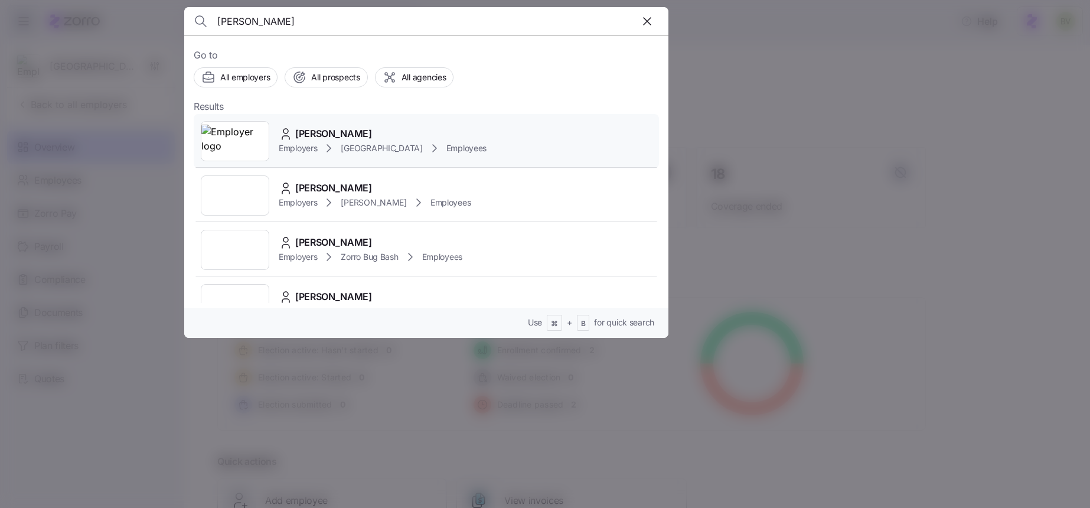
click at [231, 145] on img at bounding box center [234, 141] width 67 height 33
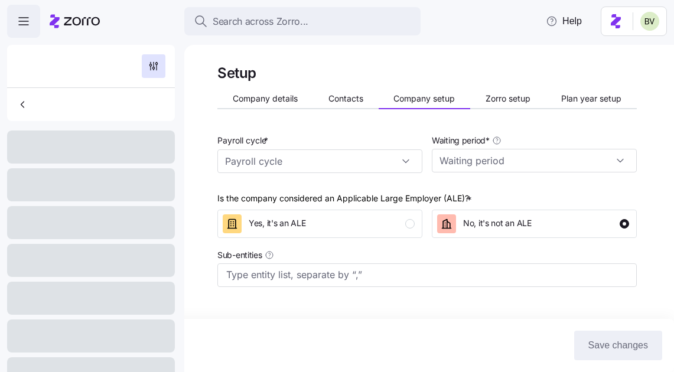
type input "Bi weekly (26 cycles)"
type input "30 days"
type input "Bi weekly (26 cycles)"
type input "30 days"
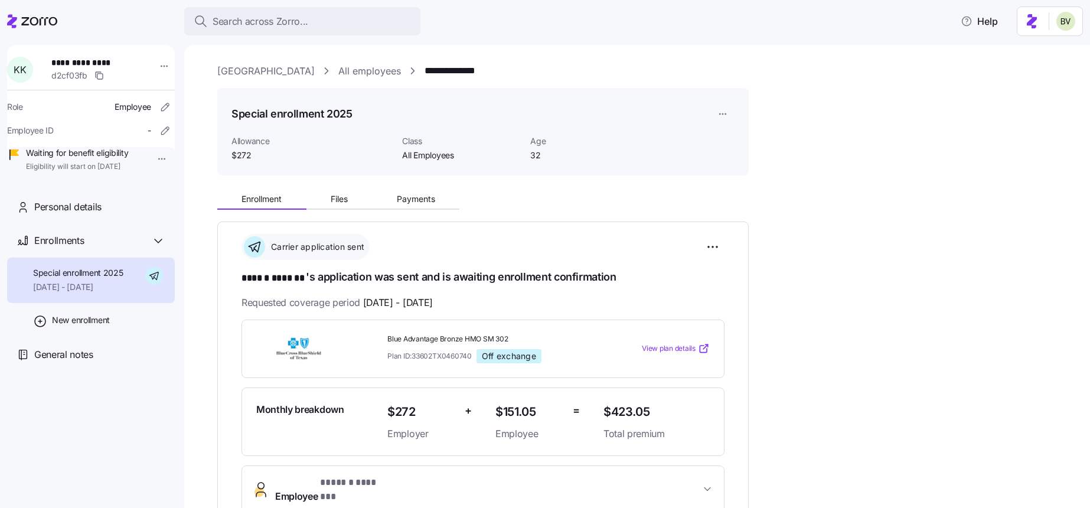
click at [250, 68] on link "[GEOGRAPHIC_DATA]" at bounding box center [265, 71] width 97 height 15
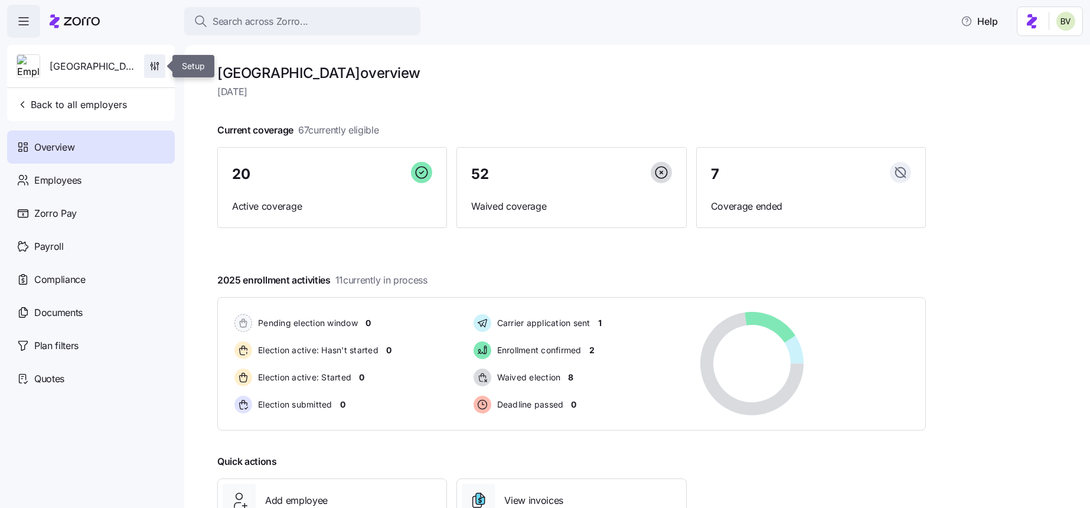
click at [159, 63] on span "button" at bounding box center [155, 66] width 20 height 22
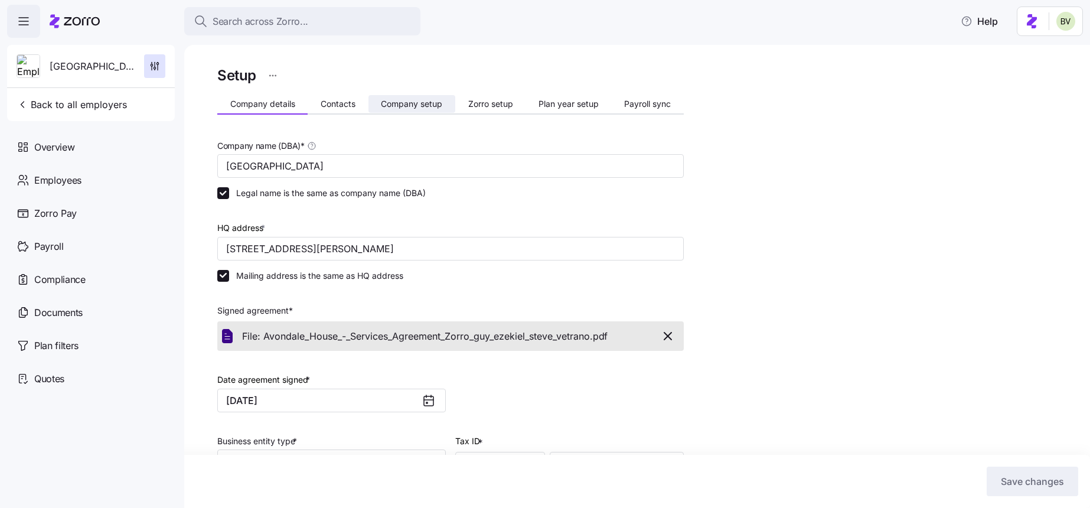
click at [402, 100] on span "Company setup" at bounding box center [411, 104] width 61 height 8
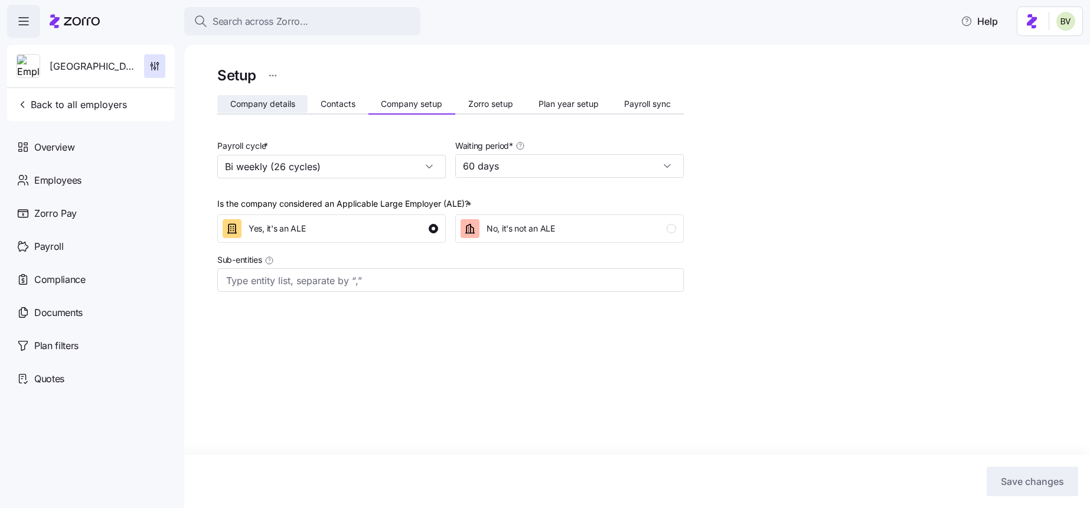
click at [263, 107] on span "Company details" at bounding box center [262, 104] width 65 height 8
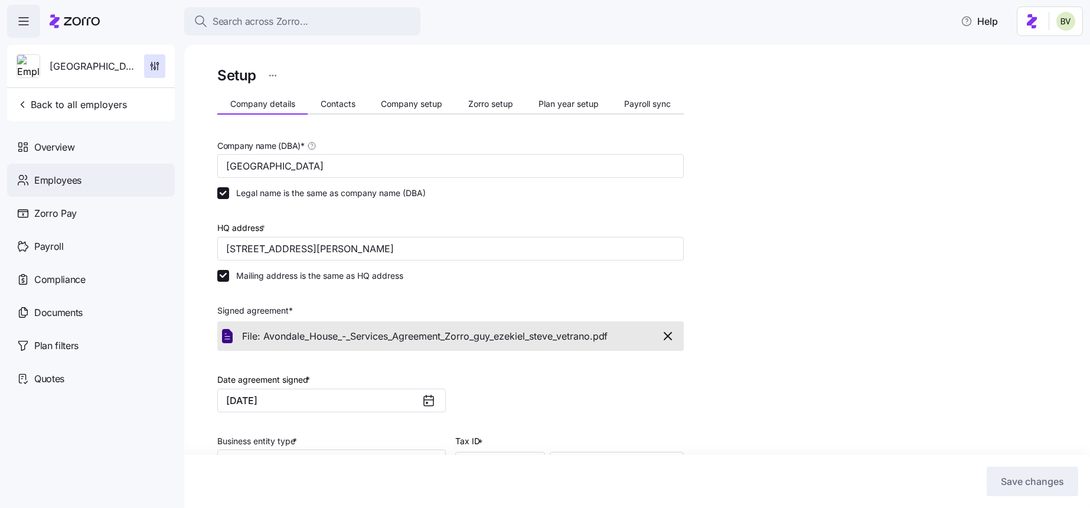
click at [67, 173] on span "Employees" at bounding box center [57, 180] width 47 height 15
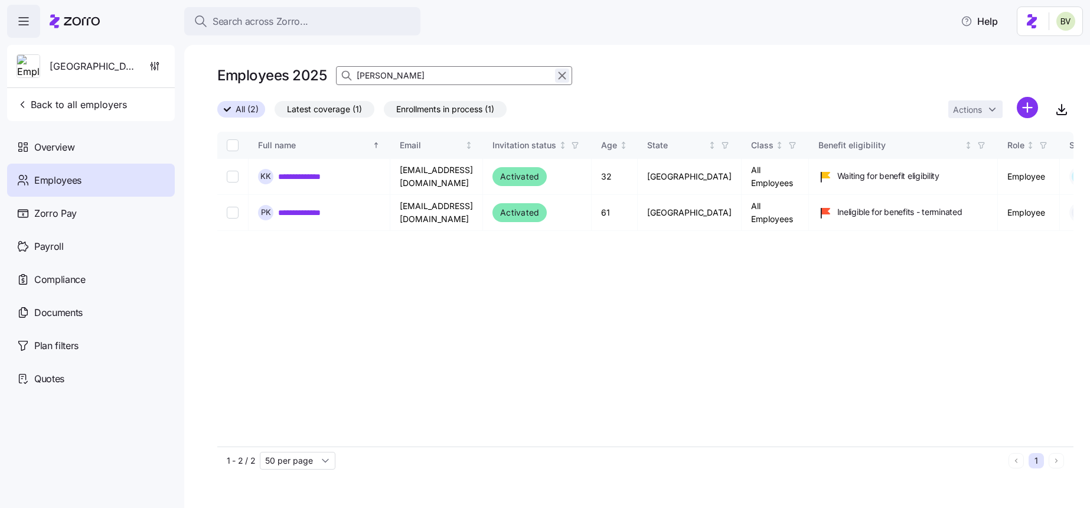
click at [562, 73] on icon "button" at bounding box center [562, 75] width 13 height 14
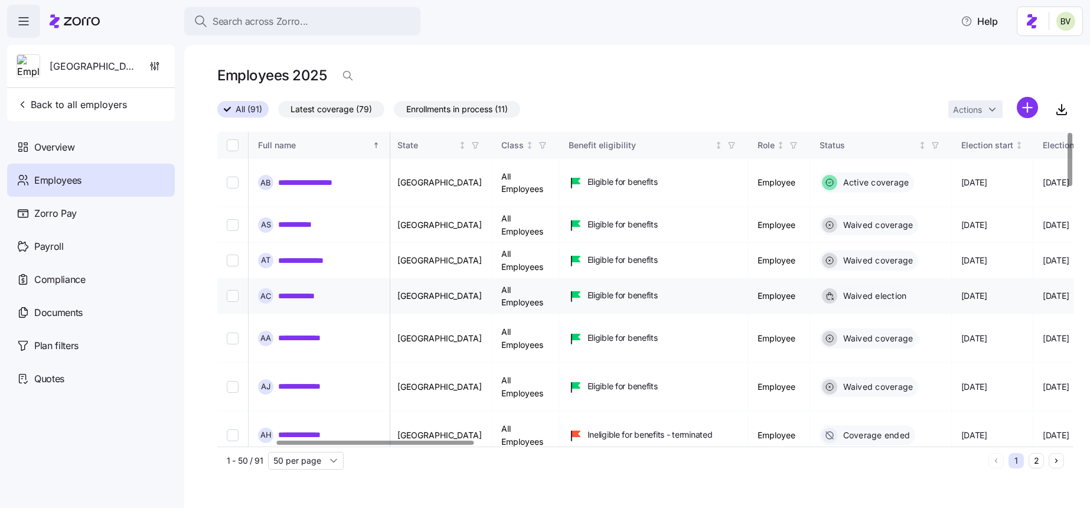
scroll to position [0, 254]
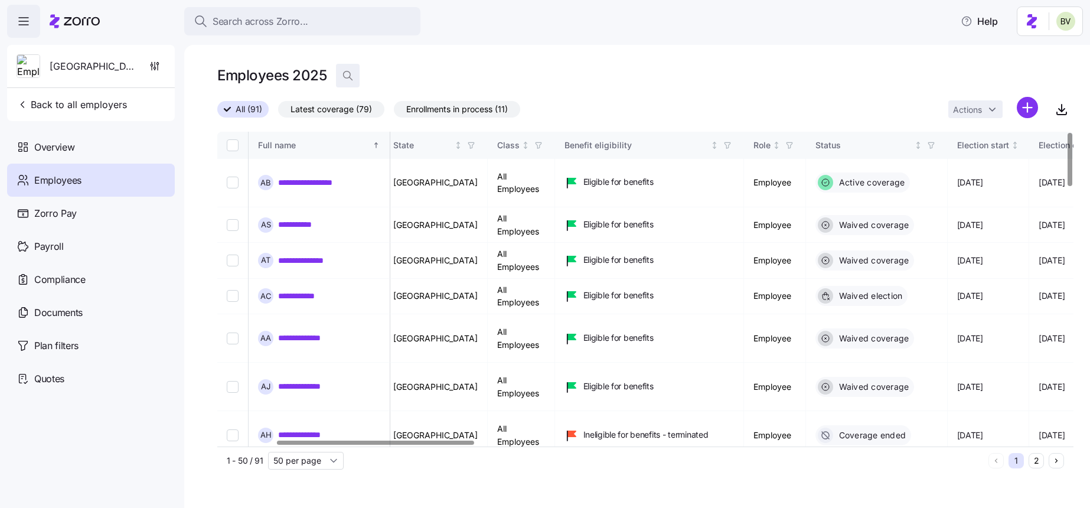
click at [351, 76] on icon "button" at bounding box center [348, 76] width 12 height 12
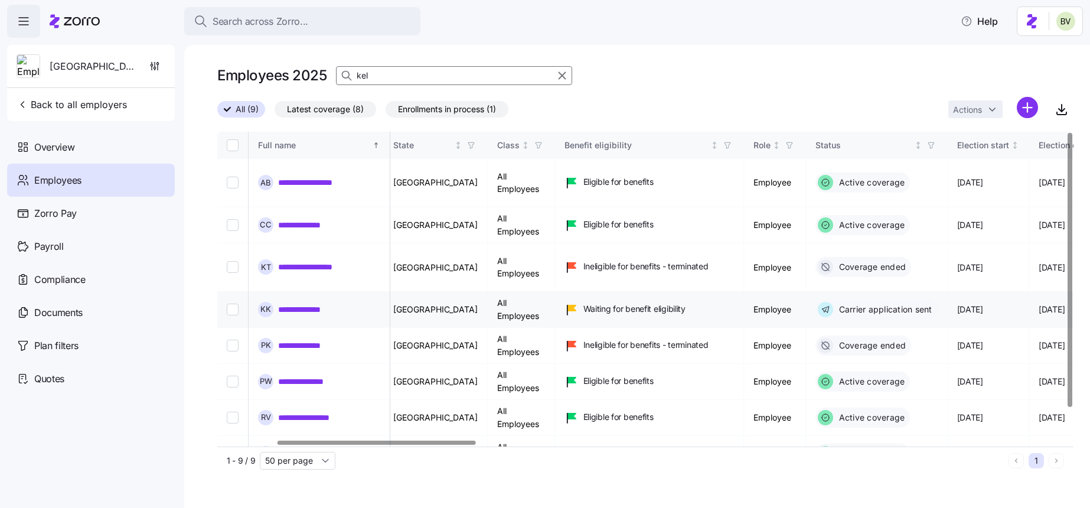
type input "kel"
click at [311, 304] on link "**********" at bounding box center [306, 310] width 57 height 12
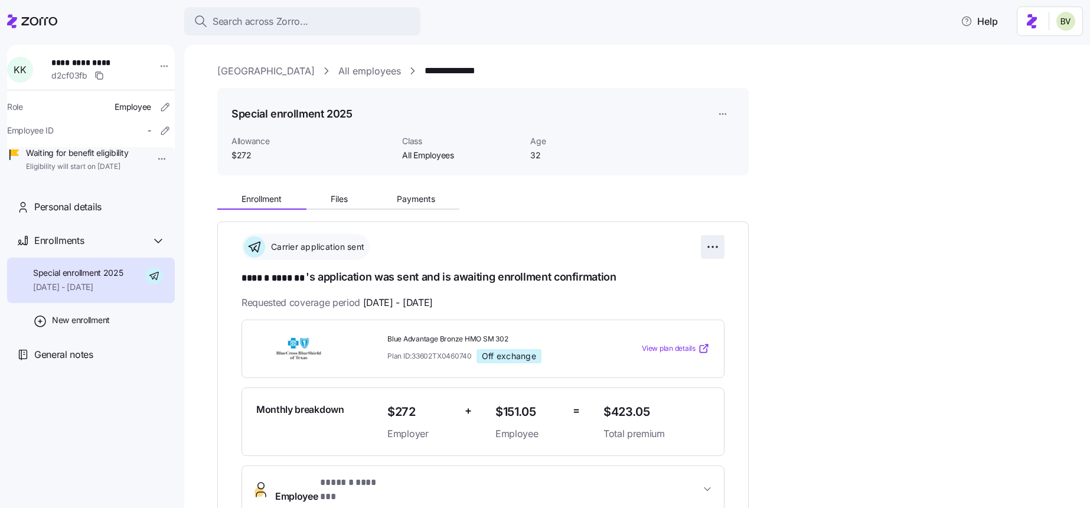
click at [703, 247] on html "**********" at bounding box center [545, 250] width 1090 height 501
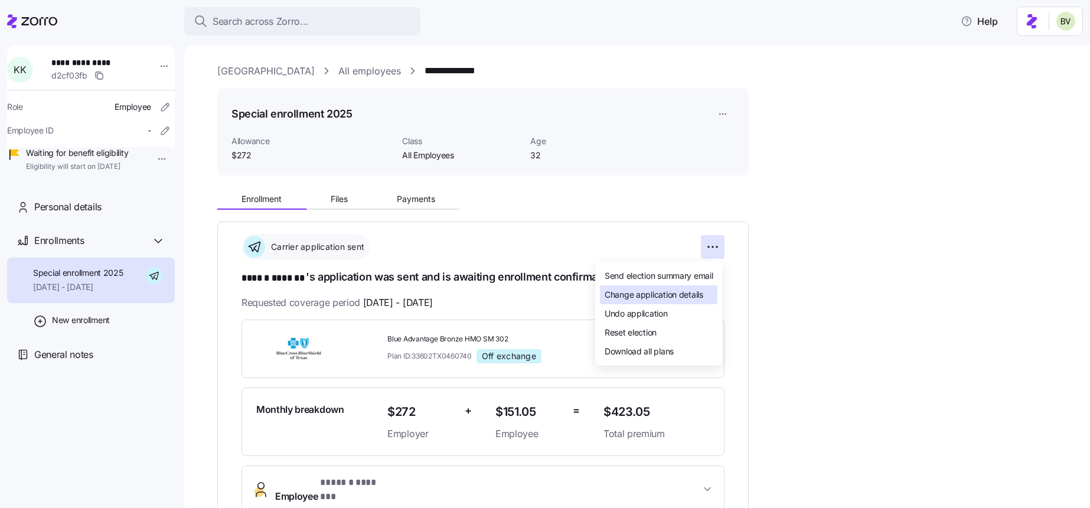
click at [678, 292] on span "Change application details" at bounding box center [654, 295] width 99 height 12
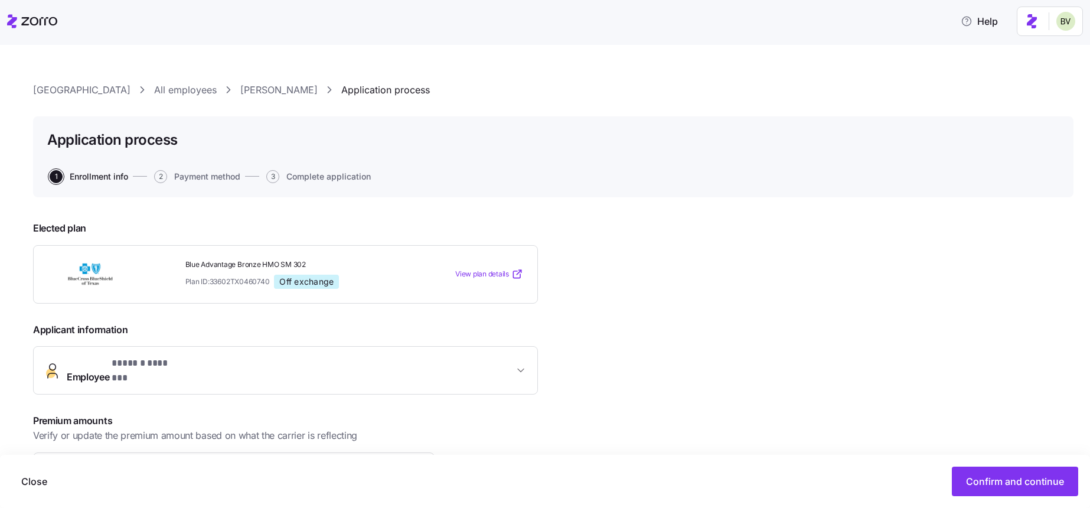
click at [246, 97] on link "Kelley Kachnik" at bounding box center [278, 90] width 77 height 15
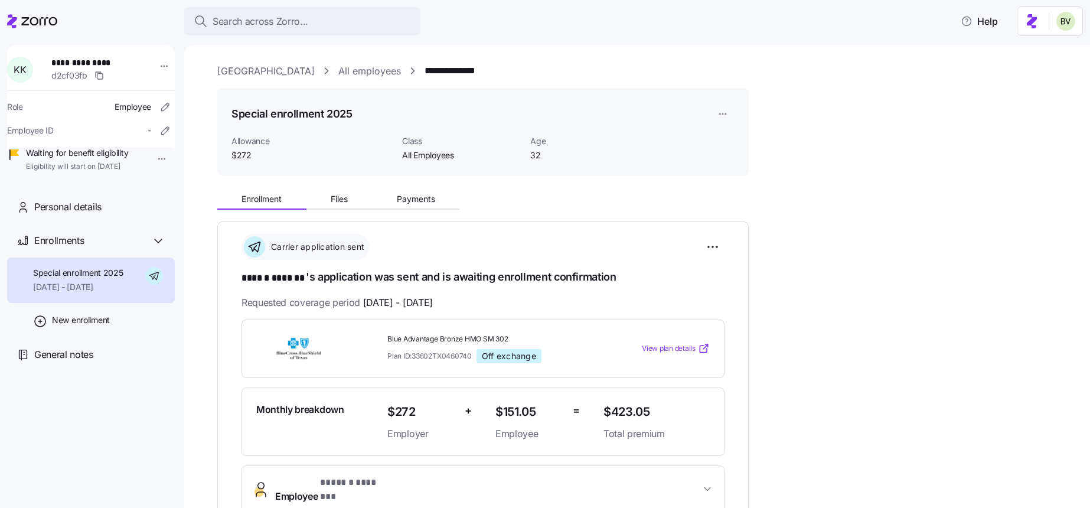
click at [151, 161] on html "**********" at bounding box center [545, 250] width 1090 height 501
click at [217, 262] on html "**********" at bounding box center [545, 250] width 1090 height 501
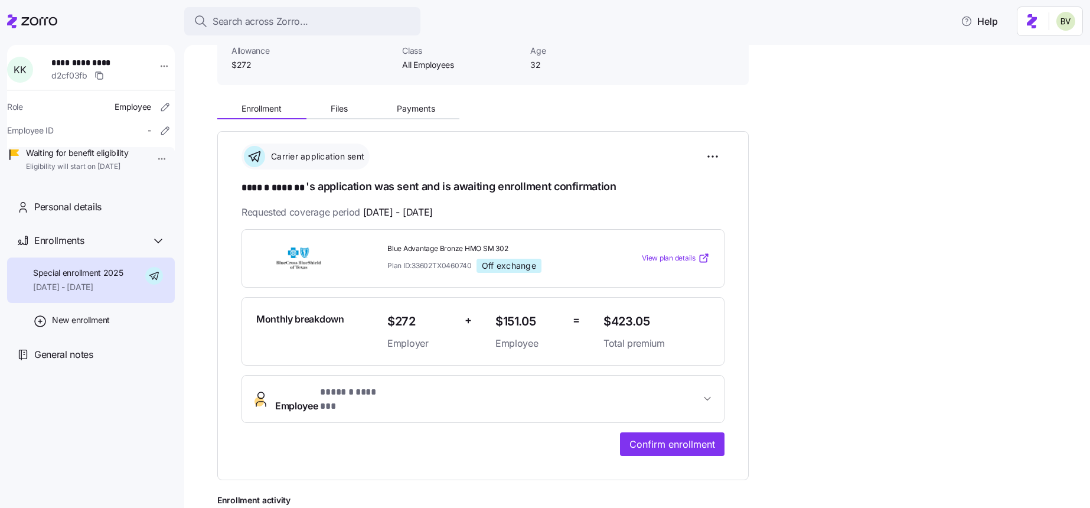
scroll to position [76, 0]
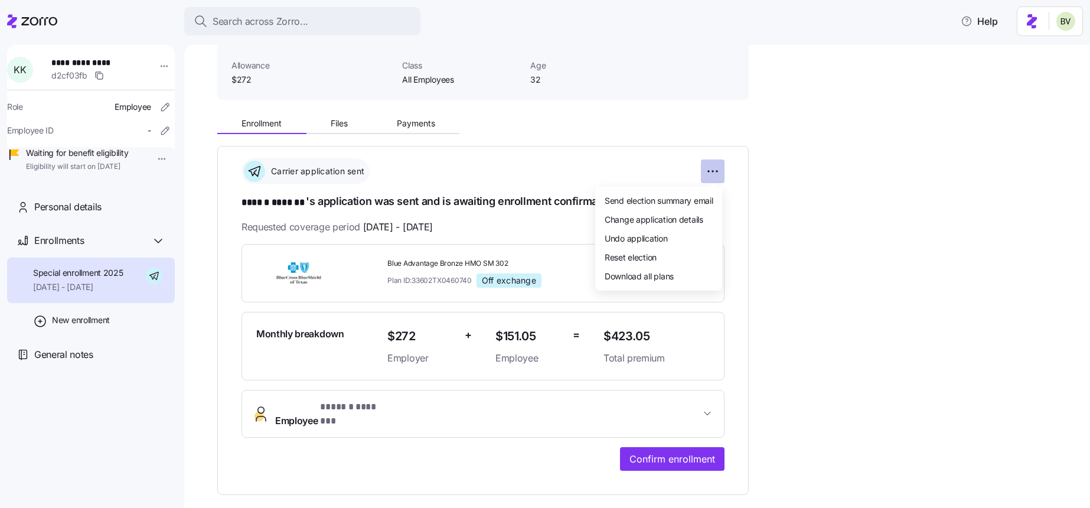
click at [709, 171] on html "**********" at bounding box center [545, 250] width 1090 height 501
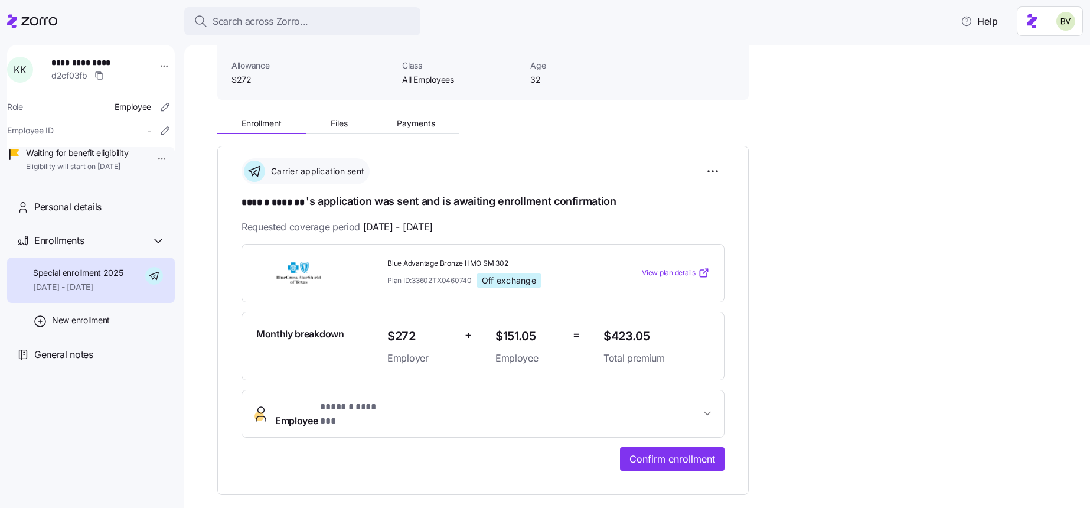
click at [795, 121] on html "**********" at bounding box center [545, 250] width 1090 height 501
click at [306, 19] on span "Search across Zorro..." at bounding box center [261, 21] width 96 height 15
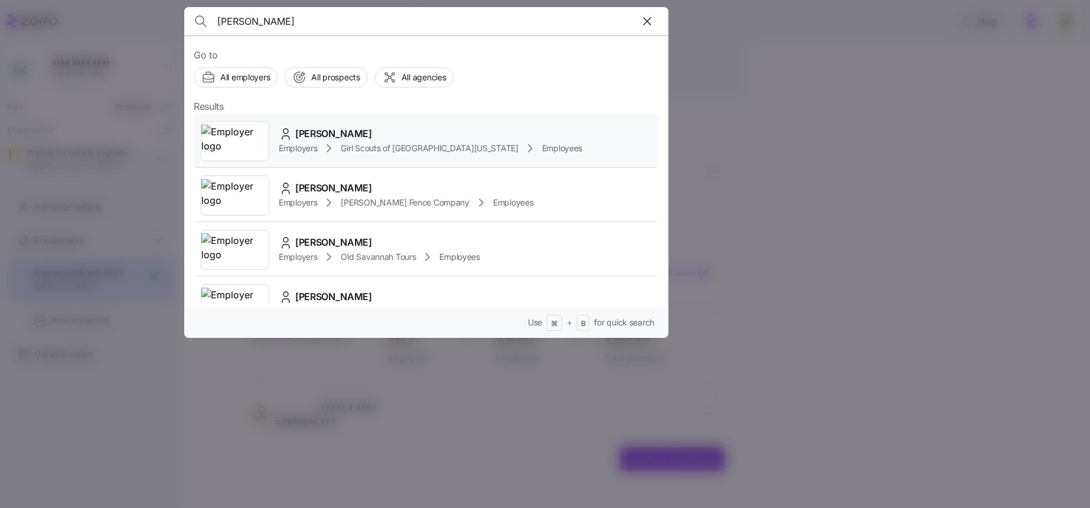
type input "catherine gill"
click at [248, 132] on img at bounding box center [234, 141] width 67 height 33
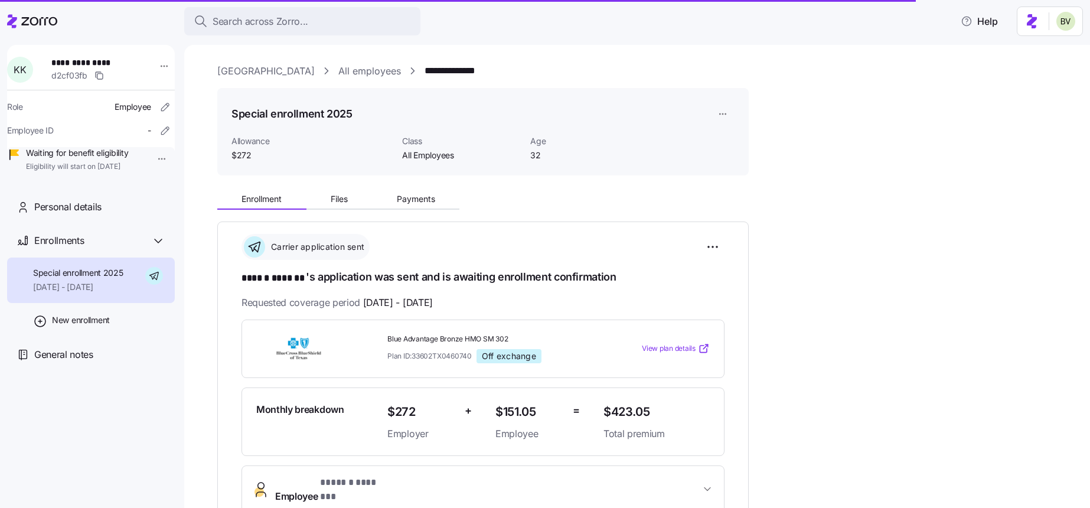
scroll to position [0, 0]
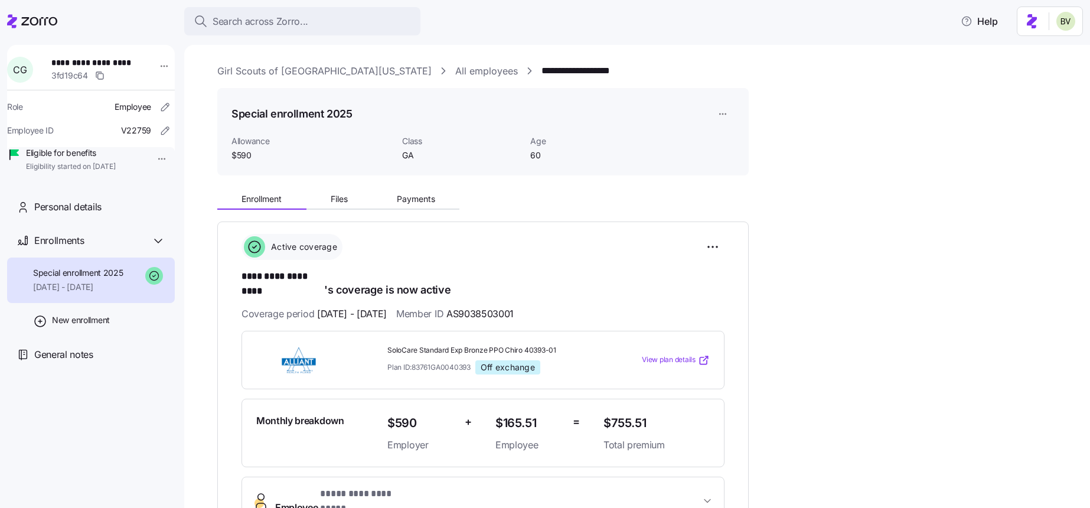
drag, startPoint x: 557, startPoint y: 74, endPoint x: 420, endPoint y: 86, distance: 137.5
click at [420, 86] on div "**********" at bounding box center [645, 408] width 856 height 689
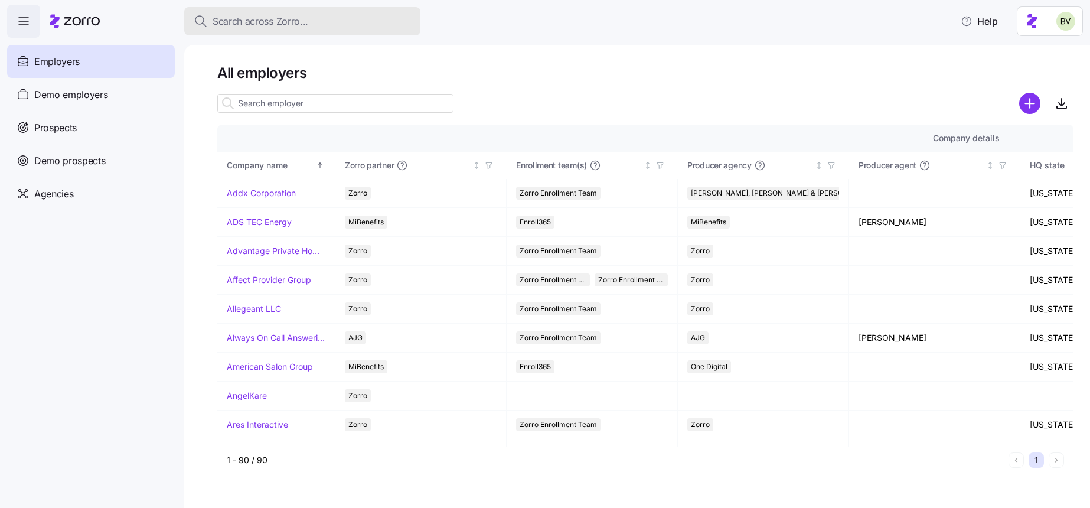
click at [237, 21] on span "Search across Zorro..." at bounding box center [261, 21] width 96 height 15
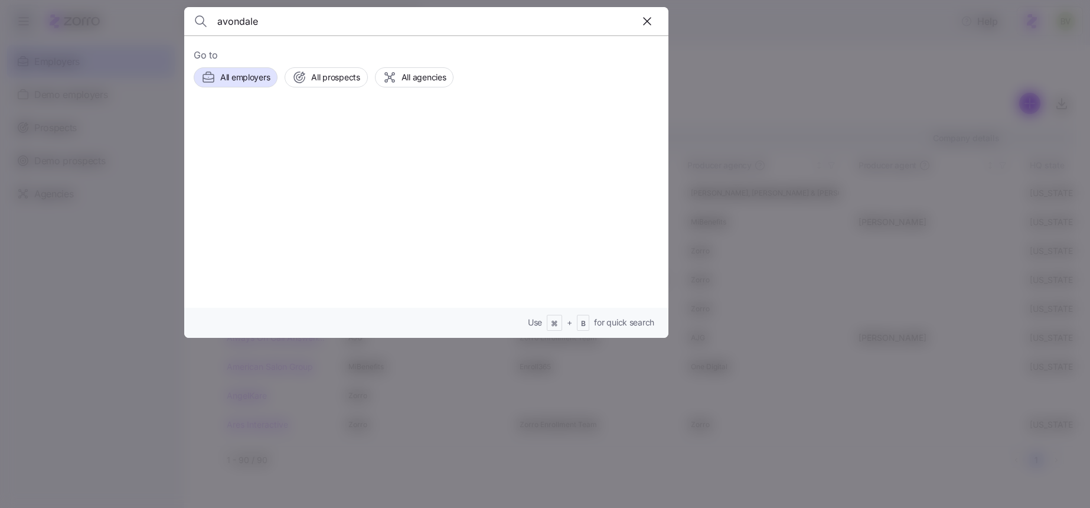
type input "avondale"
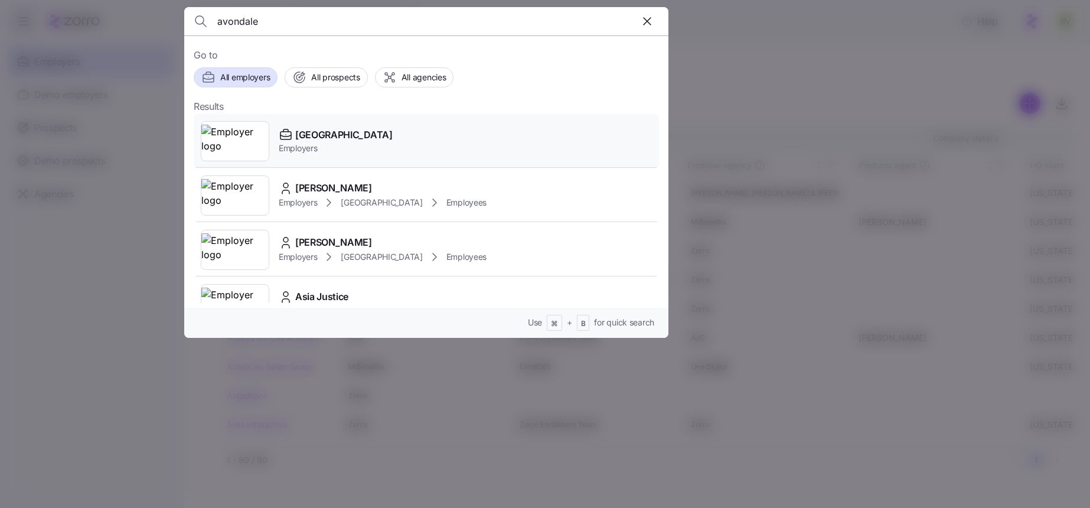
click at [228, 137] on img at bounding box center [234, 141] width 67 height 33
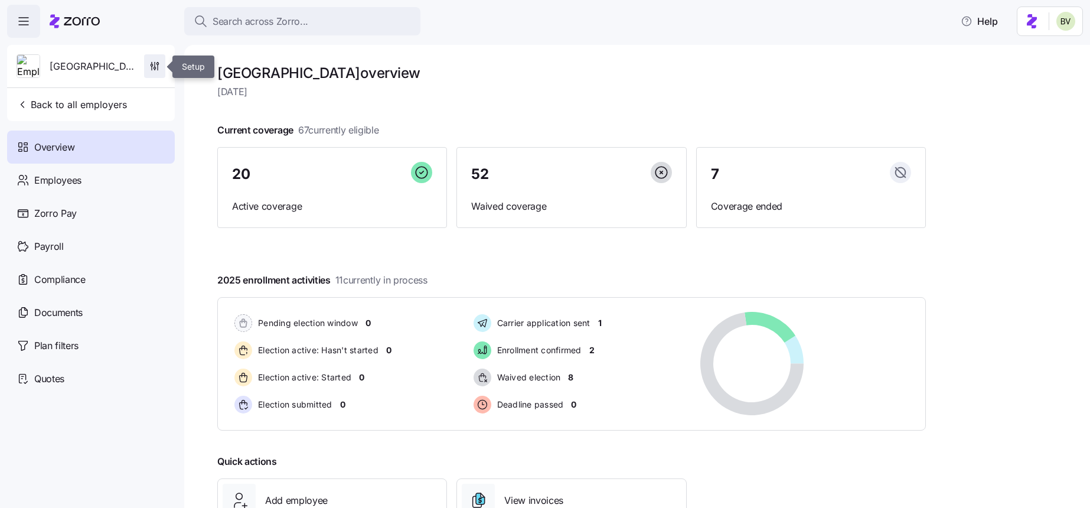
click at [149, 68] on icon "button" at bounding box center [155, 66] width 12 height 12
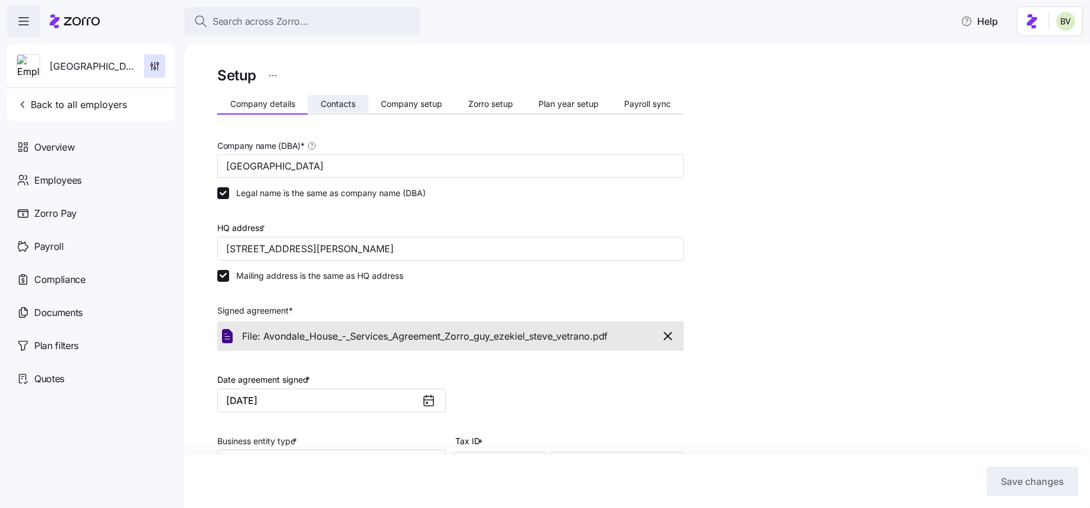
click at [344, 97] on button "Contacts" at bounding box center [338, 104] width 60 height 18
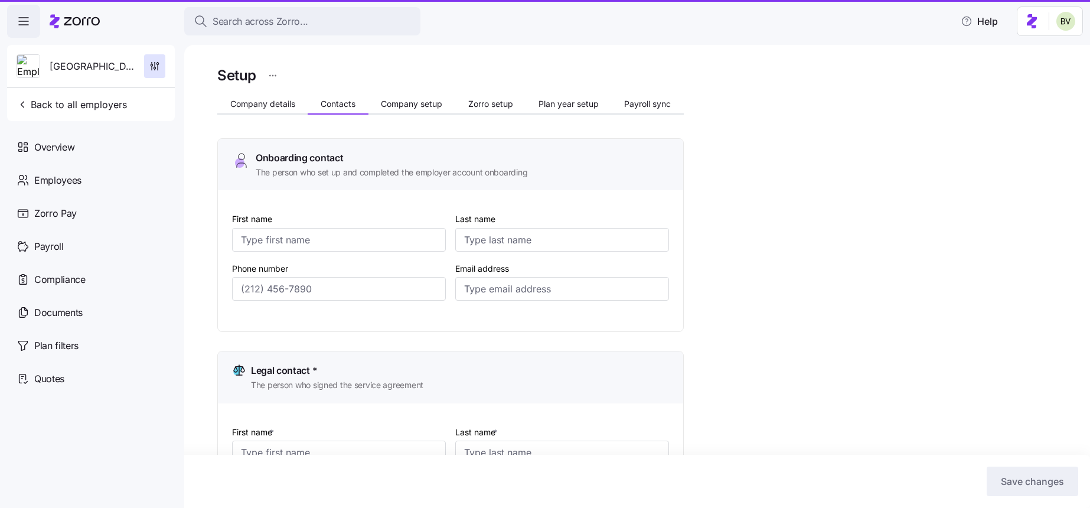
type input "[PERSON_NAME]"
type input "[EMAIL_ADDRESS][DOMAIN_NAME]"
type input "[PERSON_NAME]"
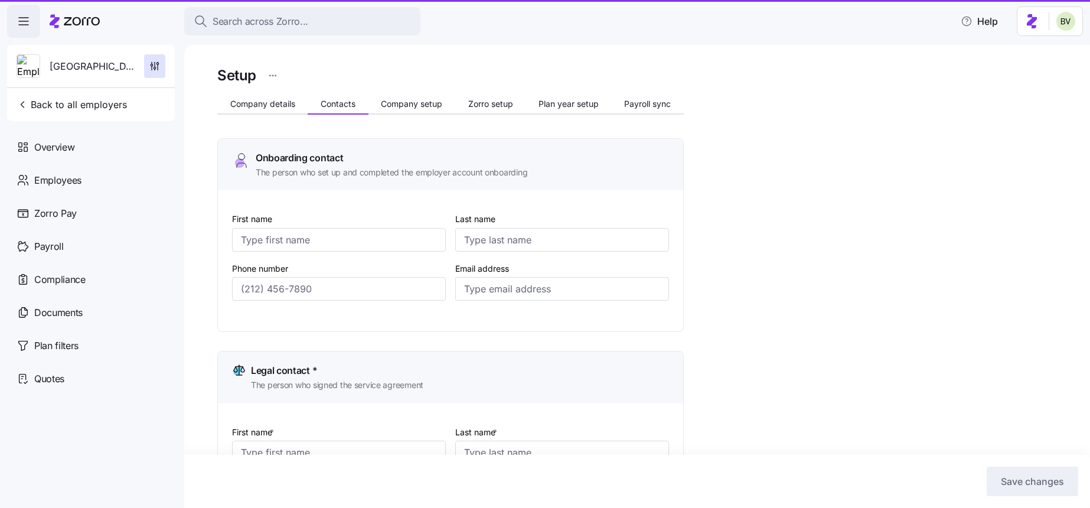
type input "[PERSON_NAME][EMAIL_ADDRESS][DOMAIN_NAME]"
type input "[PERSON_NAME]"
type input "sonyas@avondalehouse.org"
type input "Steve"
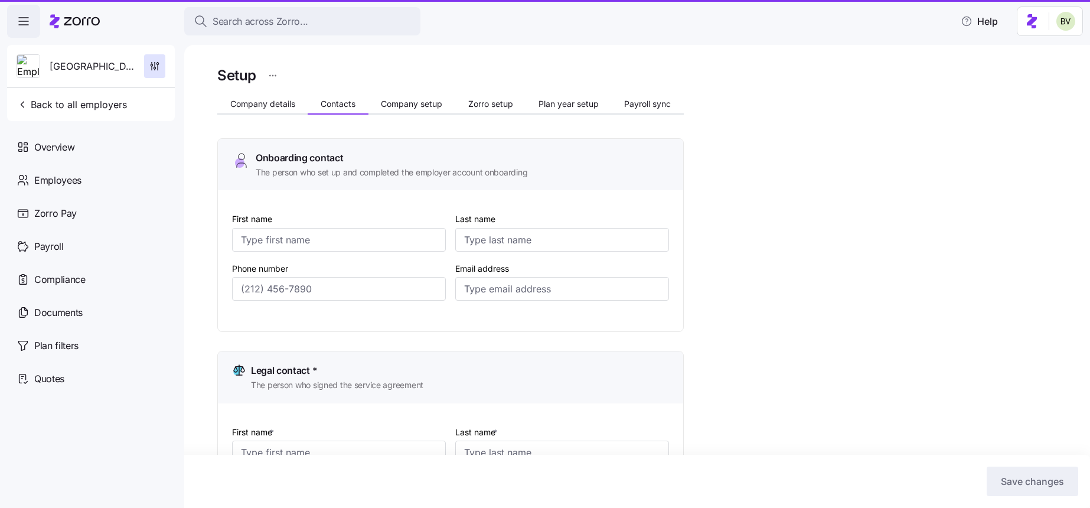
type input "Vetrano"
type input "stevev@avondalehouse.org"
type input "(713) 993-9544"
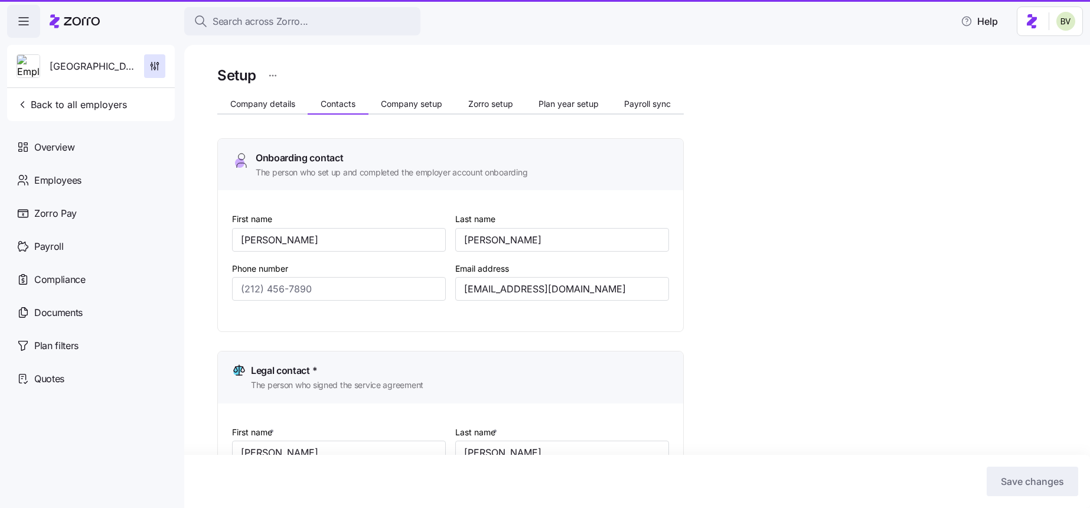
type input "(713) 993-9544"
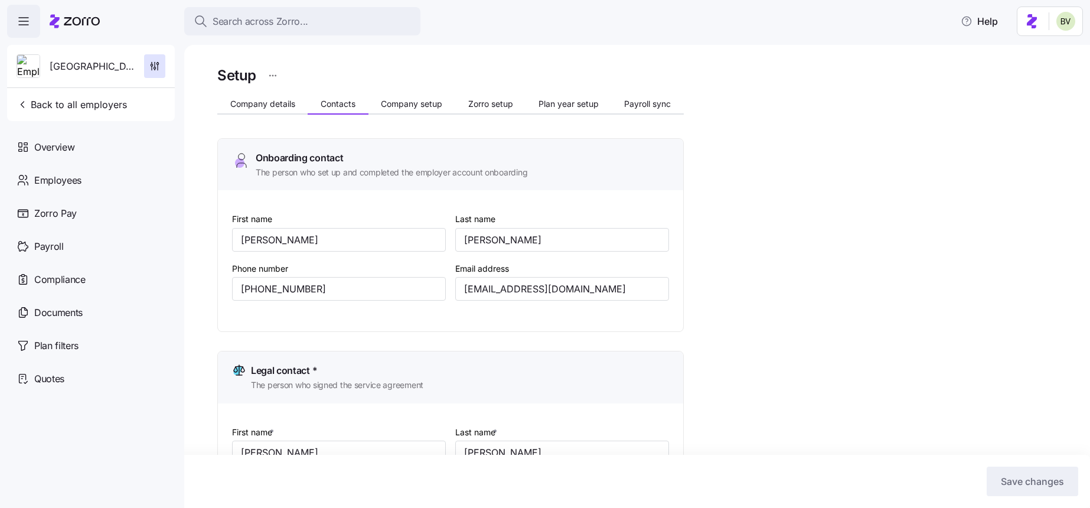
click at [424, 100] on span "Company setup" at bounding box center [411, 104] width 61 height 8
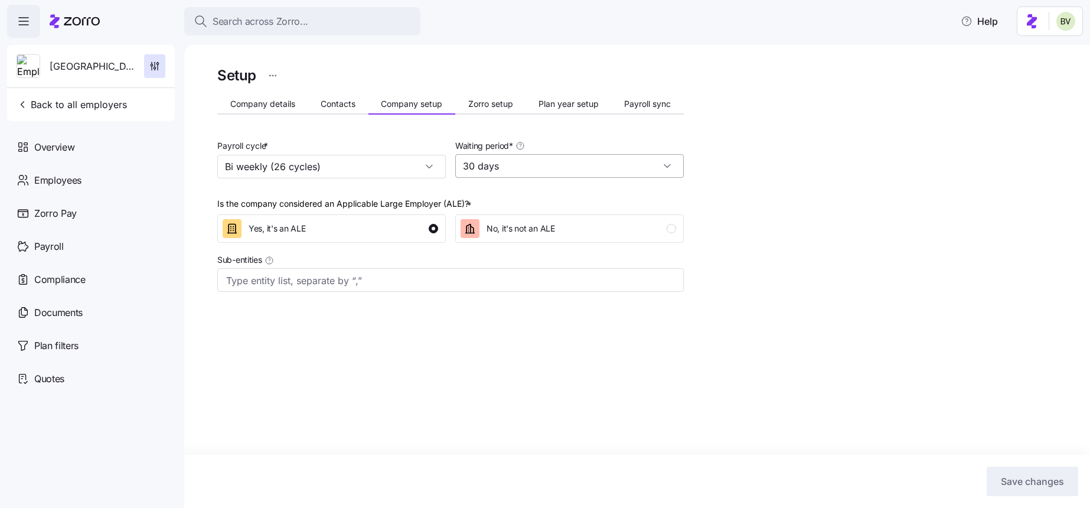
click at [667, 168] on input "30 days" at bounding box center [569, 166] width 229 height 24
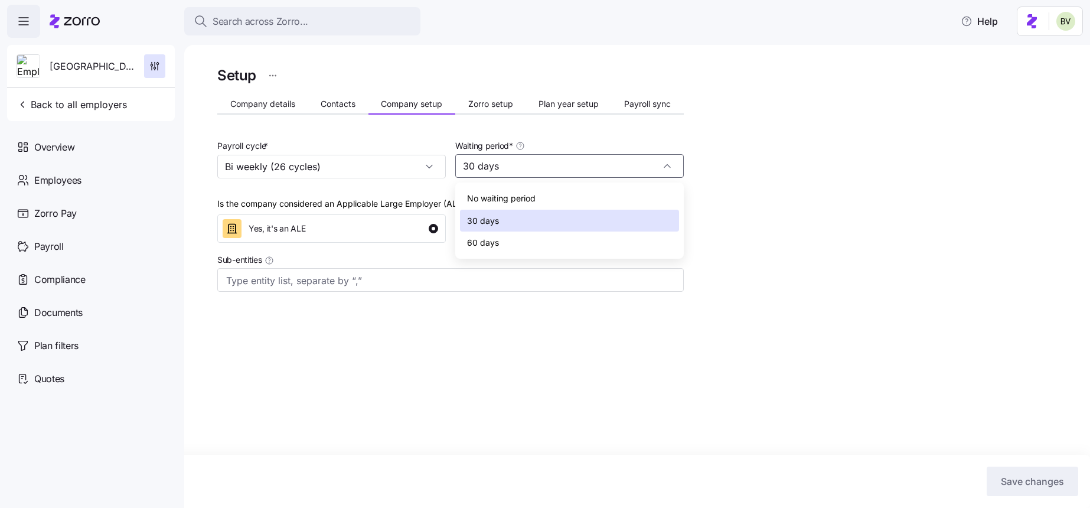
click at [595, 244] on div "60 days" at bounding box center [569, 242] width 219 height 22
type input "60 days"
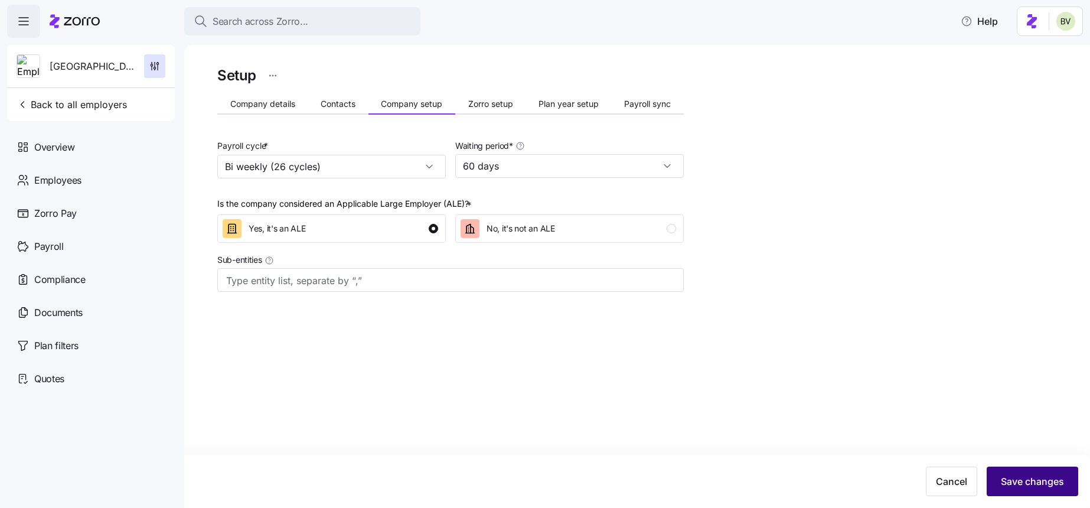
click at [1017, 482] on span "Save changes" at bounding box center [1032, 481] width 63 height 14
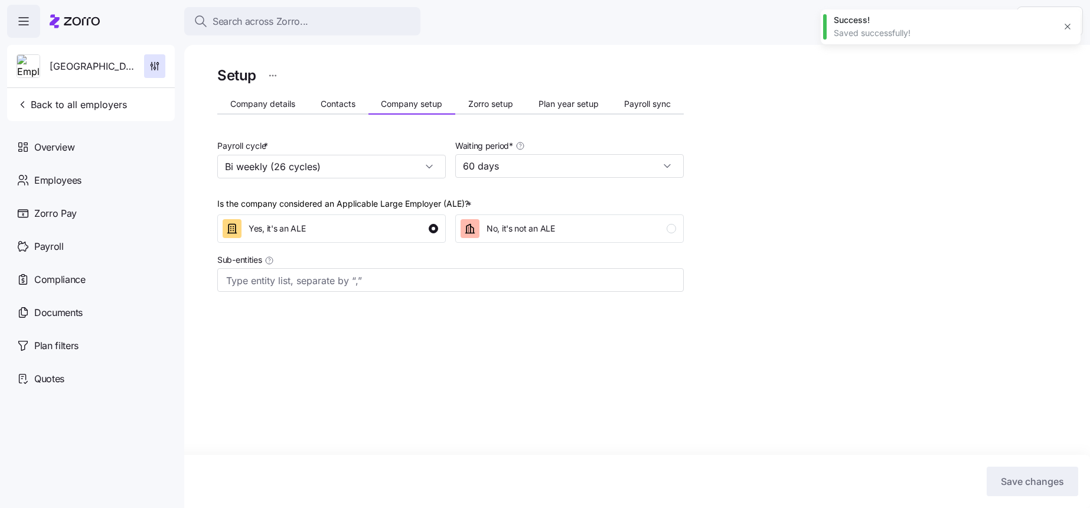
click at [1069, 27] on icon "button" at bounding box center [1067, 26] width 9 height 9
click at [73, 186] on span "Employees" at bounding box center [57, 180] width 47 height 15
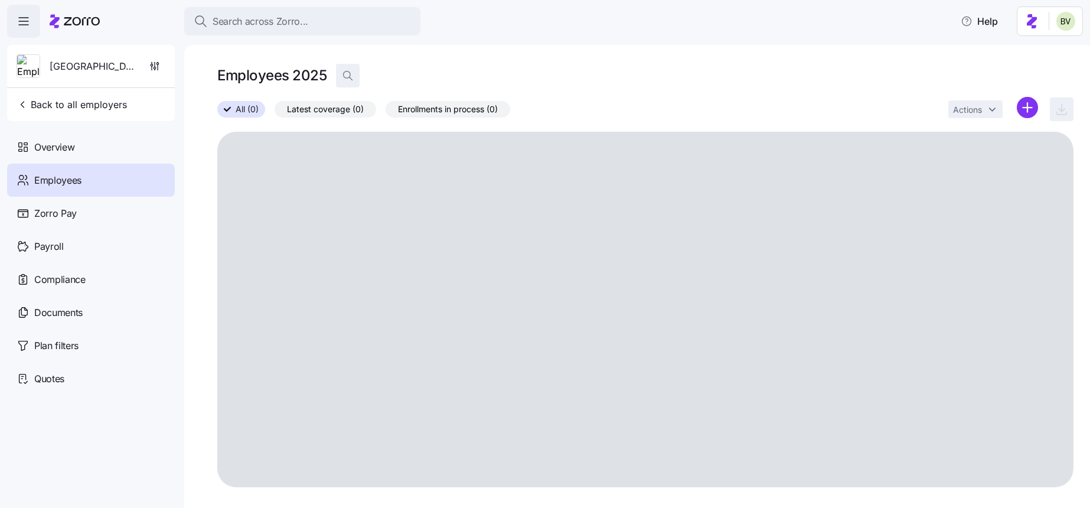
click at [345, 79] on icon "button" at bounding box center [348, 76] width 12 height 12
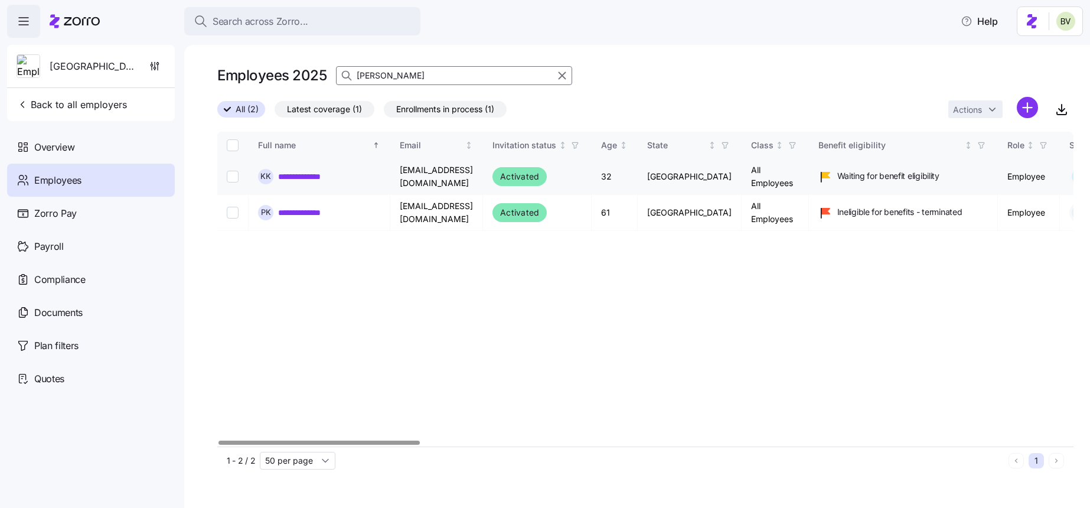
type input "kell"
click at [305, 178] on link "**********" at bounding box center [306, 177] width 57 height 12
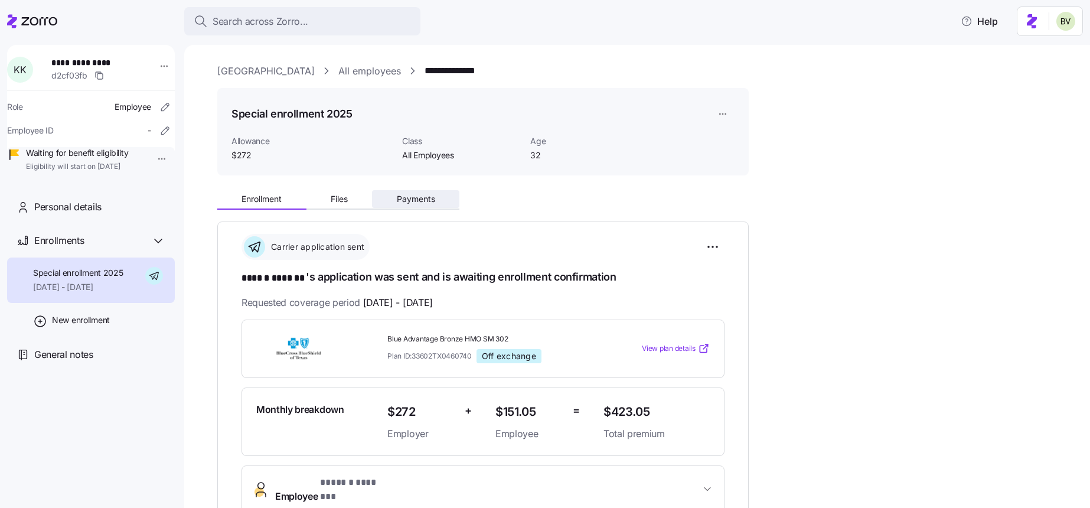
click at [404, 201] on span "Payments" at bounding box center [416, 199] width 38 height 8
click at [355, 200] on button "Files" at bounding box center [339, 199] width 66 height 18
click at [288, 199] on button "Enrollment" at bounding box center [261, 199] width 89 height 18
click at [288, 21] on span "Search across Zorro..." at bounding box center [261, 21] width 96 height 15
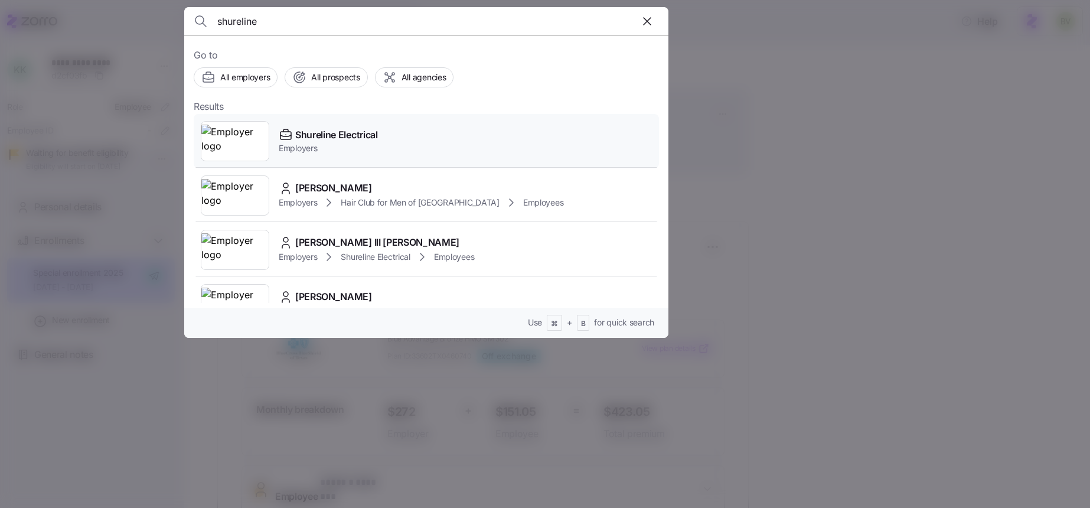
type input "shureline"
click at [251, 146] on img at bounding box center [234, 141] width 67 height 33
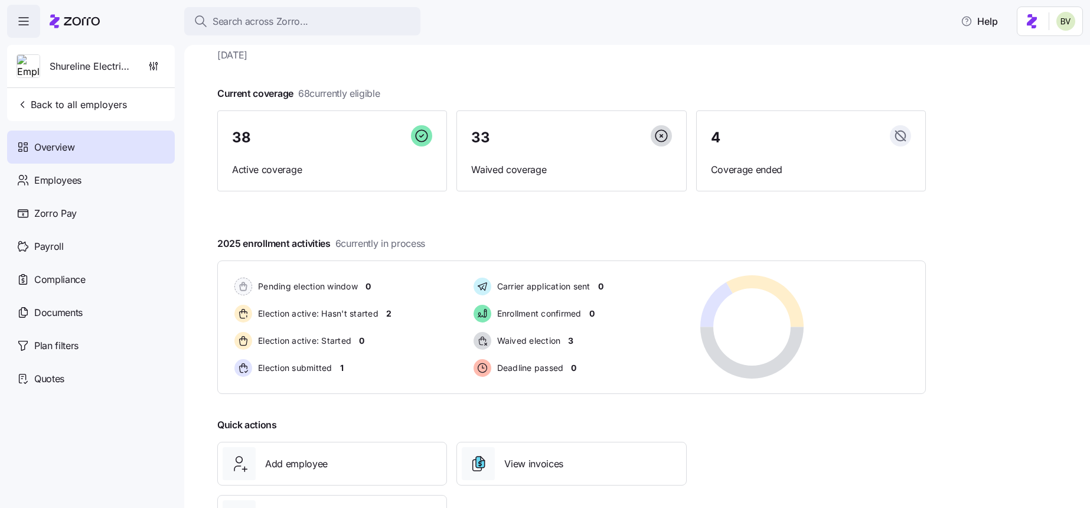
scroll to position [96, 0]
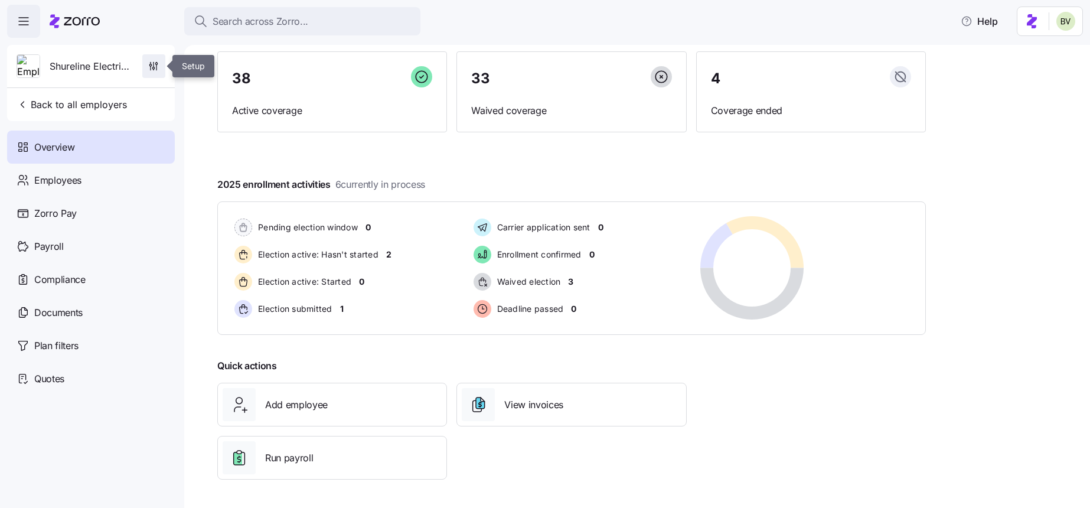
click at [161, 64] on span "button" at bounding box center [154, 66] width 22 height 22
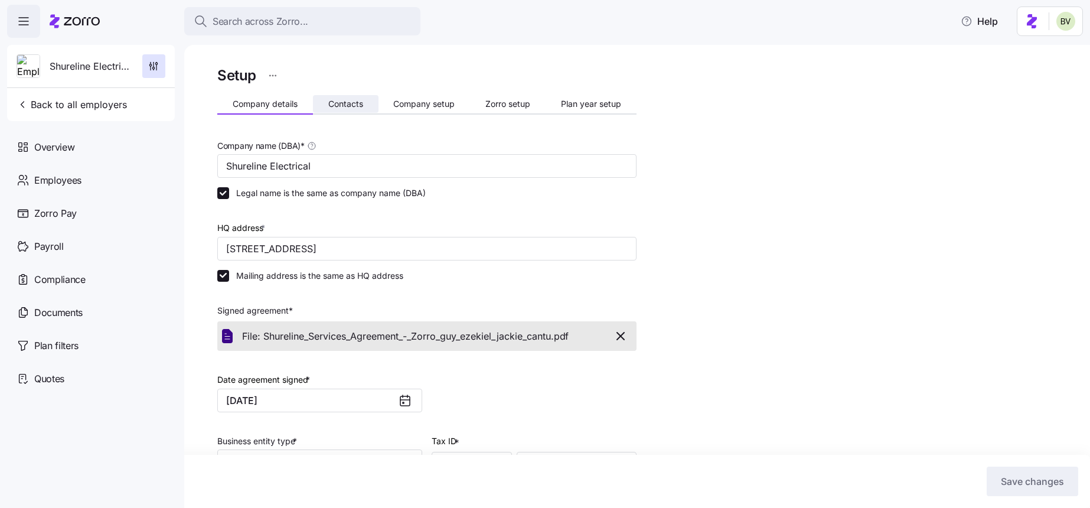
click at [338, 107] on span "Contacts" at bounding box center [345, 104] width 35 height 8
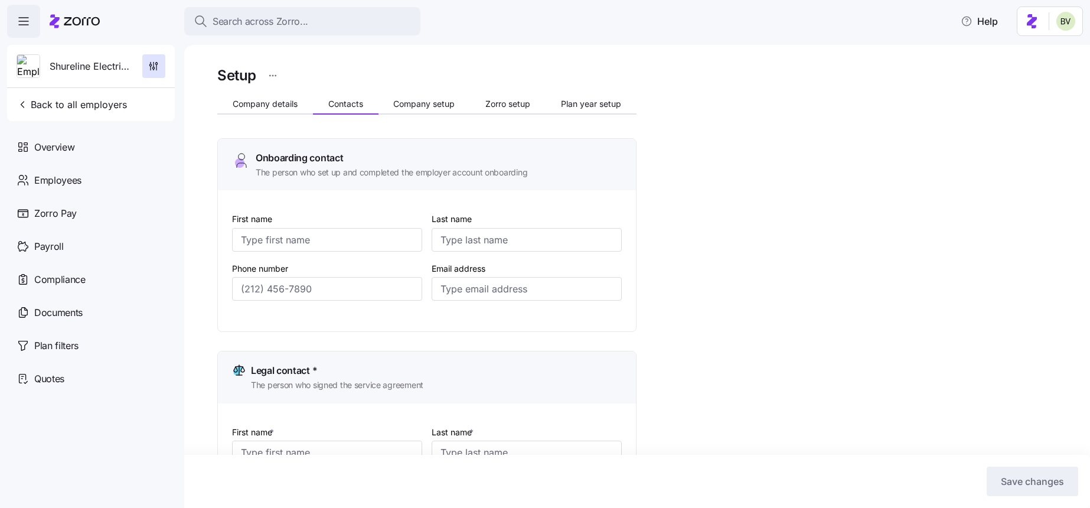
type input "Jackie"
type input "Cantu"
type input "jcantu@shure-line.com"
type input "Jackie"
type input "Cantu"
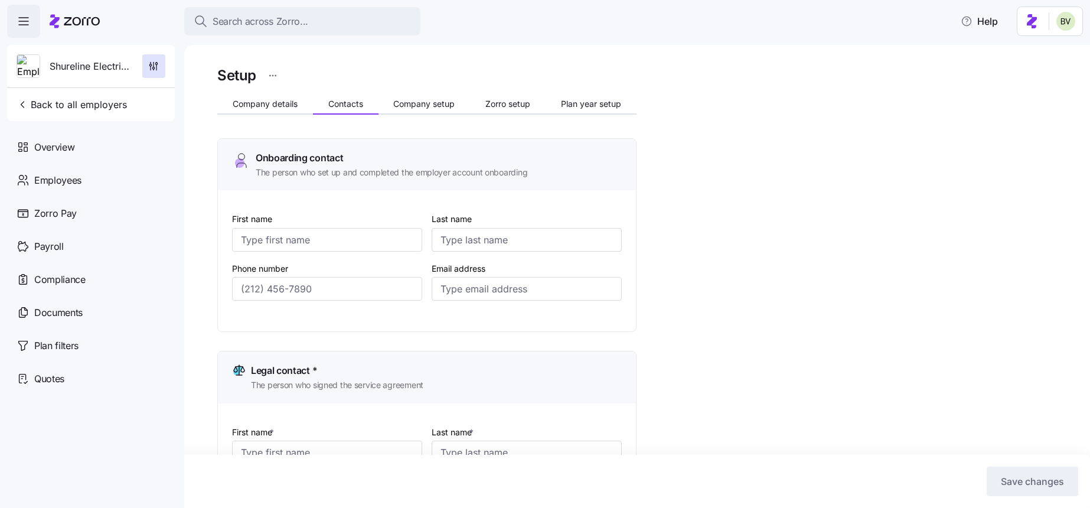
type input "jcantu@shure-line.com"
type input "Jackie"
type input "Cantu"
type input "jcantu@shure-line.com"
type input "Jackie"
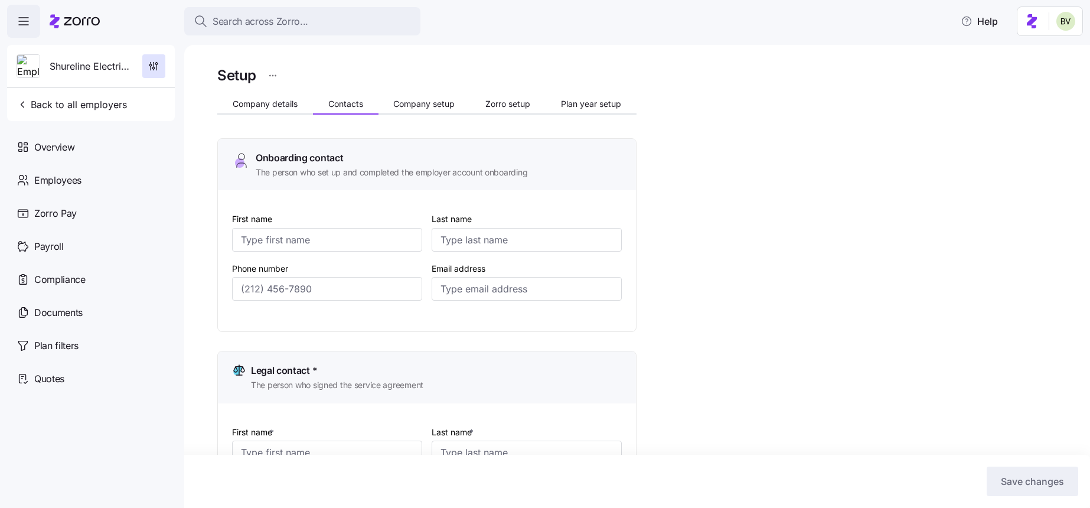
type input "Cantu"
type input "jcantu@shure-line.com"
type input "(302) 363-1109"
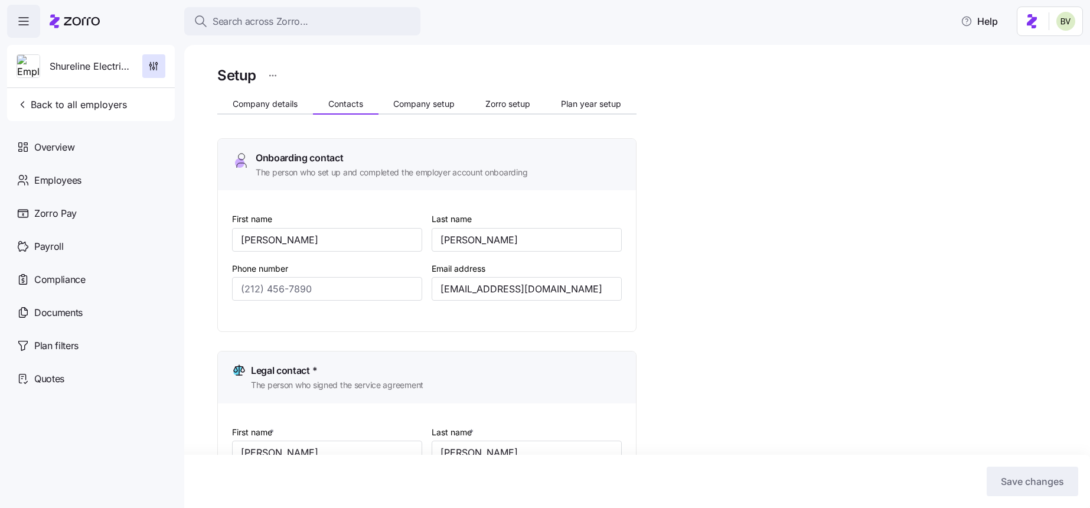
type input "(302) 389-1114"
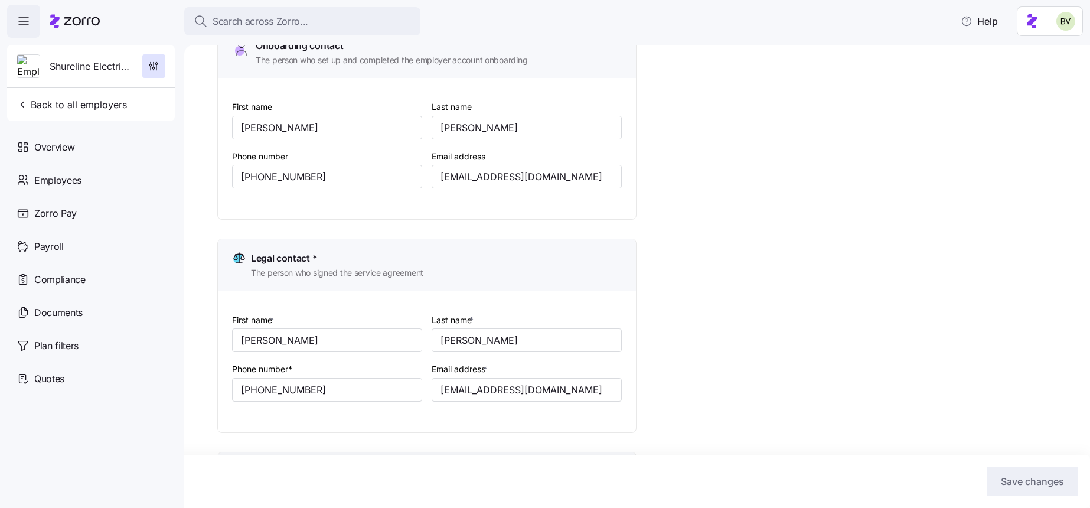
scroll to position [118, 0]
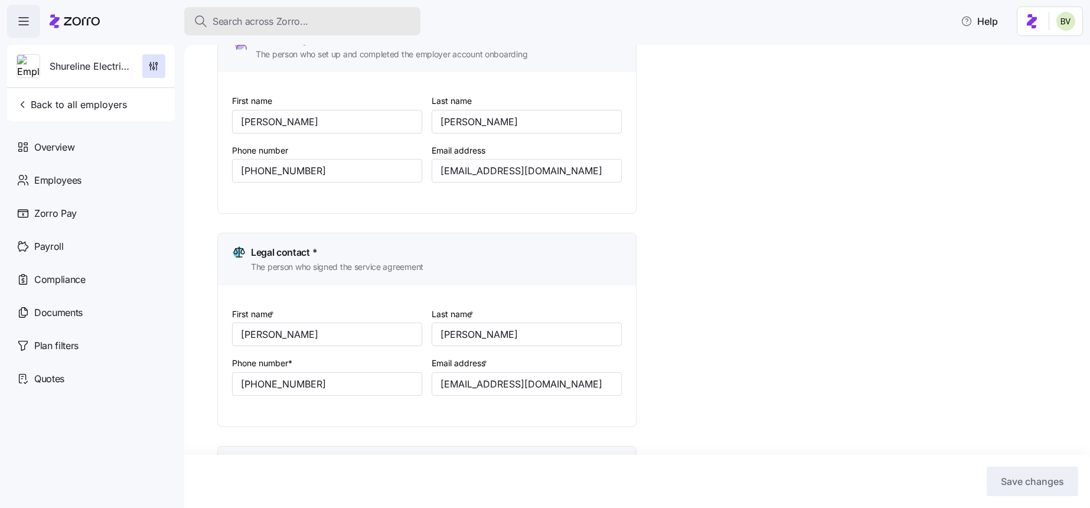
click at [298, 21] on span "Search across Zorro..." at bounding box center [261, 21] width 96 height 15
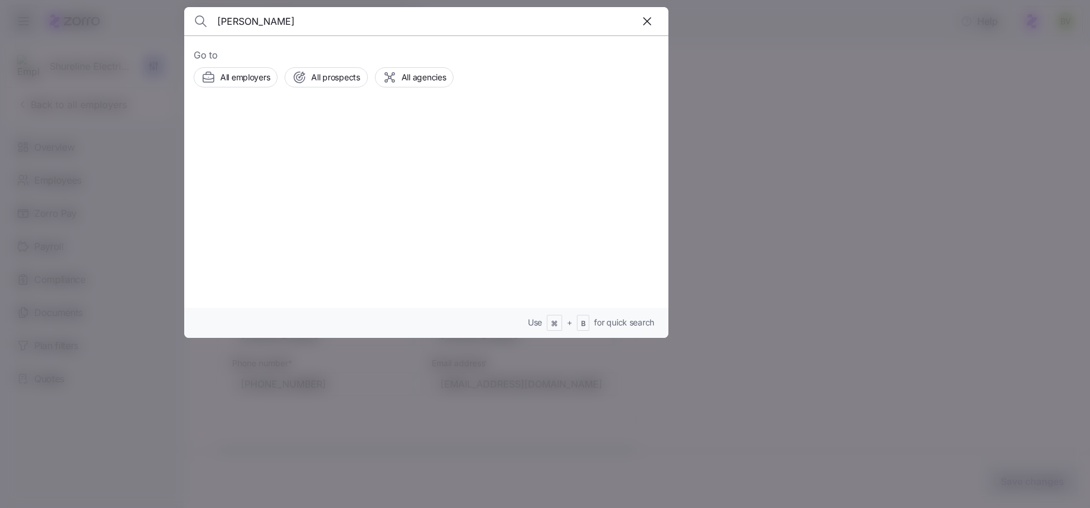
type input "Terry S. Swanson"
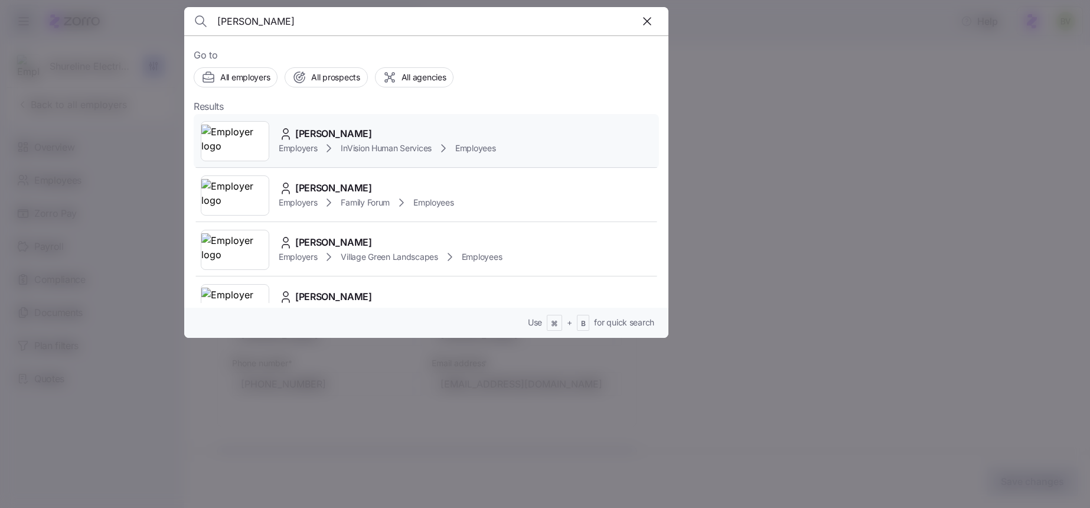
click at [249, 138] on img at bounding box center [234, 141] width 67 height 33
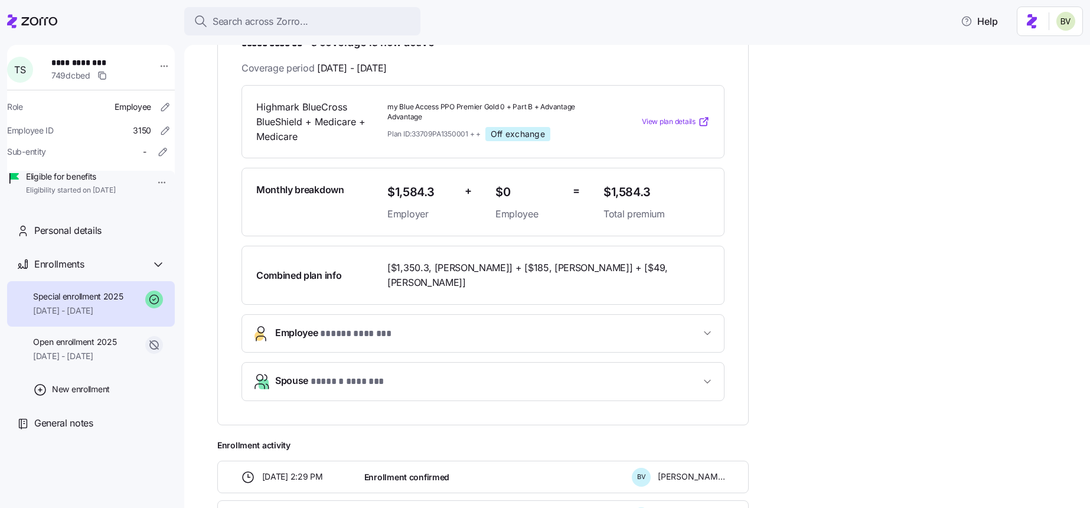
scroll to position [234, 0]
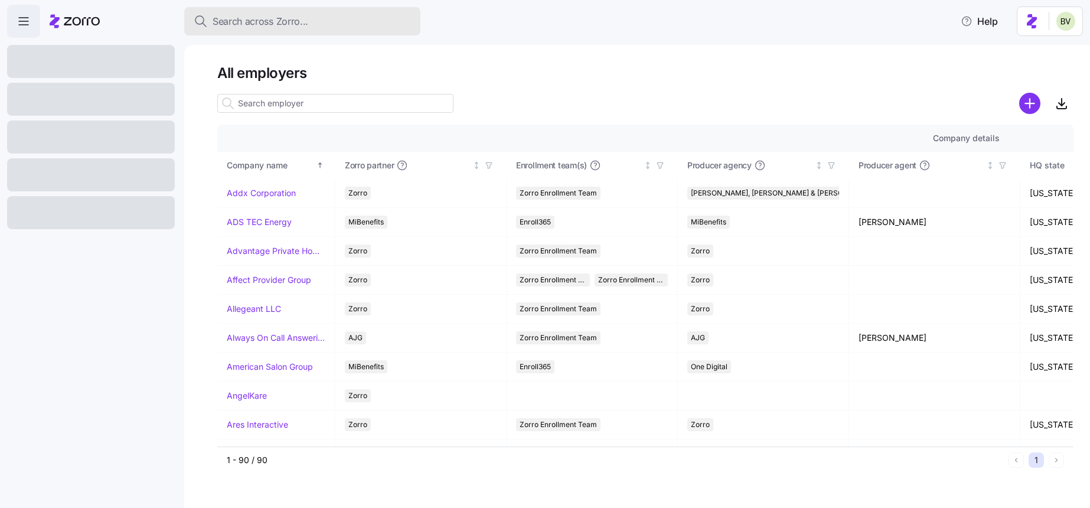
click at [285, 26] on span "Search across Zorro..." at bounding box center [261, 21] width 96 height 15
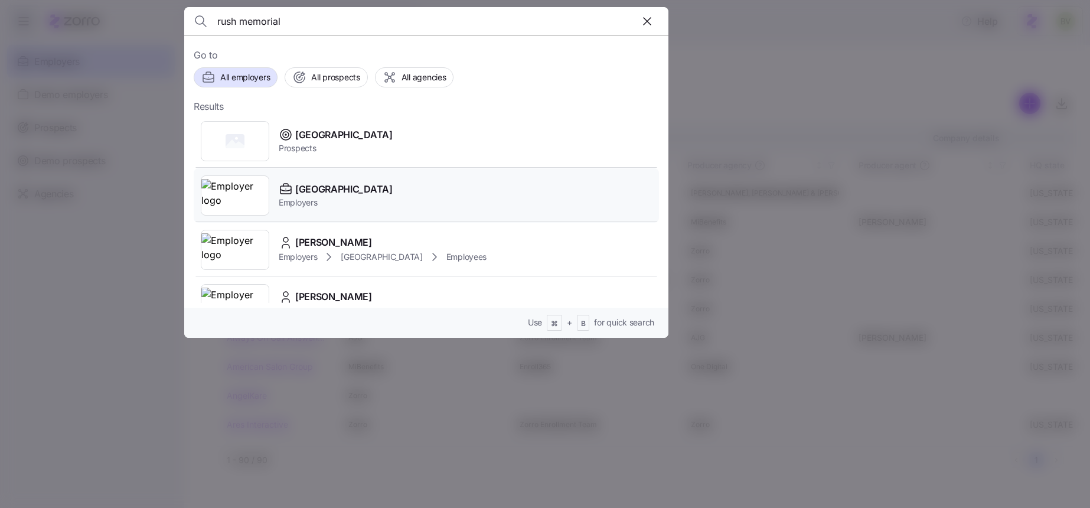
type input "rush memorial"
click at [242, 187] on img at bounding box center [234, 195] width 67 height 33
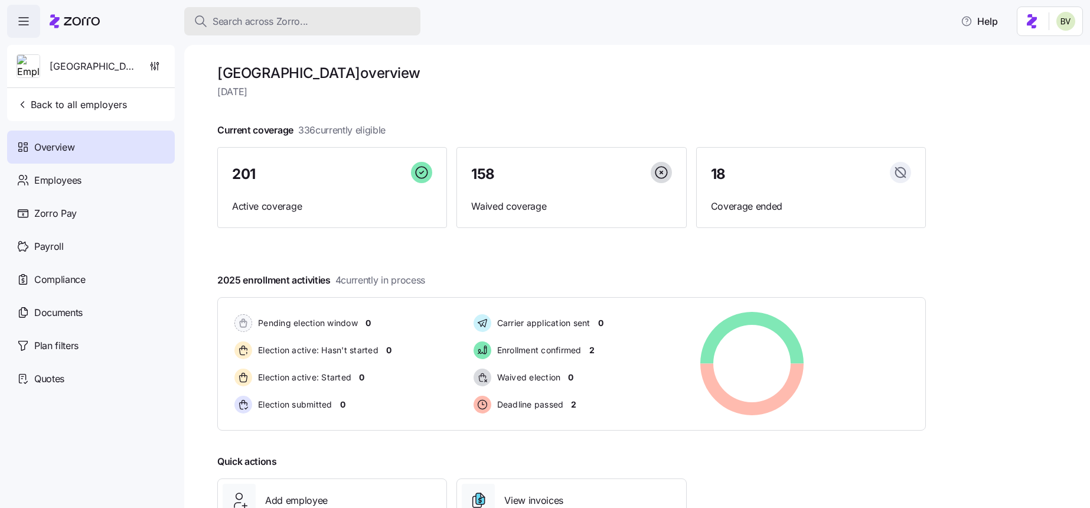
click at [338, 23] on div "Search across Zorro..." at bounding box center [302, 21] width 217 height 15
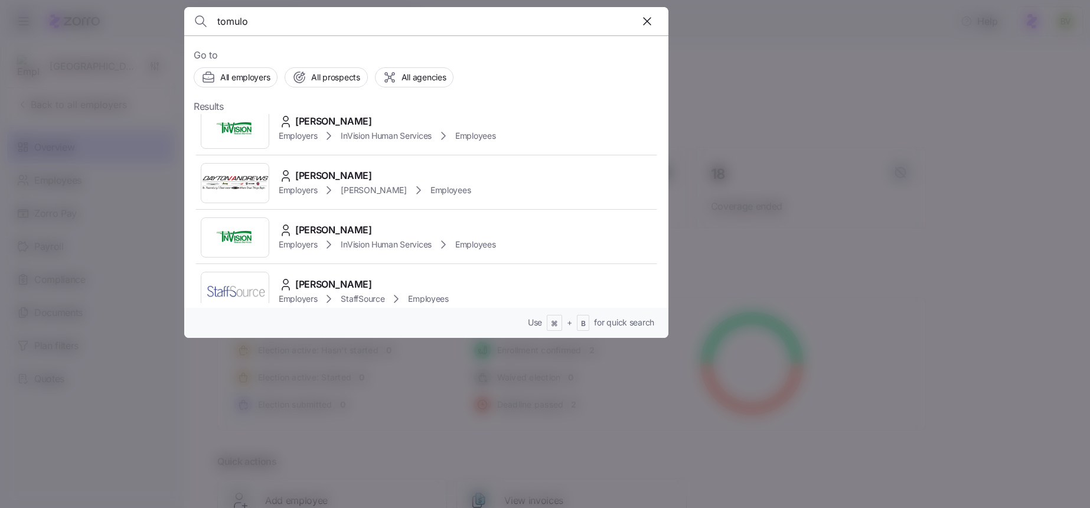
scroll to position [191, 0]
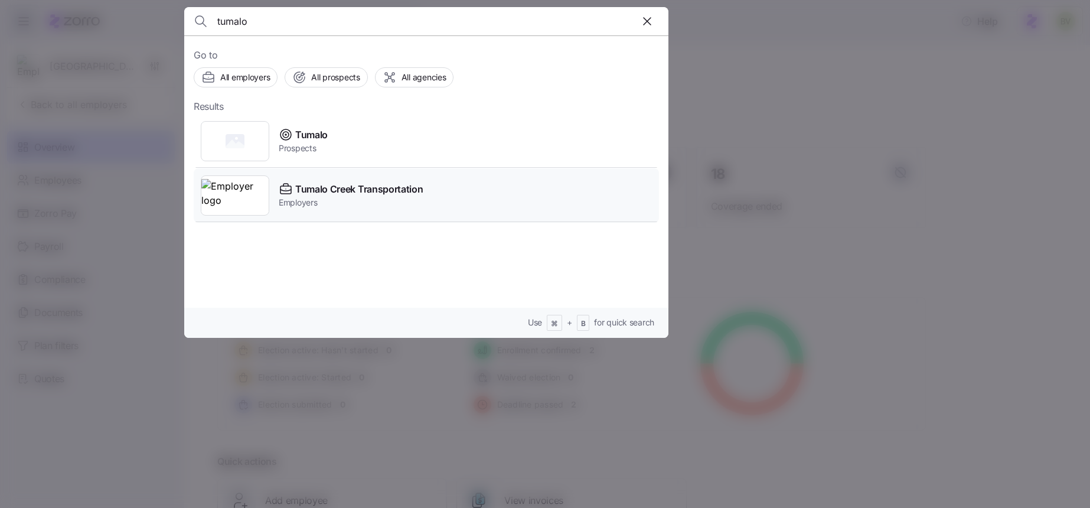
type input "tumalo"
click at [236, 189] on img at bounding box center [234, 195] width 67 height 33
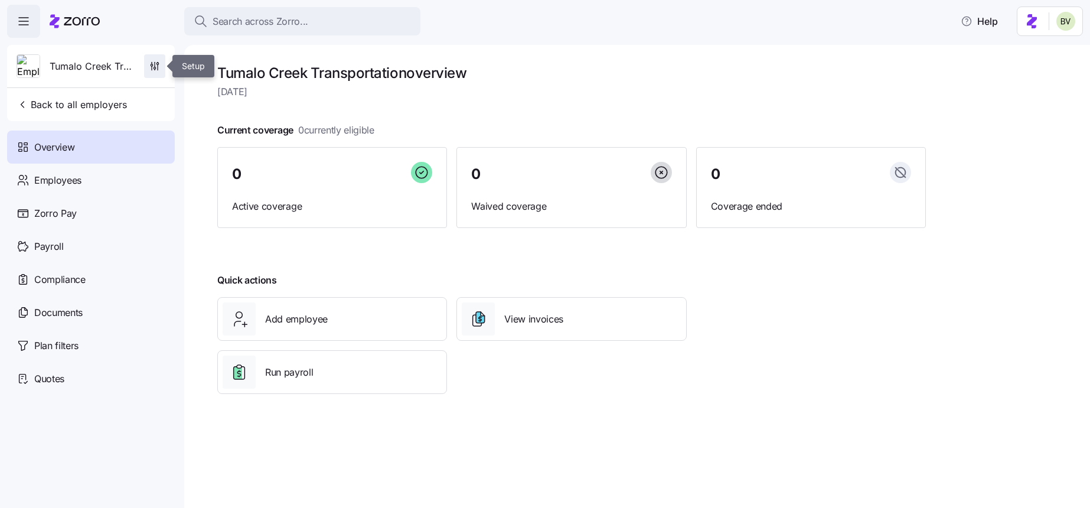
click at [160, 66] on icon "button" at bounding box center [155, 66] width 12 height 12
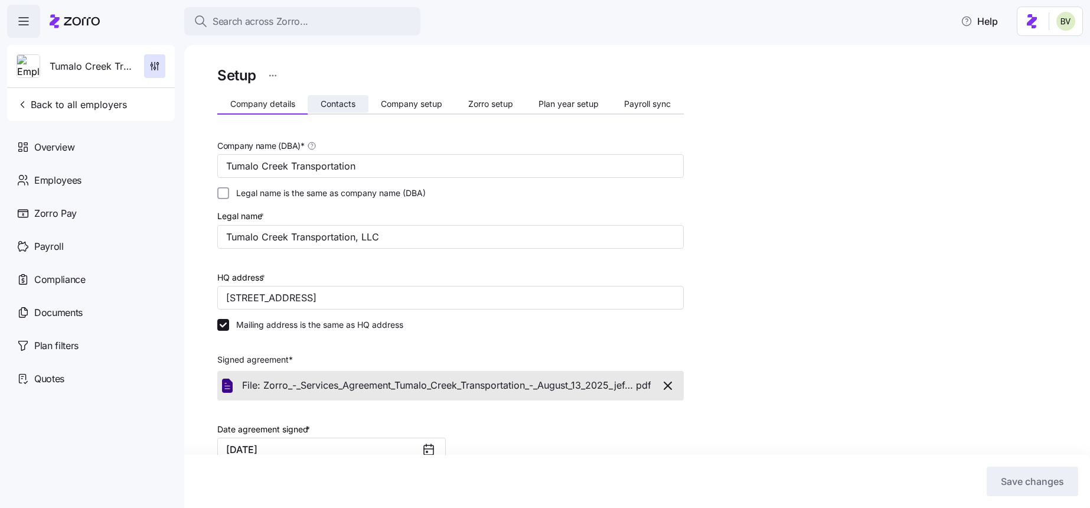
click at [329, 104] on span "Contacts" at bounding box center [338, 104] width 35 height 8
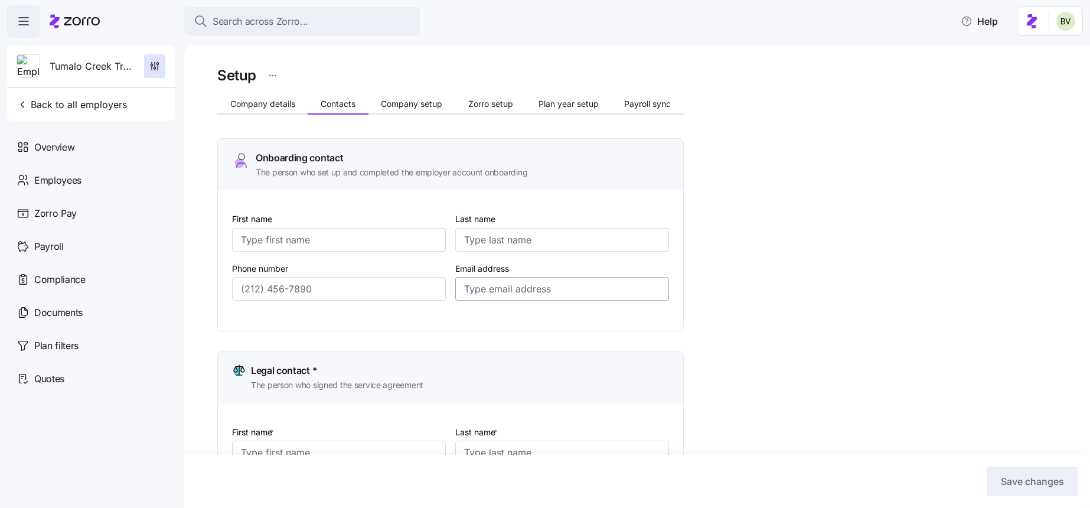
type input "[PERSON_NAME]"
type input "[EMAIL_ADDRESS][DOMAIN_NAME]"
type input "[PERSON_NAME]"
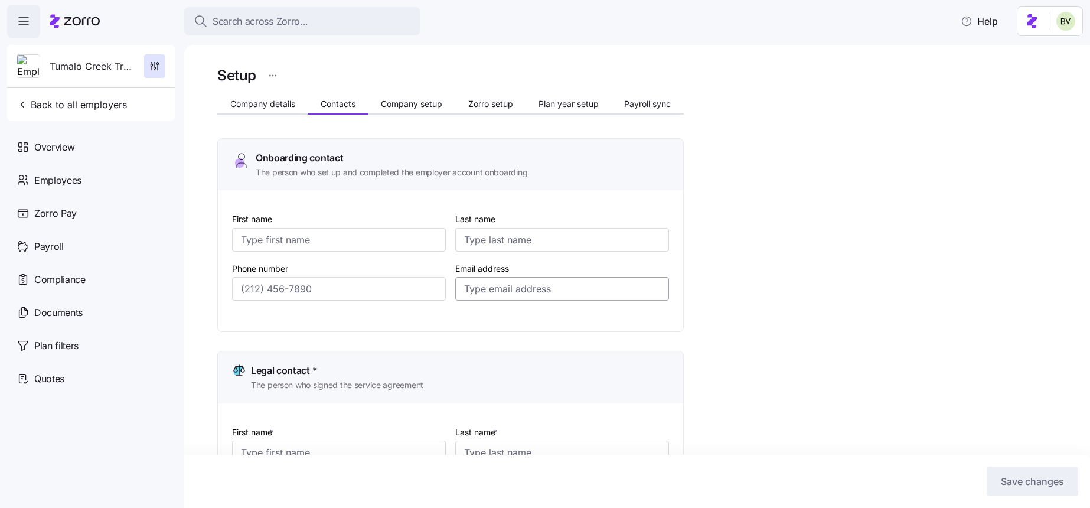
type input "[PERSON_NAME][EMAIL_ADDRESS][DOMAIN_NAME]"
type input "[PERSON_NAME]"
type input "[EMAIL_ADDRESS][DOMAIN_NAME]"
type input "[PERSON_NAME]"
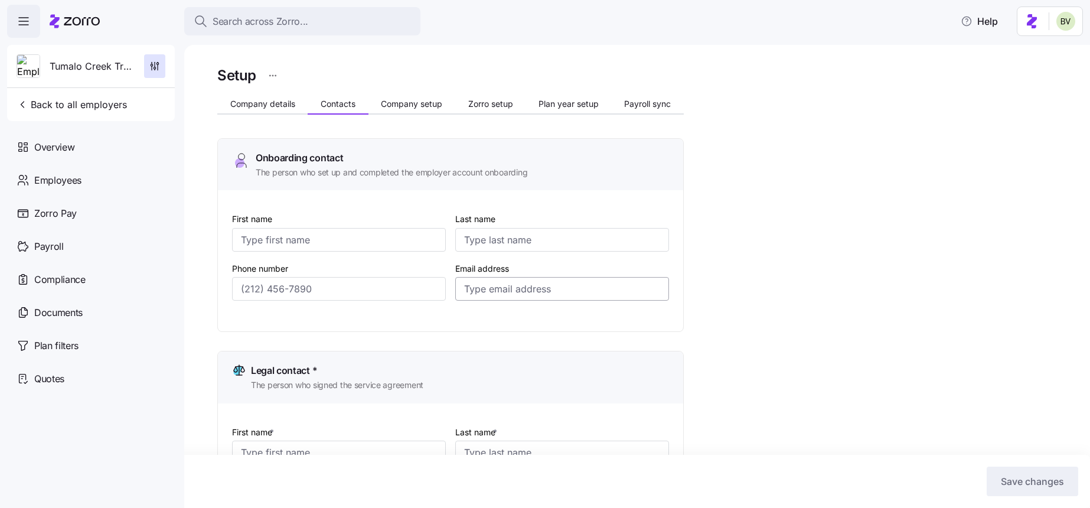
type input "[GEOGRAPHIC_DATA]"
type input "[EMAIL_ADDRESS][DOMAIN_NAME]"
type input "[PHONE_NUMBER]"
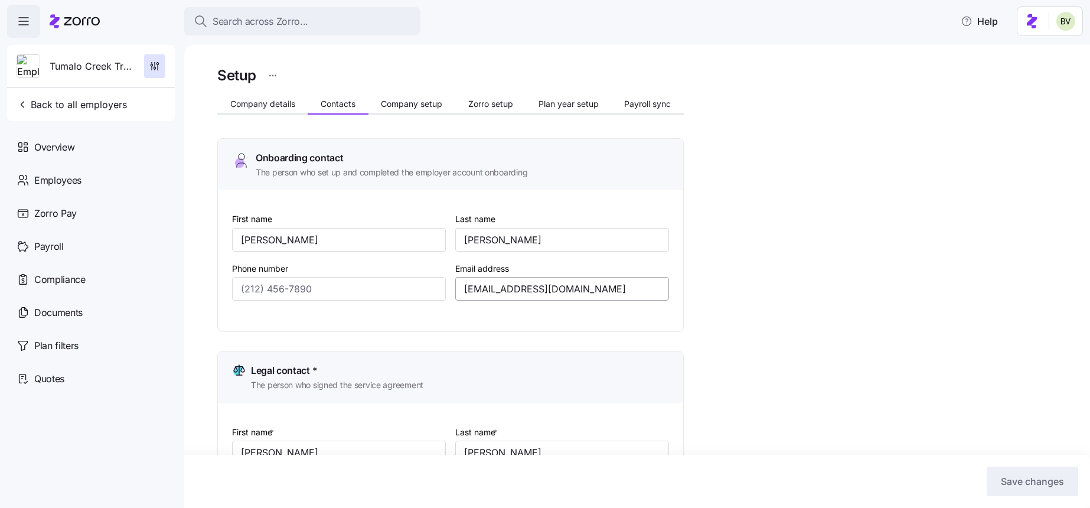
type input "[PHONE_NUMBER]"
